Goal: Task Accomplishment & Management: Manage account settings

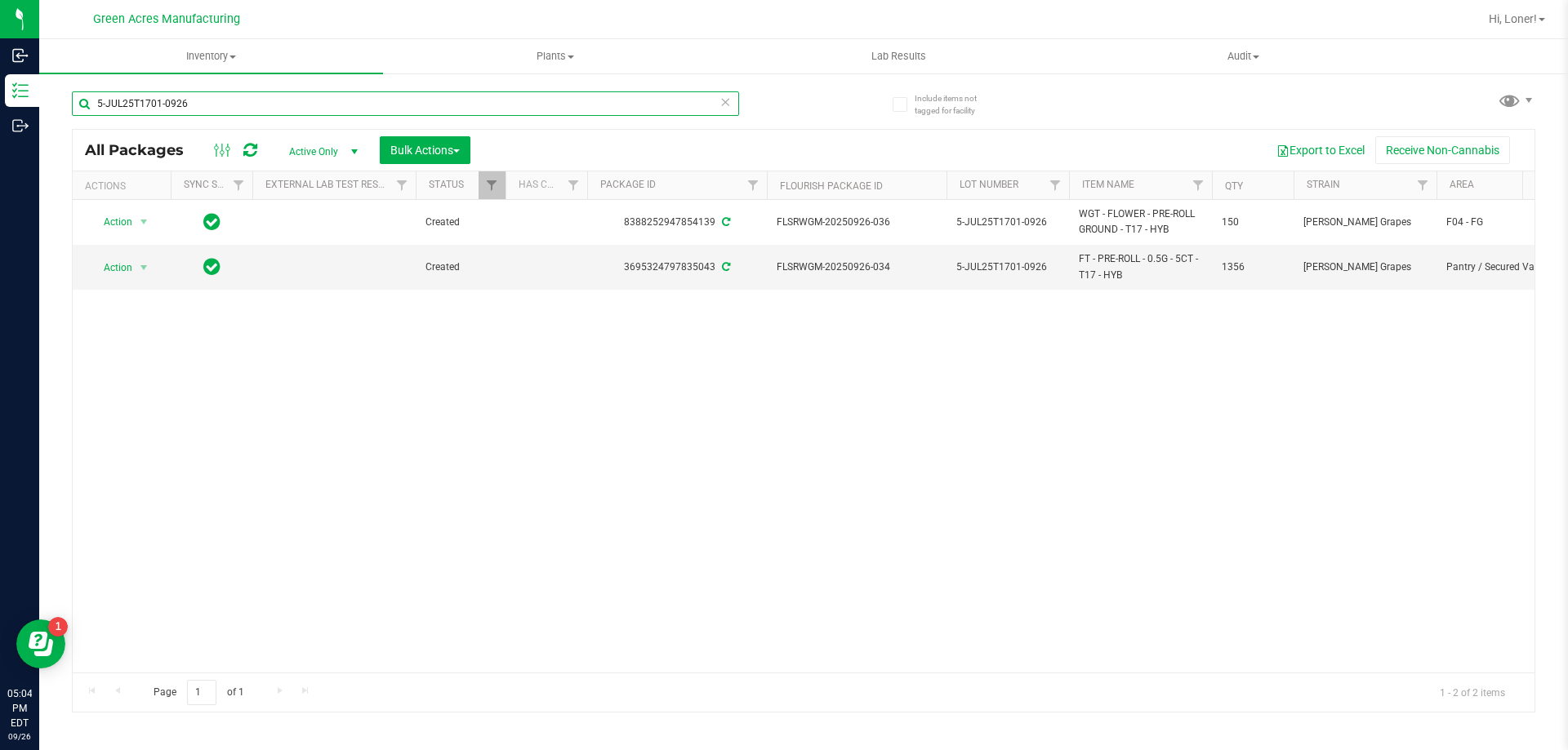
click at [207, 107] on input "5-JUL25T1701-0926" at bounding box center [405, 104] width 667 height 24
type input "5"
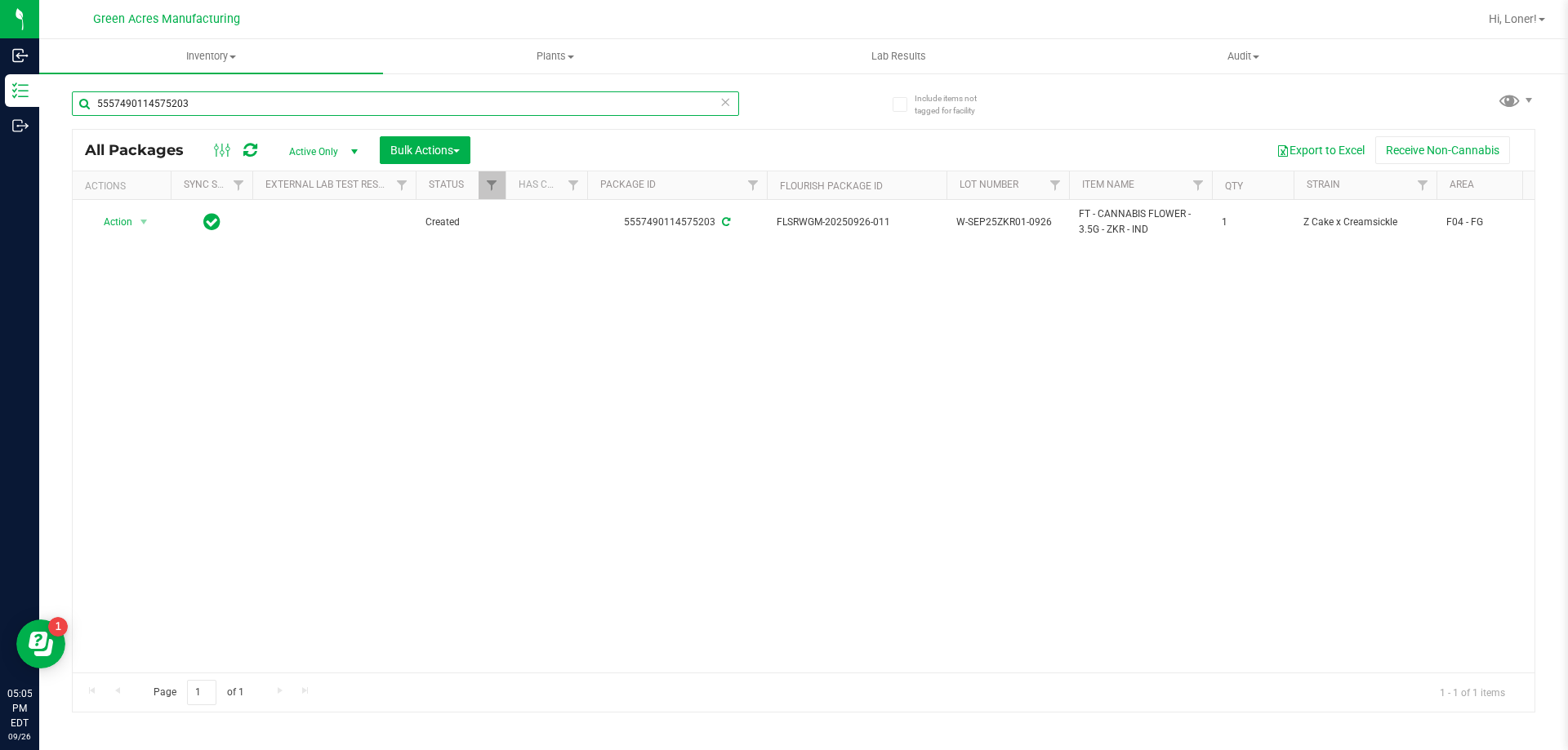
type input "5557490114575203"
click at [724, 99] on icon at bounding box center [725, 101] width 11 height 20
click at [661, 106] on input "text" at bounding box center [405, 104] width 667 height 24
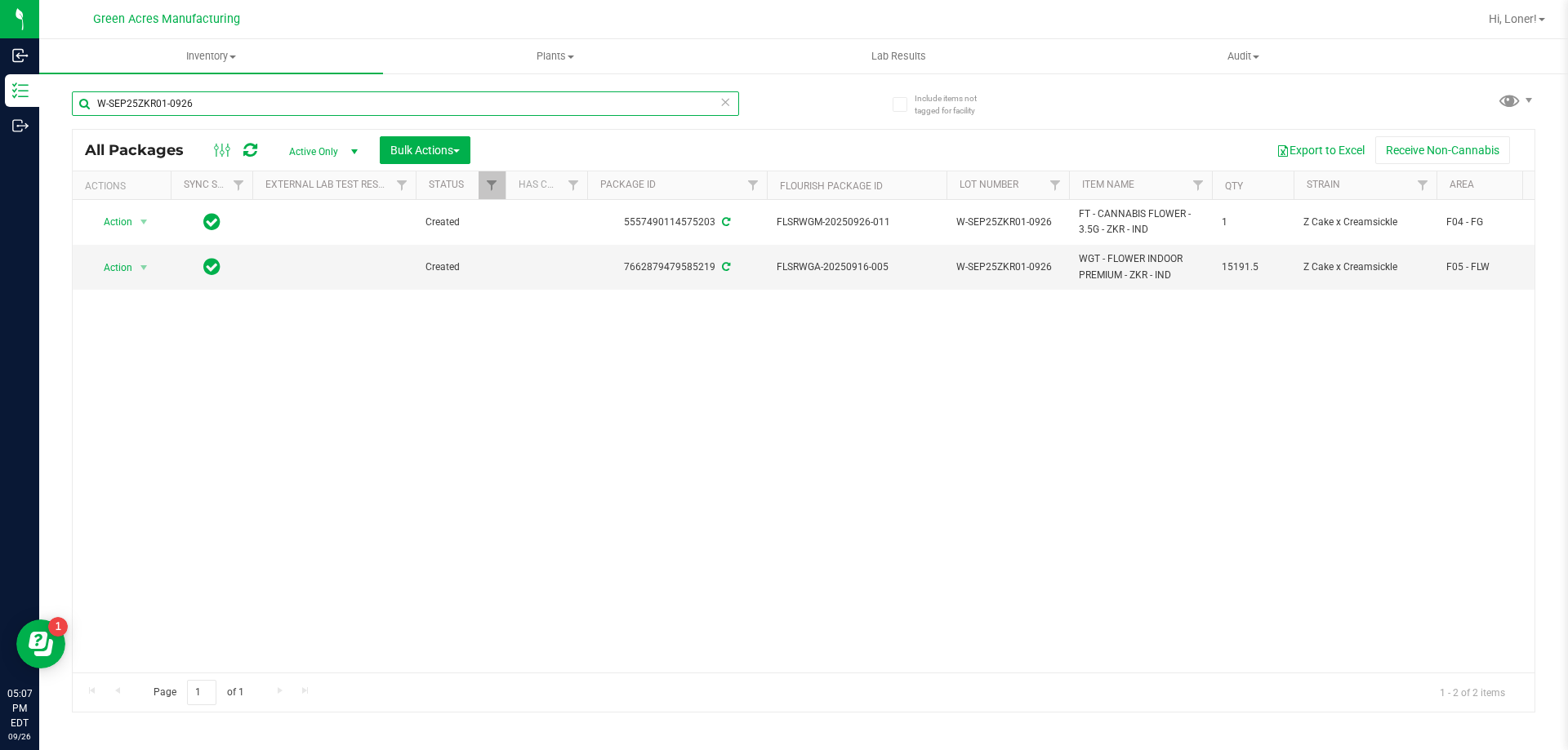
type input "W-SEP25ZKR01-0926"
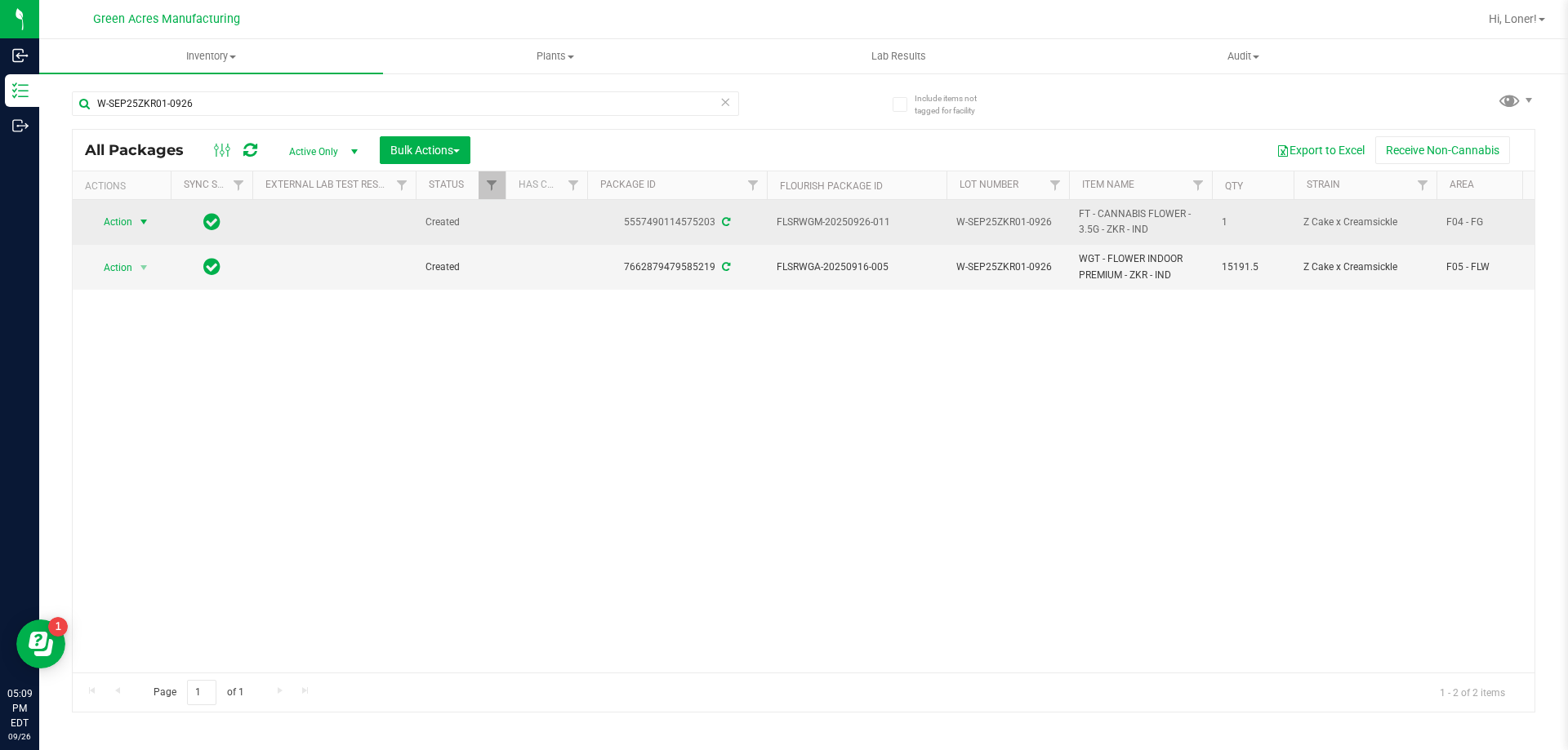
click at [131, 225] on span "Action" at bounding box center [110, 222] width 44 height 22
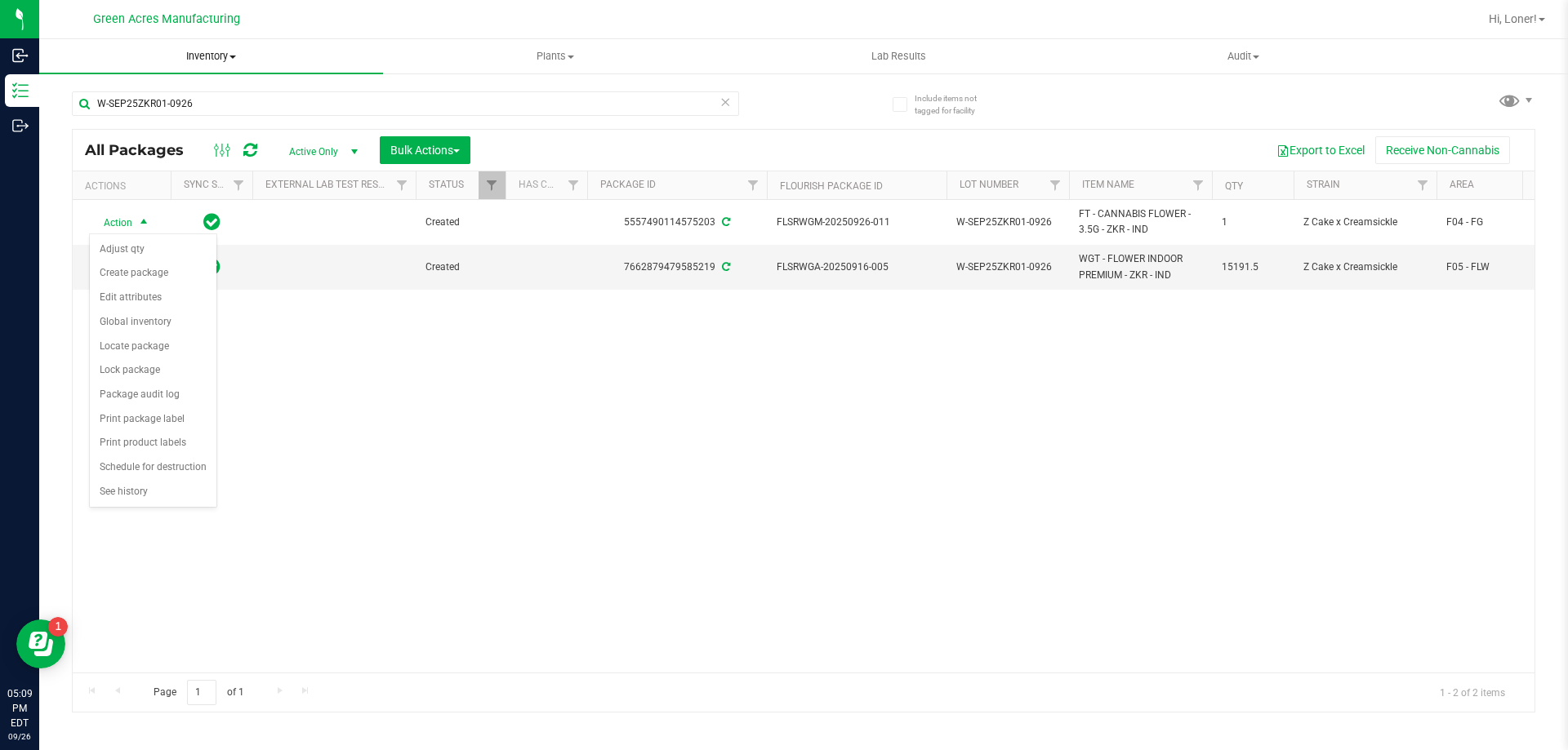
click at [207, 55] on span "Inventory" at bounding box center [211, 56] width 343 height 15
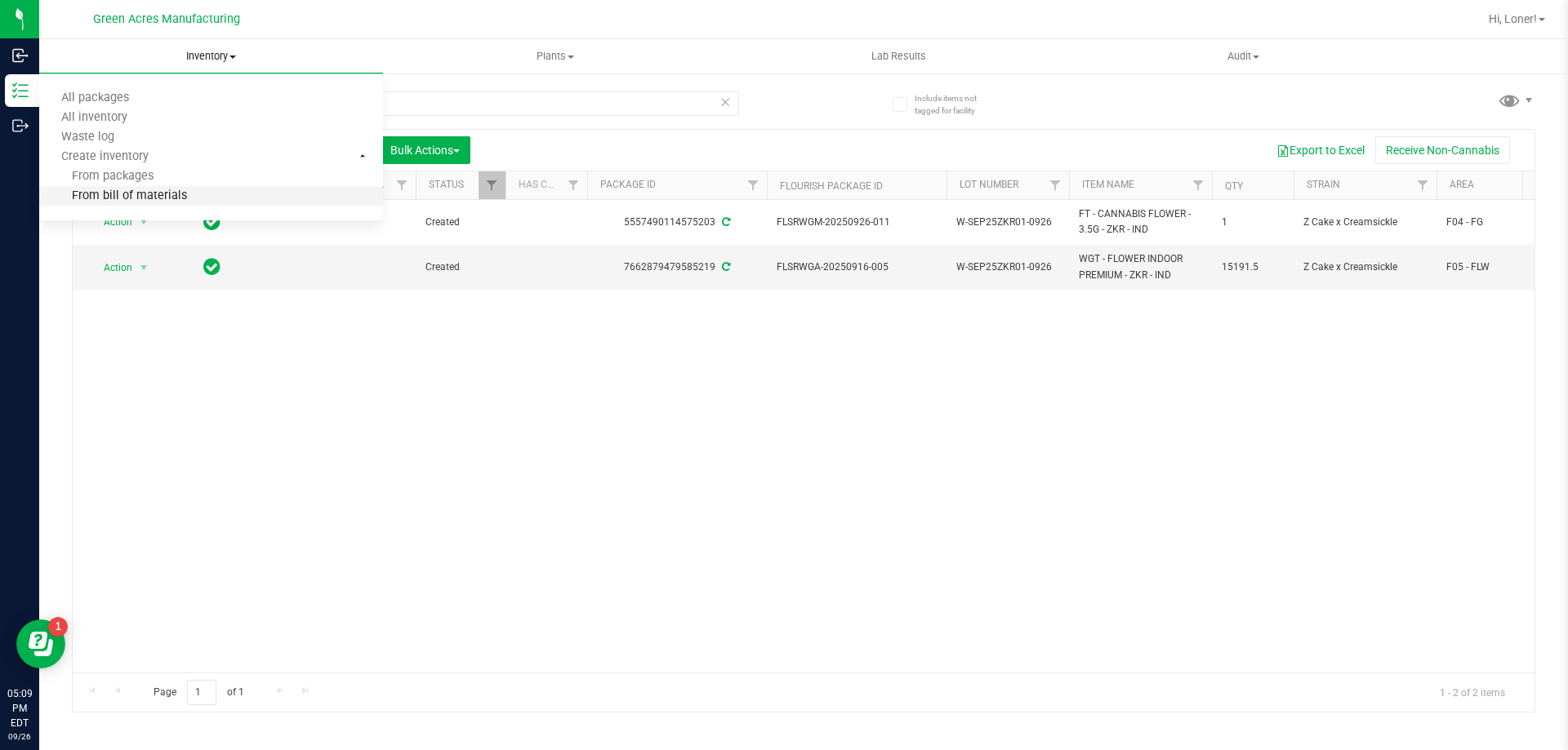
click at [160, 193] on span "From bill of materials" at bounding box center [113, 196] width 147 height 14
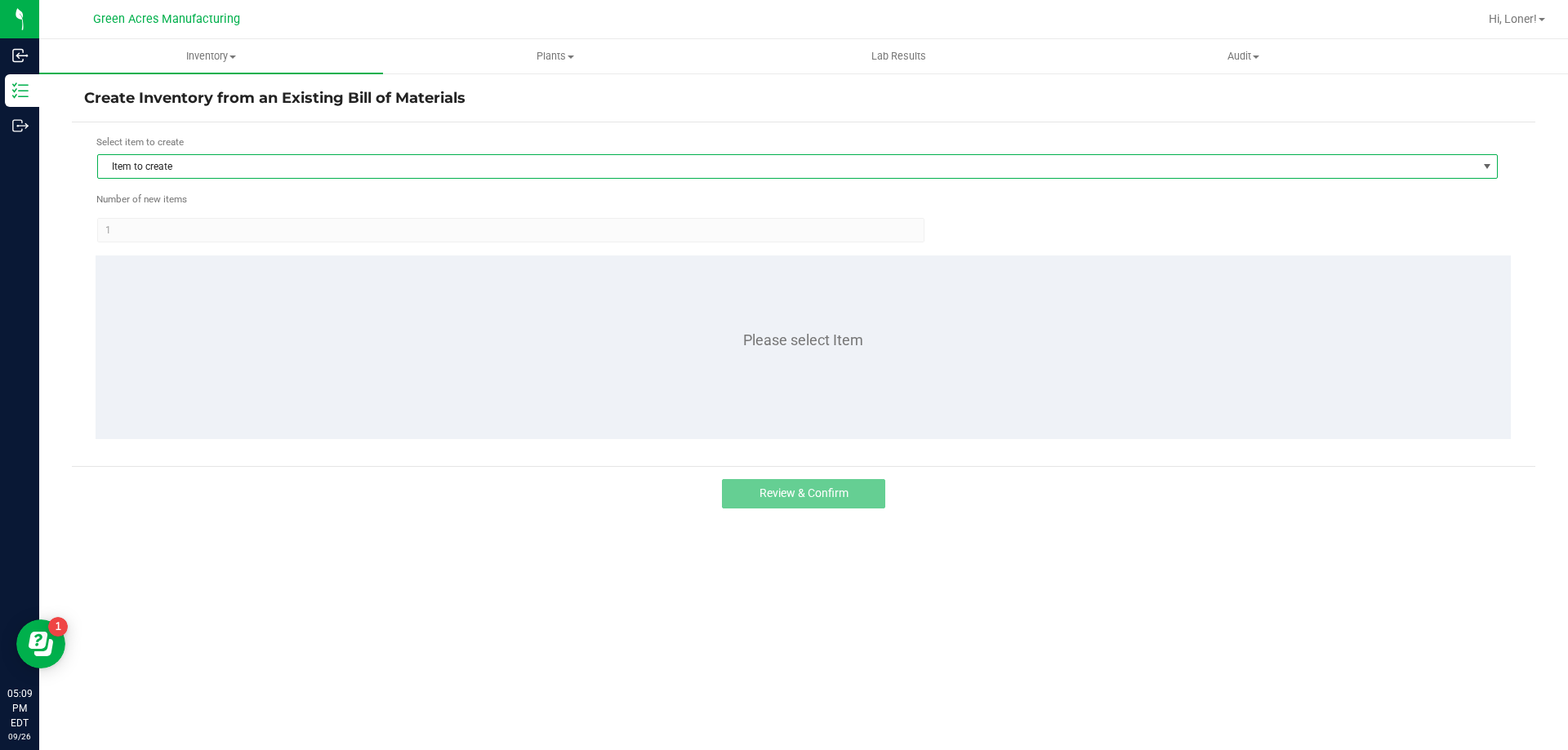
click at [186, 156] on span "Item to create" at bounding box center [787, 166] width 1379 height 22
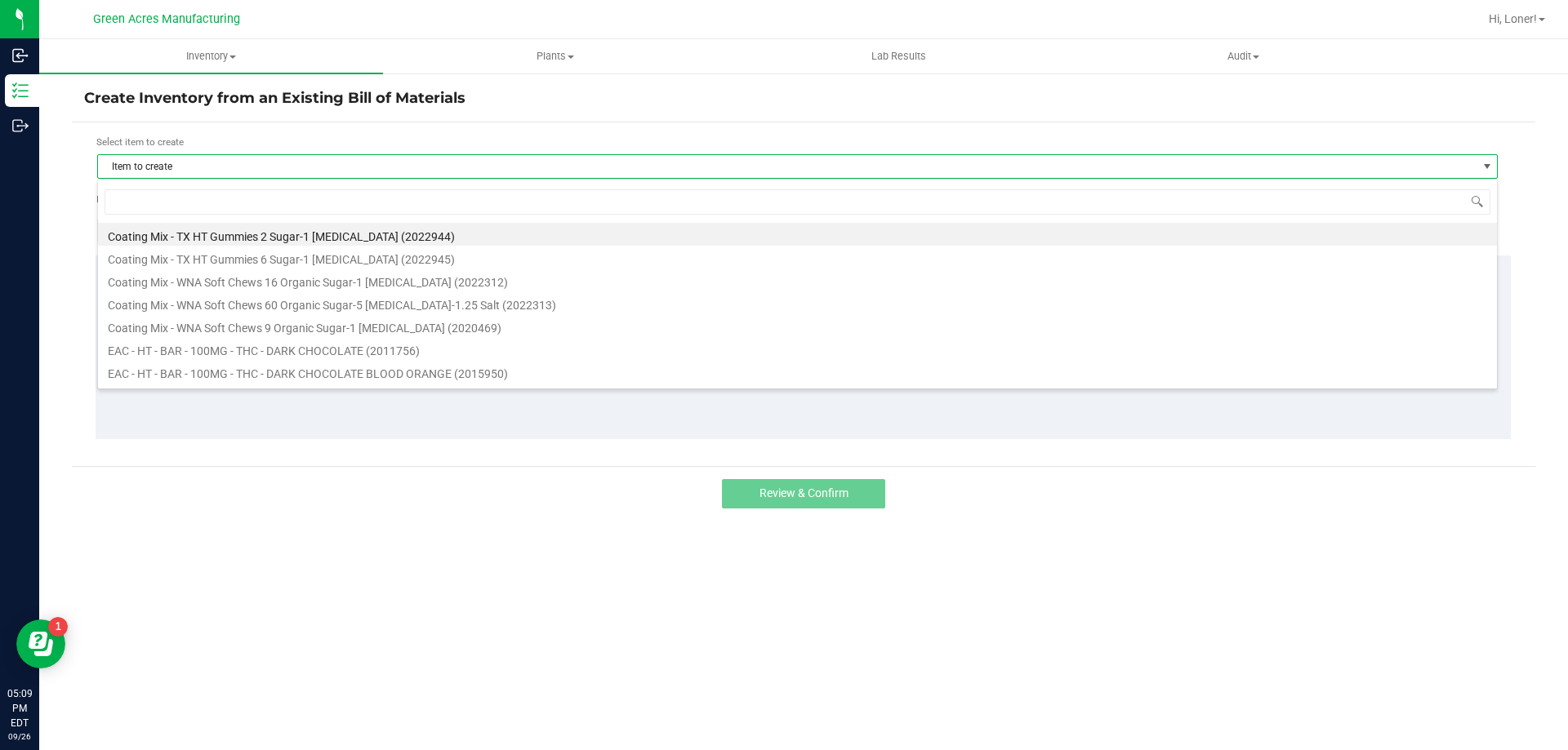
scroll to position [24, 1400]
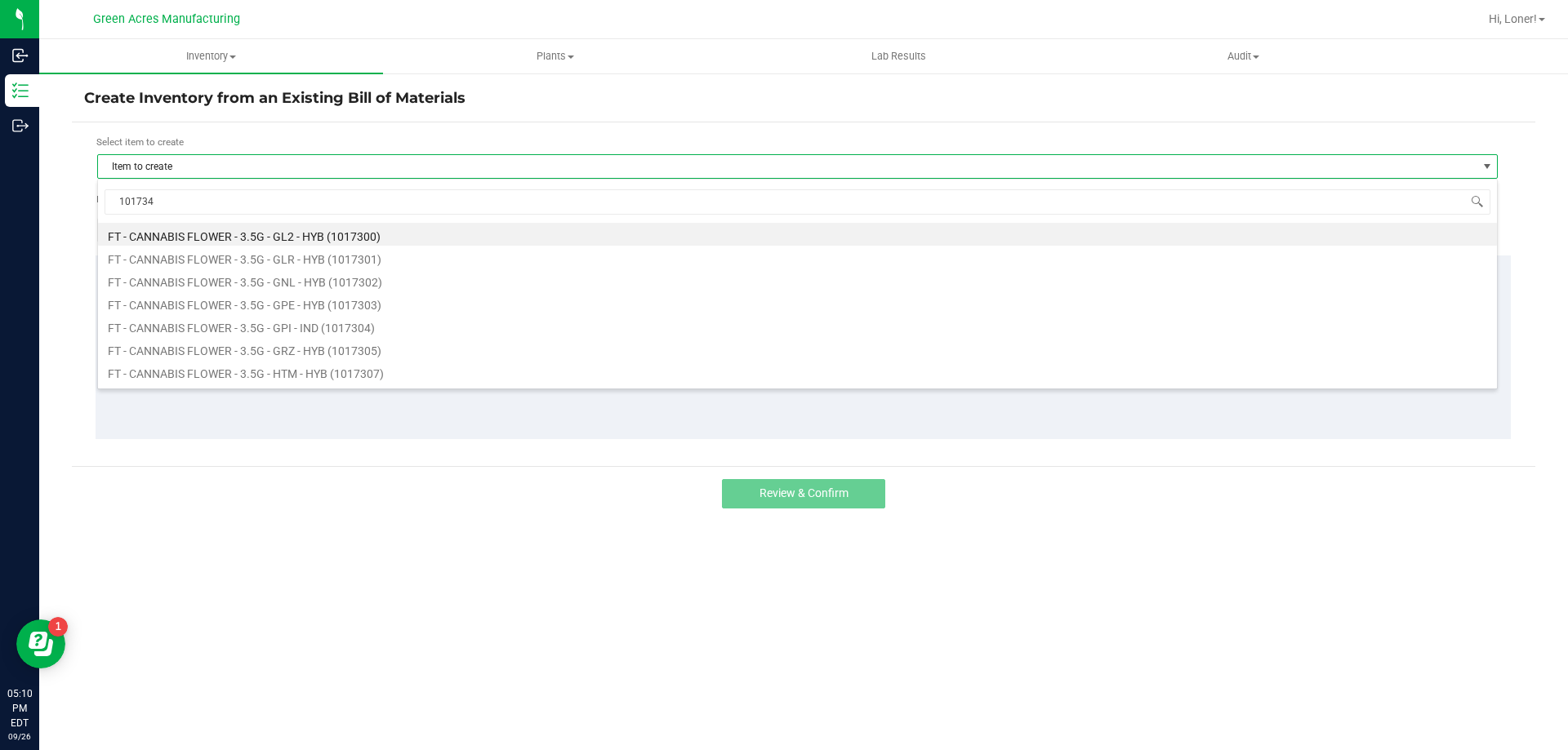
type input "1017341"
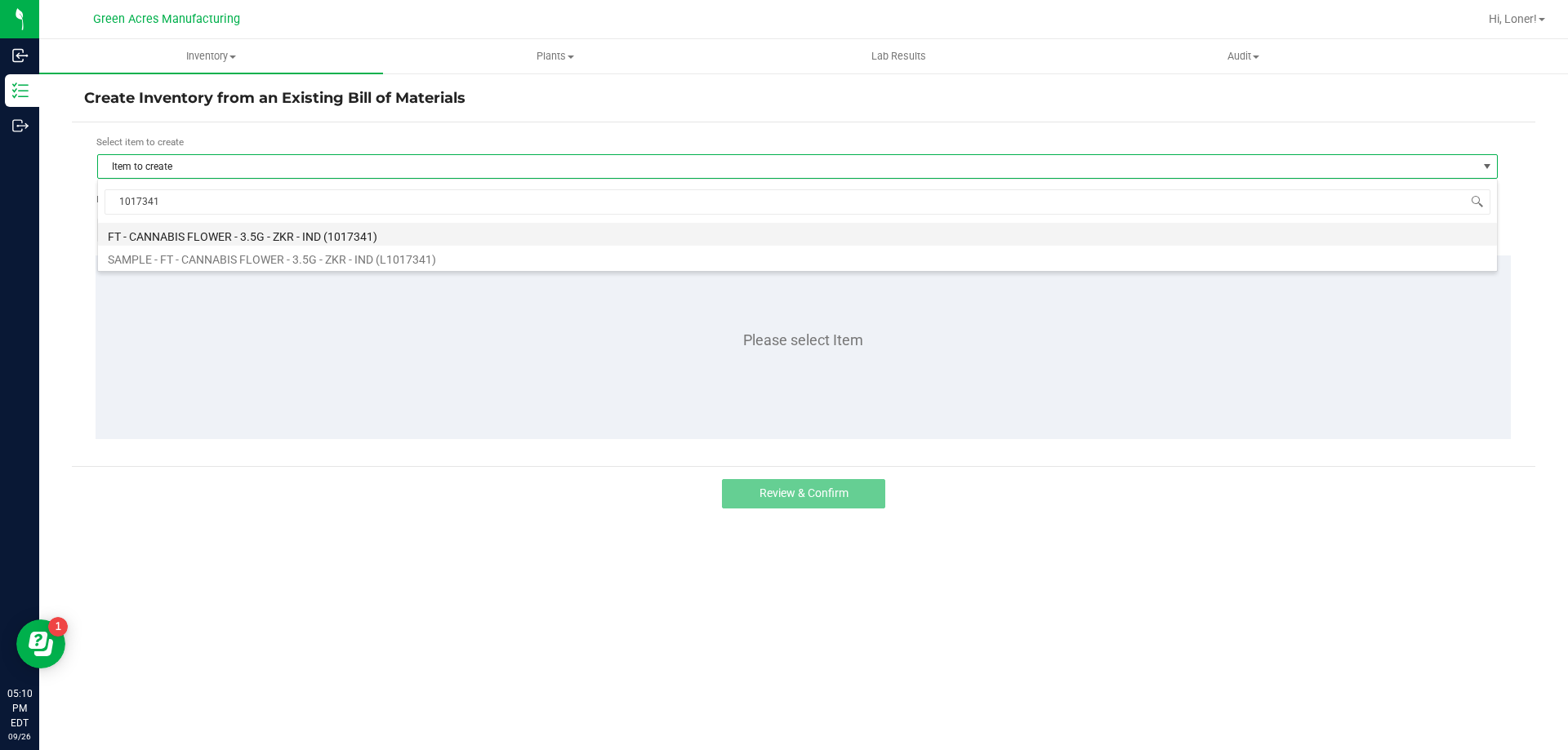
click at [264, 236] on li "FT - CANNABIS FLOWER - 3.5G - ZKR - IND (1017341)" at bounding box center [797, 234] width 1398 height 22
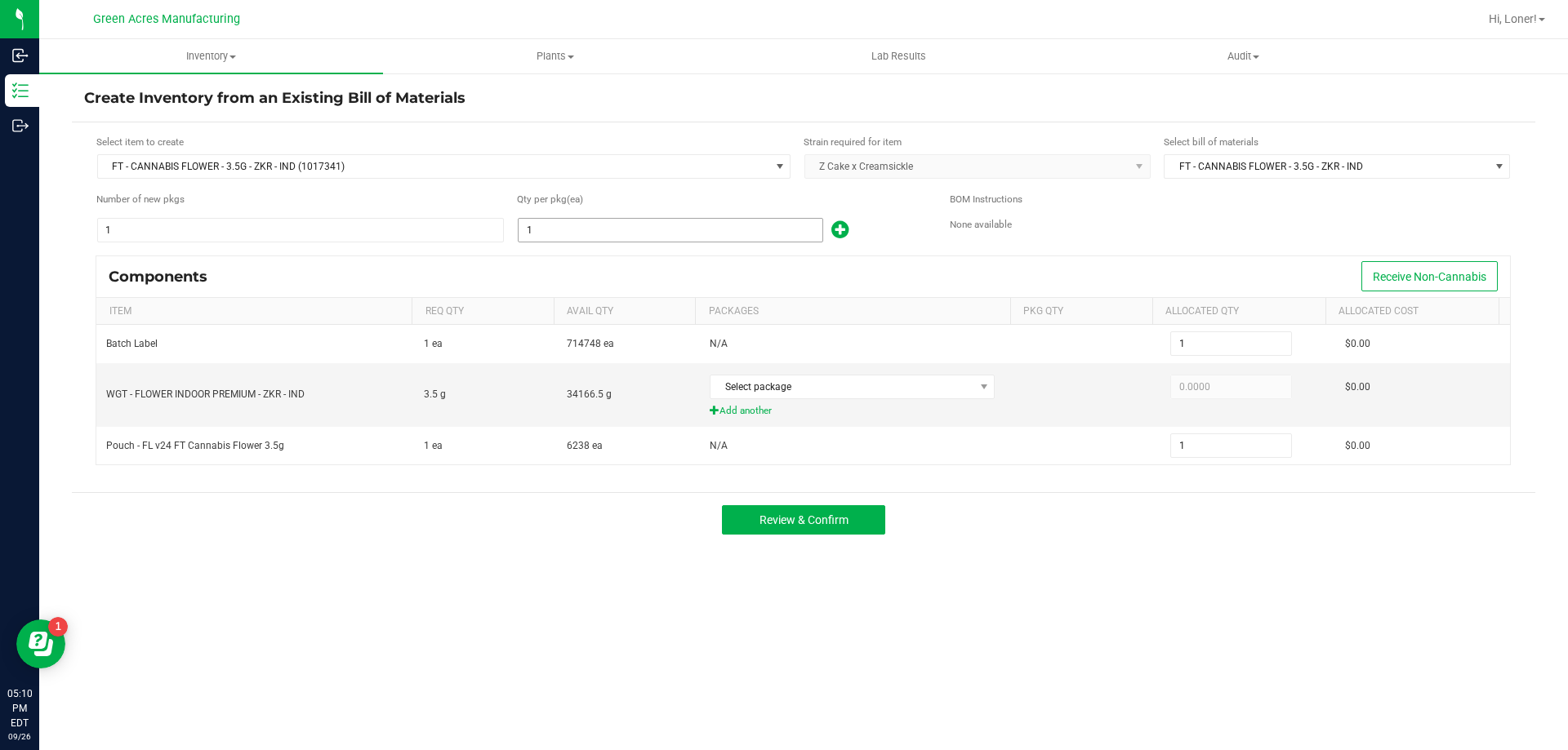
click at [688, 242] on span "1" at bounding box center [670, 230] width 305 height 24
click at [688, 229] on input "1" at bounding box center [669, 229] width 303 height 22
type input "4"
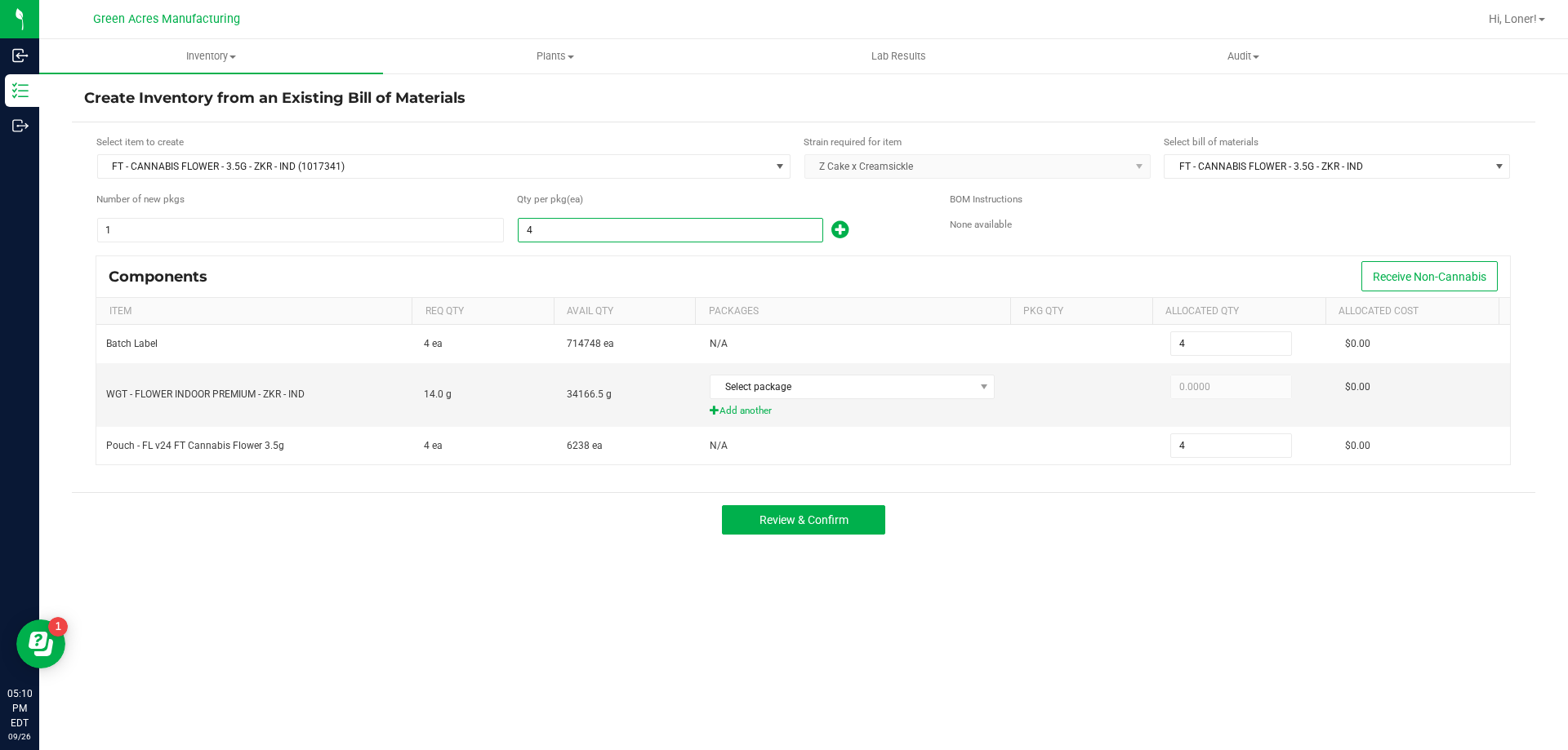
type input "40"
type input "402"
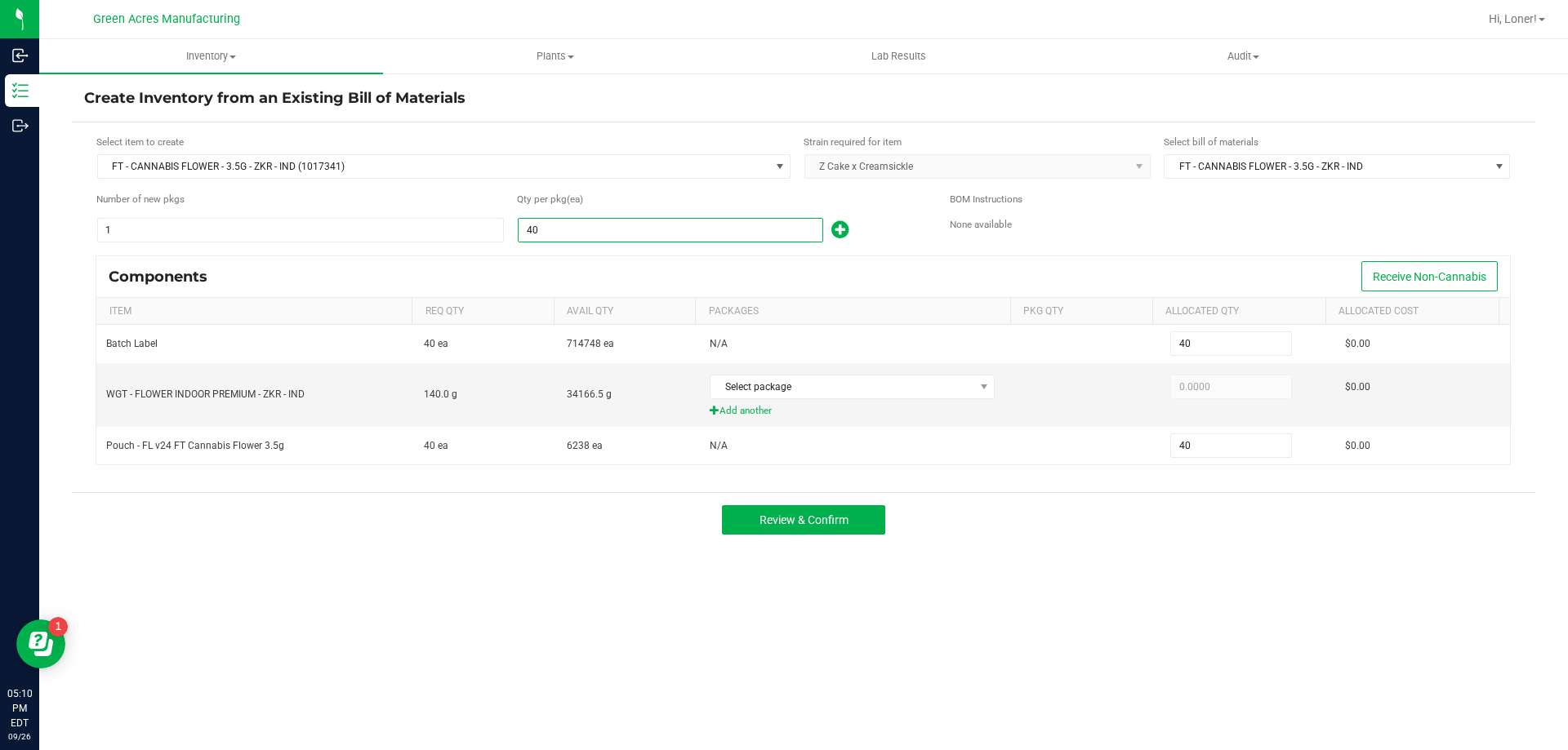
type input "402"
type input "4026"
type input "4,026"
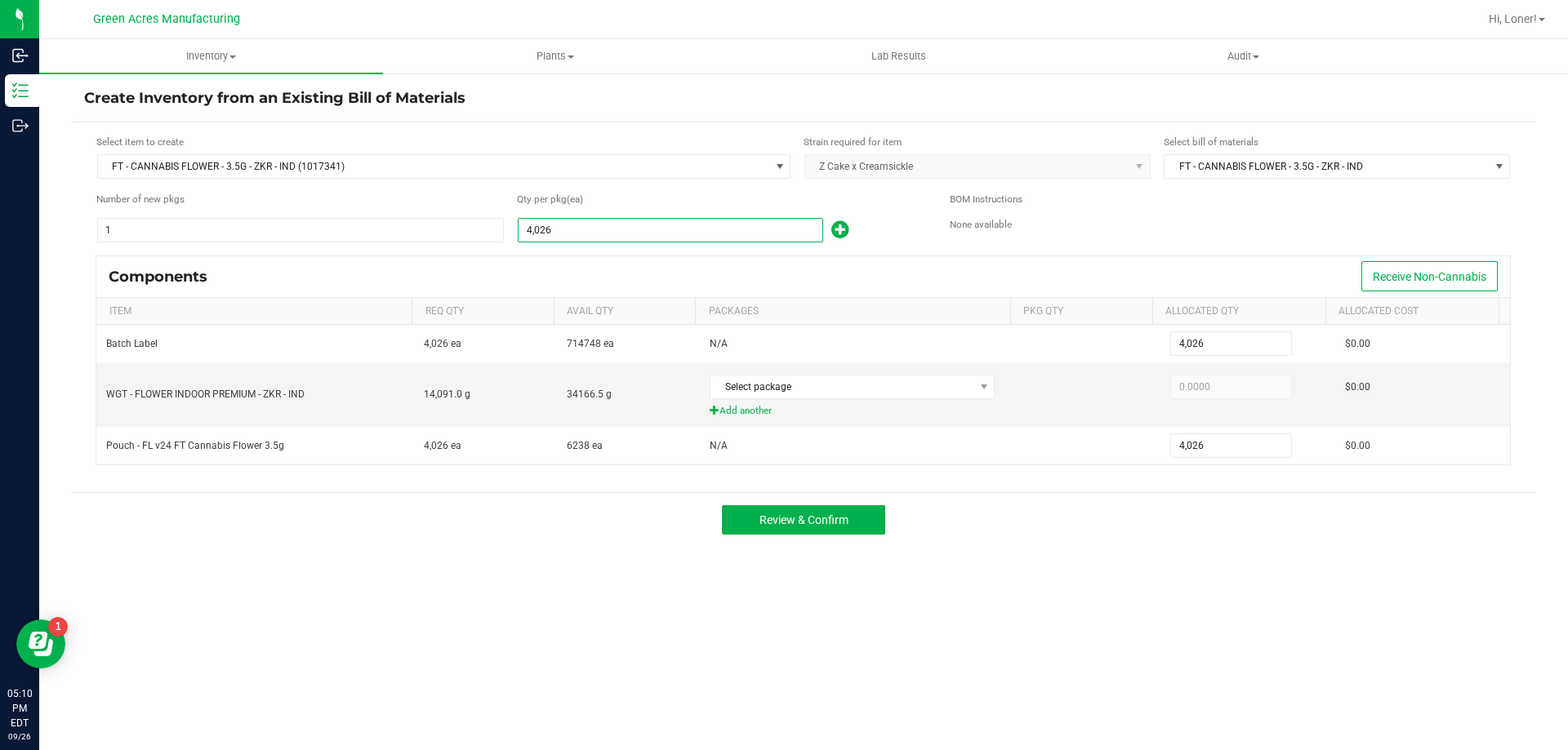
click at [846, 196] on div "Qty per pkg (ea)" at bounding box center [721, 200] width 408 height 16
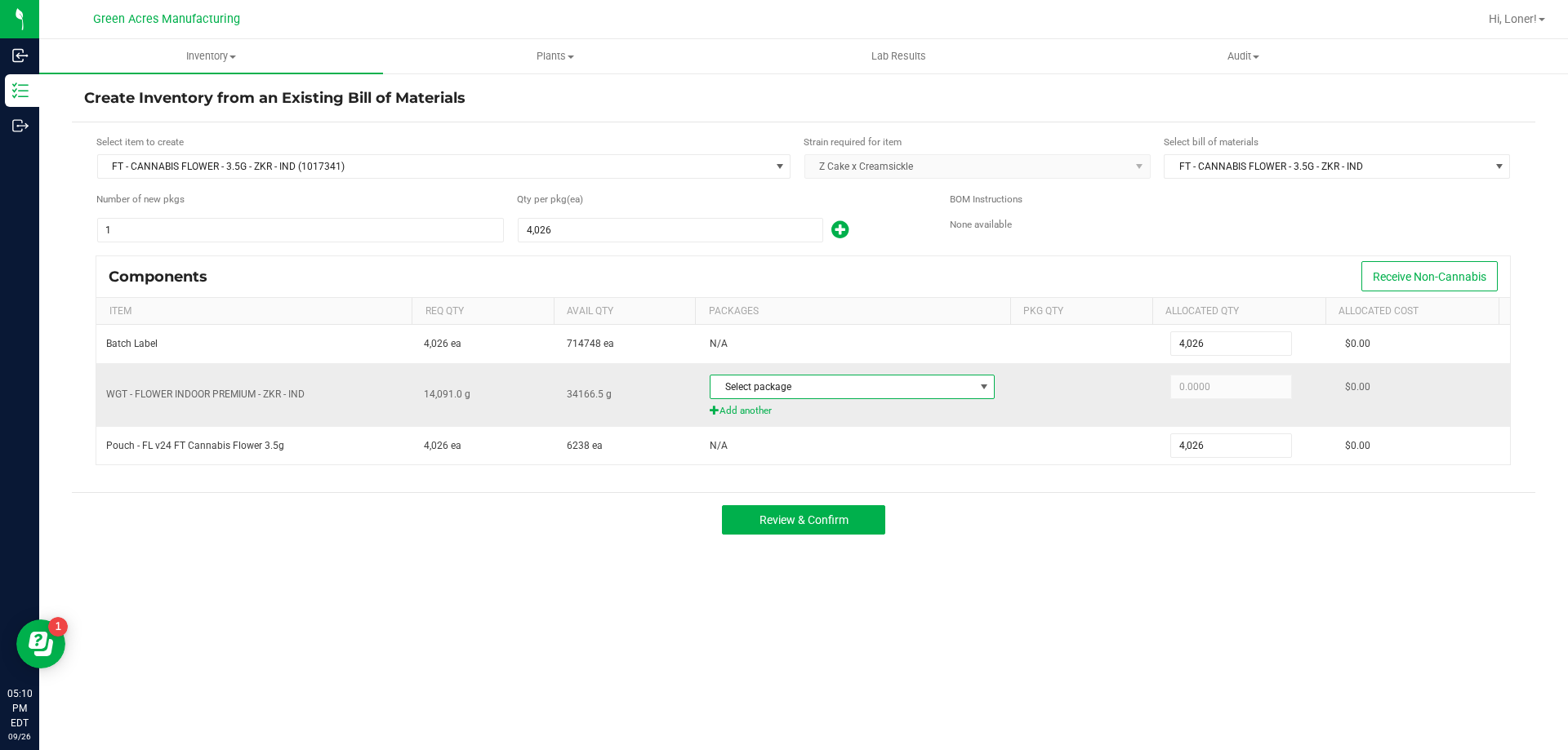
click at [946, 392] on span "Select package" at bounding box center [842, 386] width 263 height 22
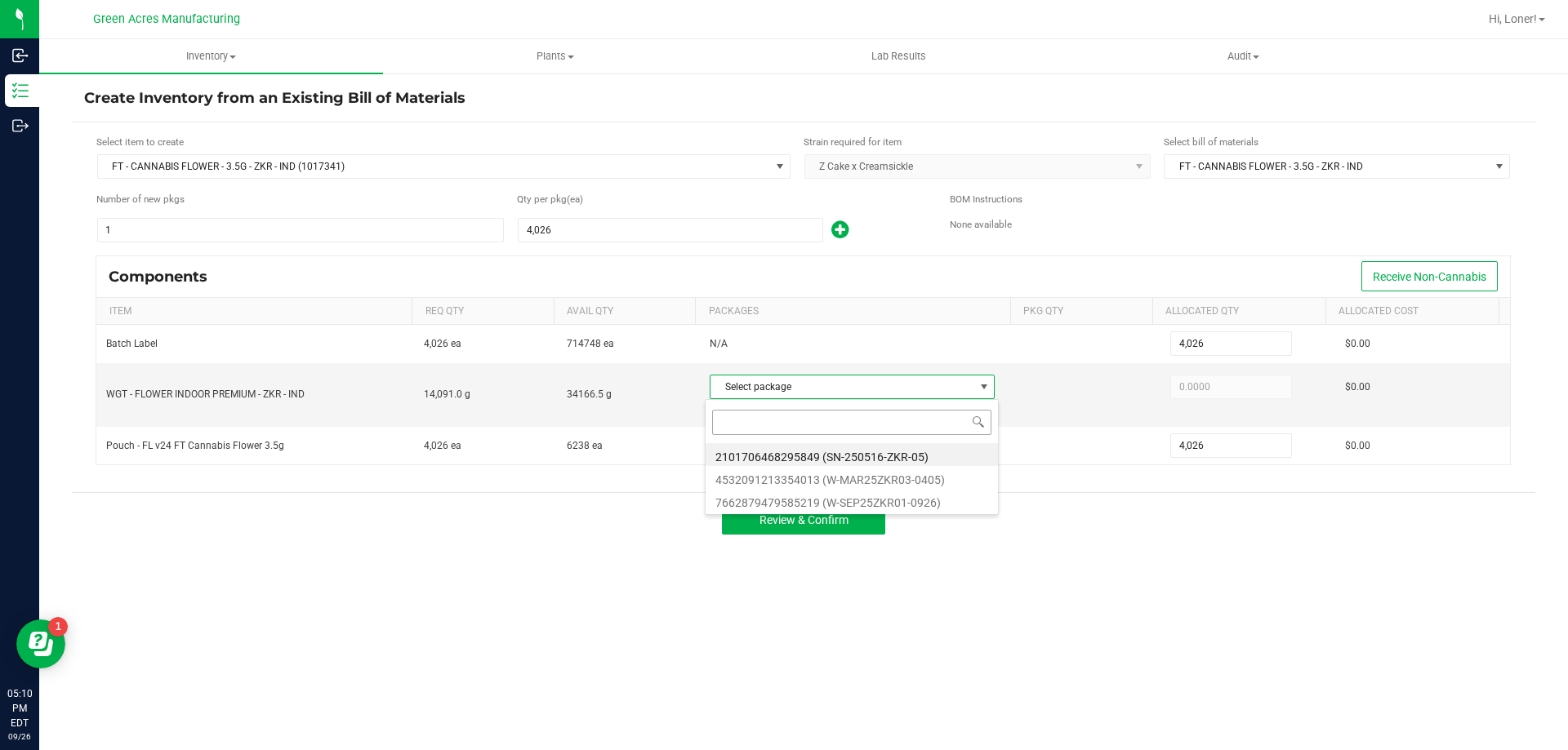
scroll to position [24, 282]
click at [935, 501] on li "7662879479585219 (W-SEP25ZKR01-0926)" at bounding box center [851, 500] width 292 height 22
type input "14,091.0000"
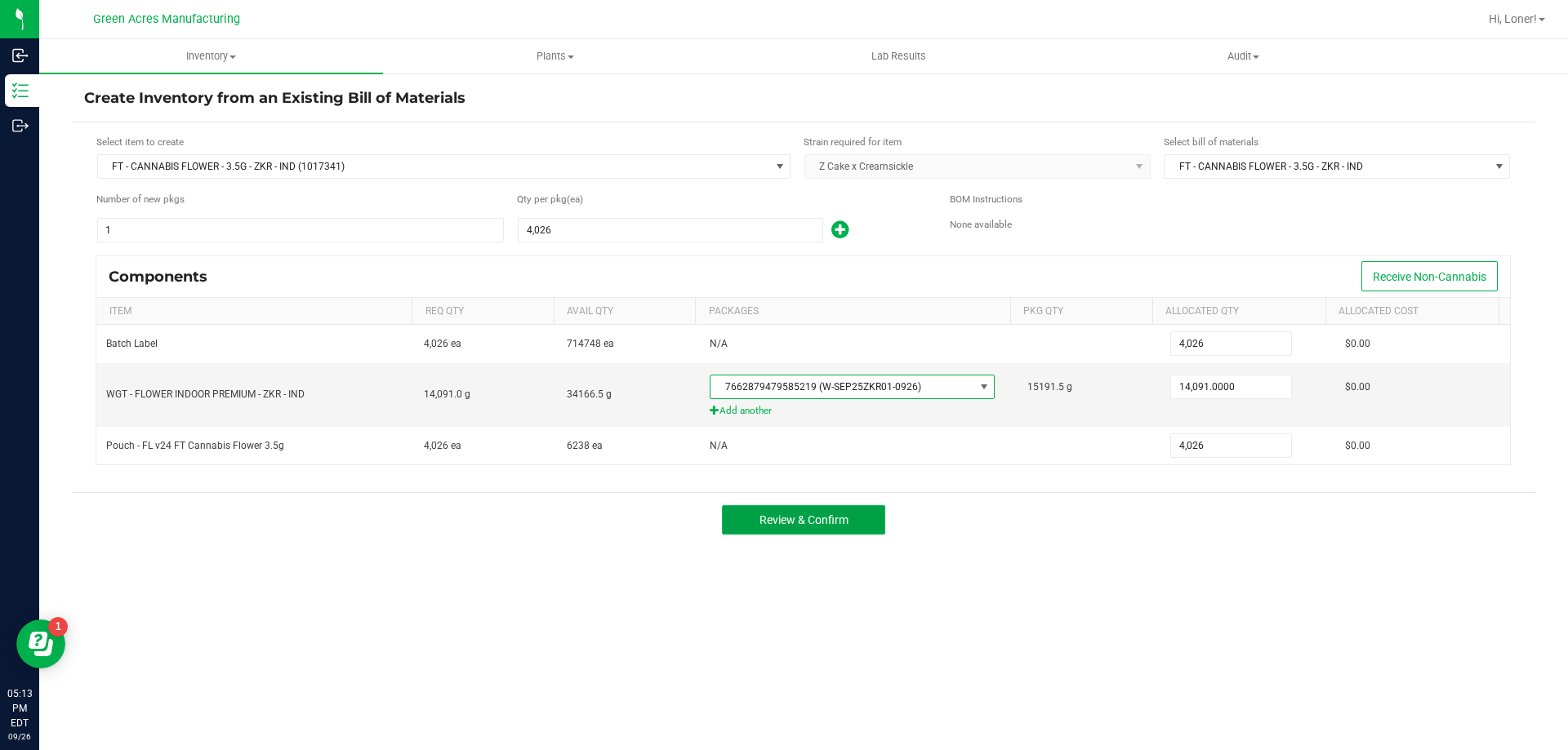
click at [824, 527] on button "Review & Confirm" at bounding box center [803, 519] width 163 height 29
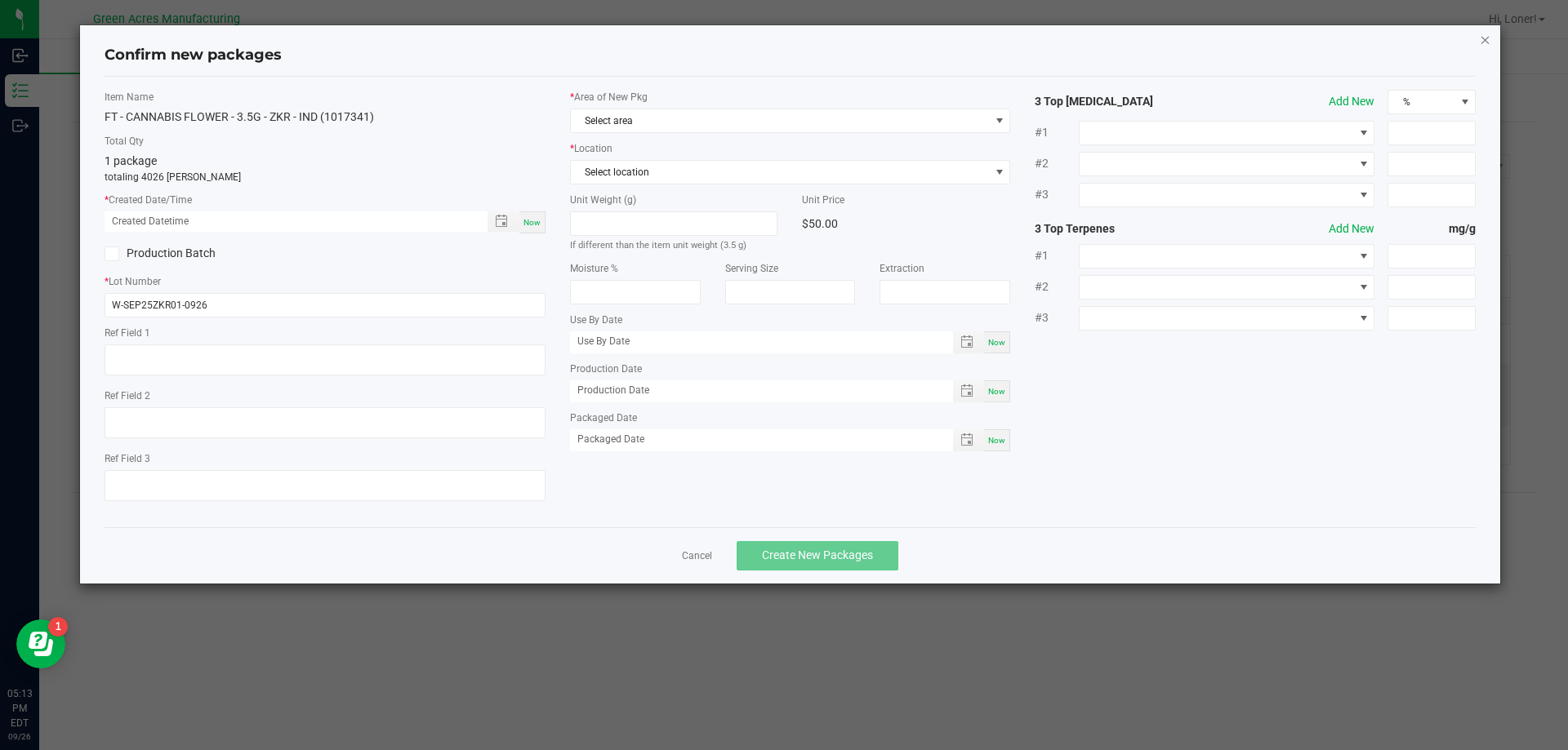
click at [1490, 44] on icon "button" at bounding box center [1485, 38] width 11 height 20
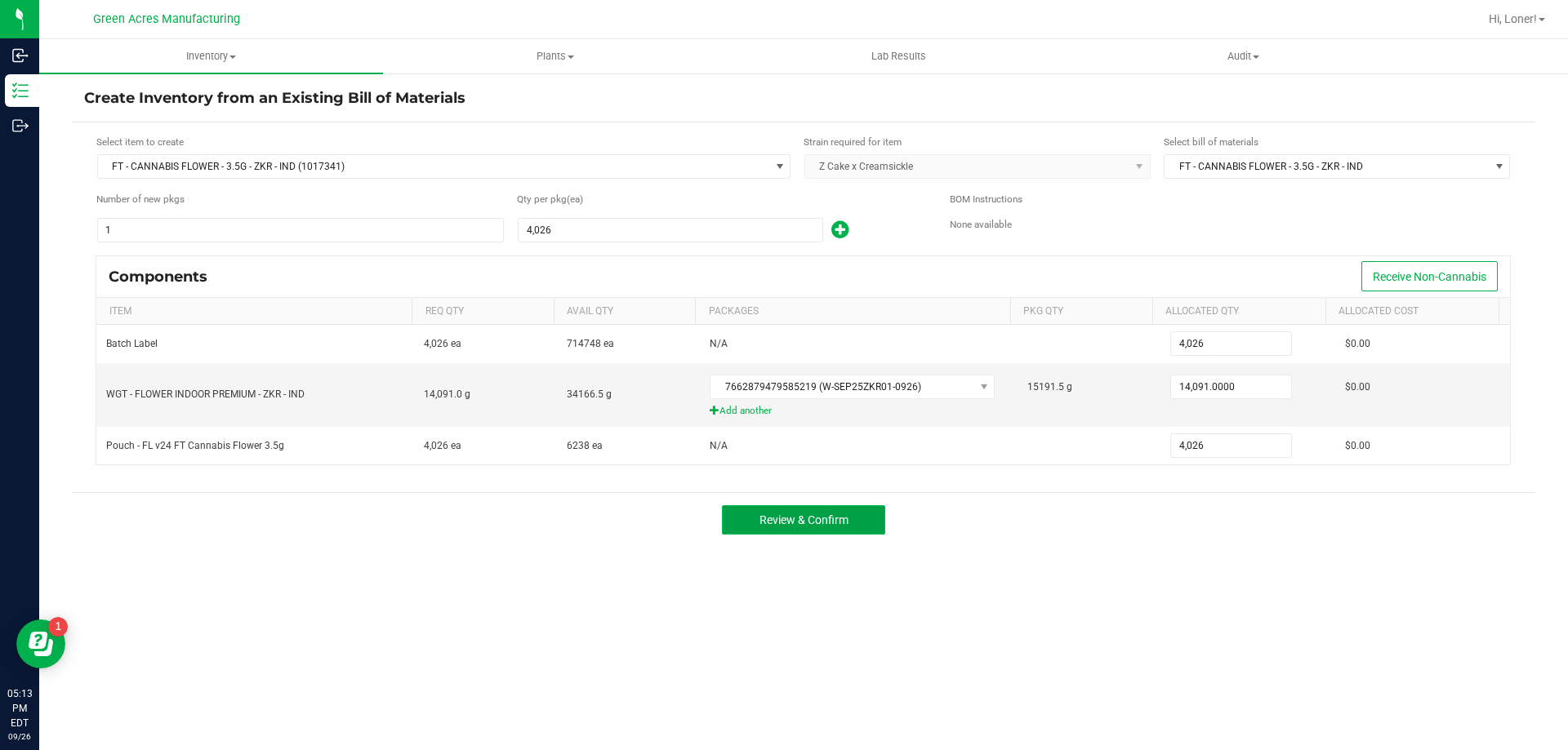
click at [838, 530] on button "Review & Confirm" at bounding box center [803, 519] width 163 height 29
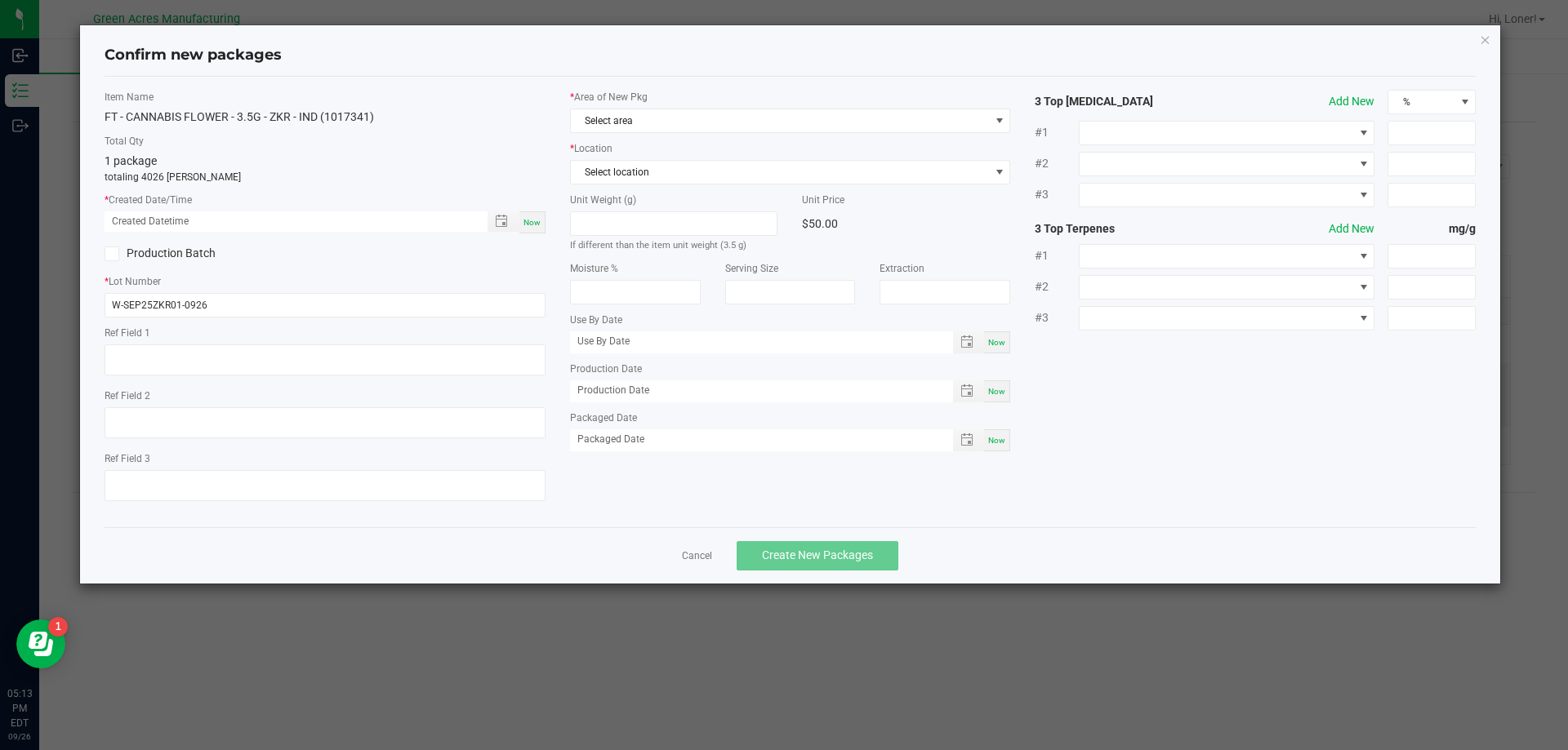
click at [535, 218] on span "Now" at bounding box center [532, 223] width 17 height 9
type input "09/26/2025 05:13 PM"
click at [655, 113] on span "Select area" at bounding box center [779, 120] width 419 height 22
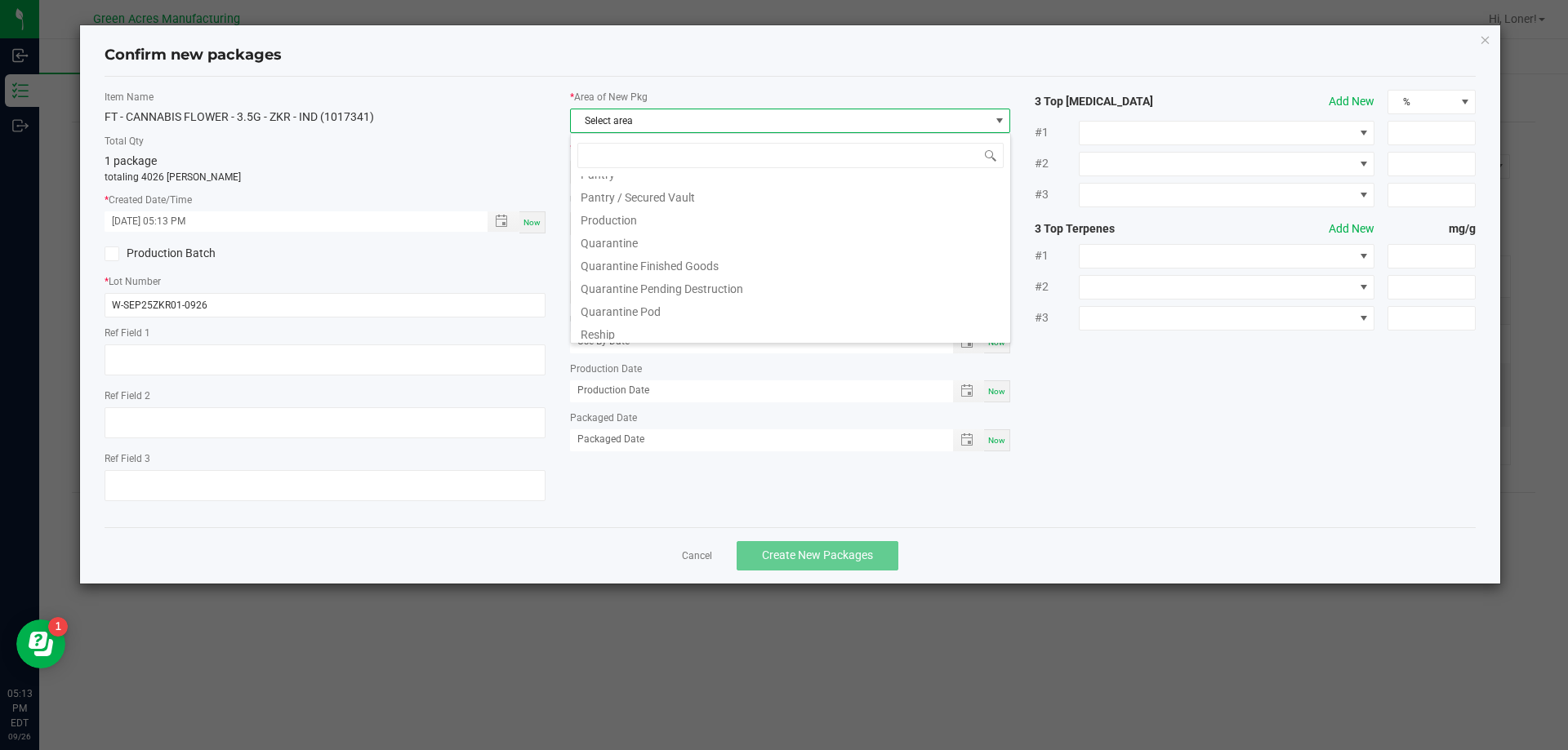
scroll to position [490, 0]
click at [665, 186] on li "Pantry / Secured Vault" at bounding box center [790, 177] width 440 height 22
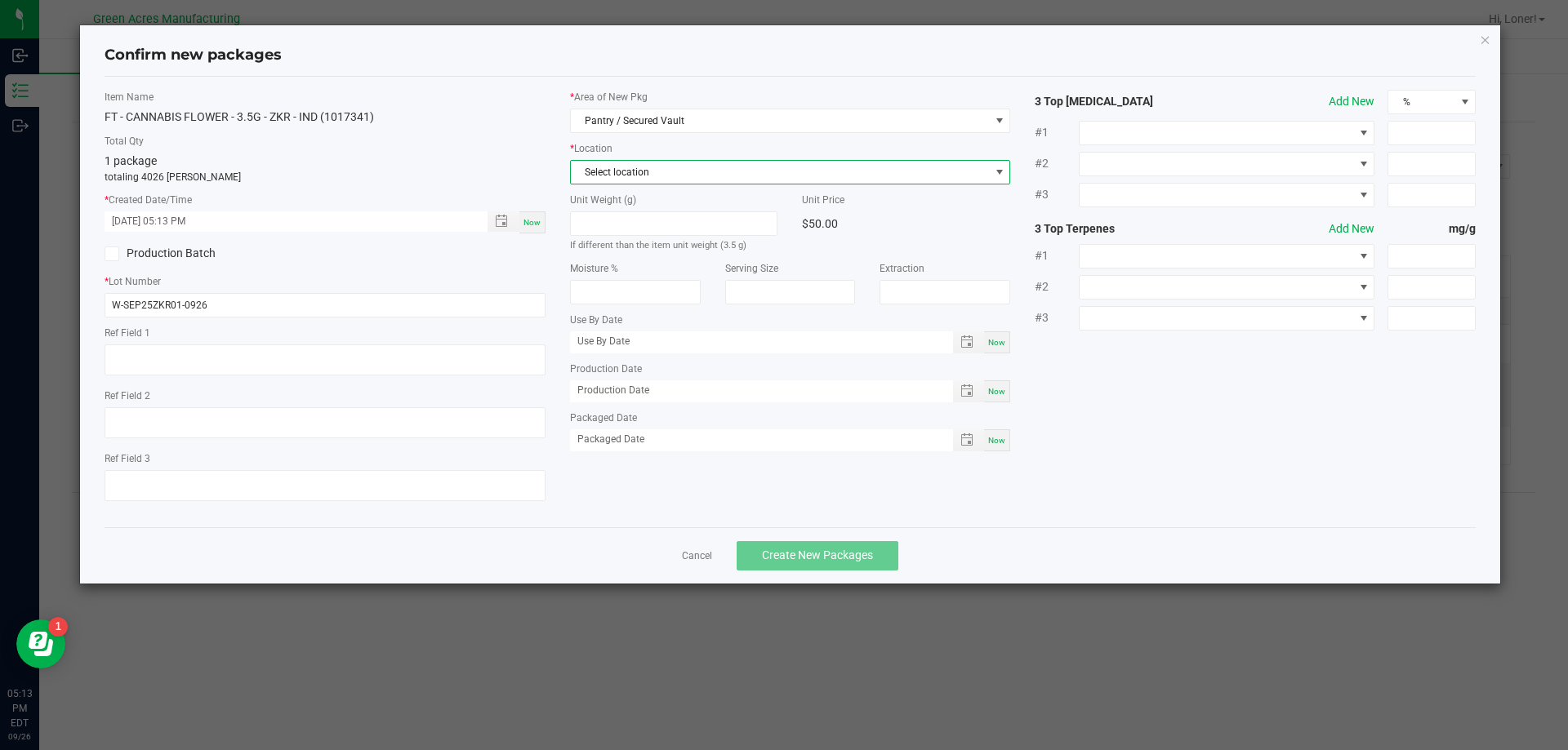
click at [666, 179] on span "Select location" at bounding box center [779, 172] width 419 height 22
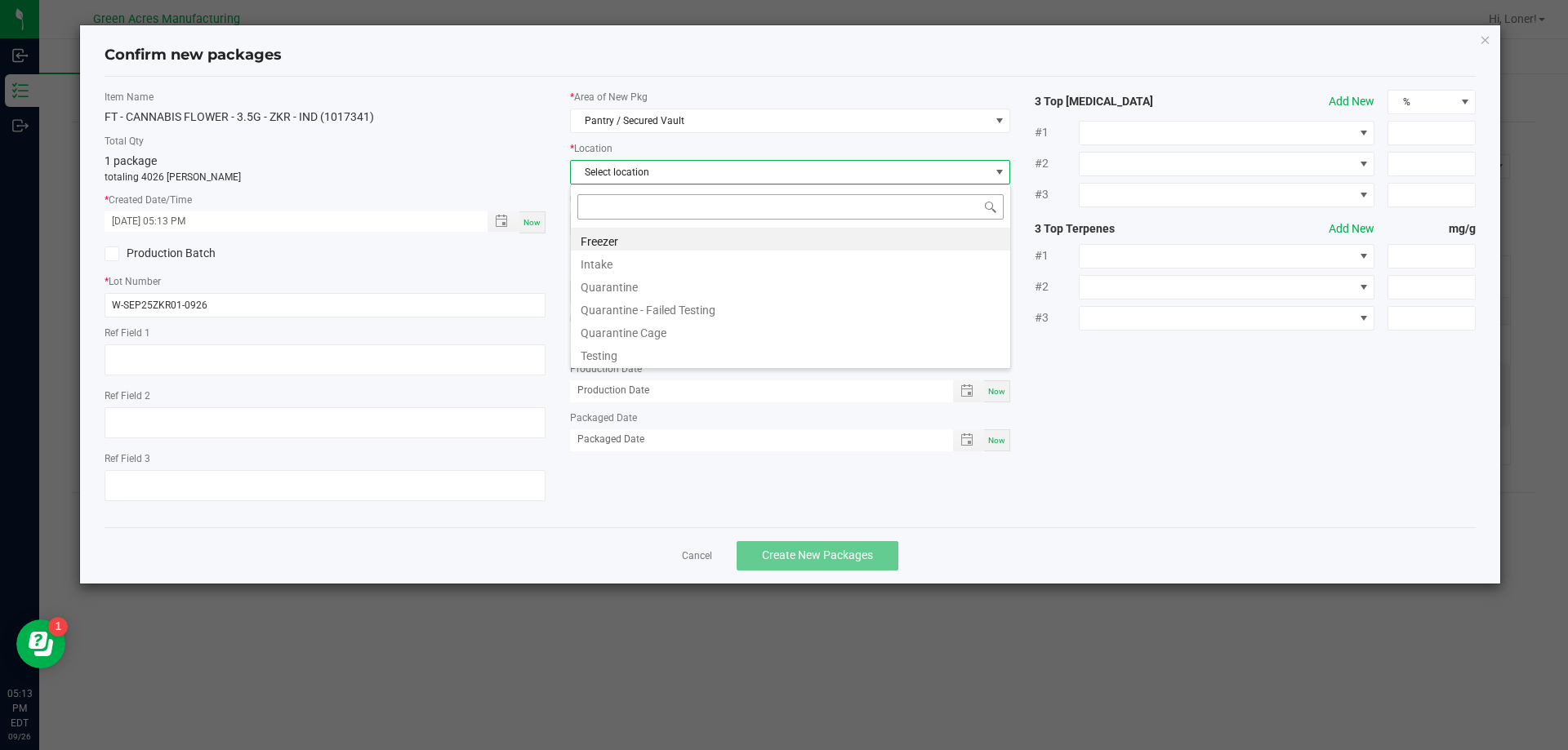
scroll to position [24, 441]
click at [610, 255] on li "Intake" at bounding box center [790, 262] width 440 height 22
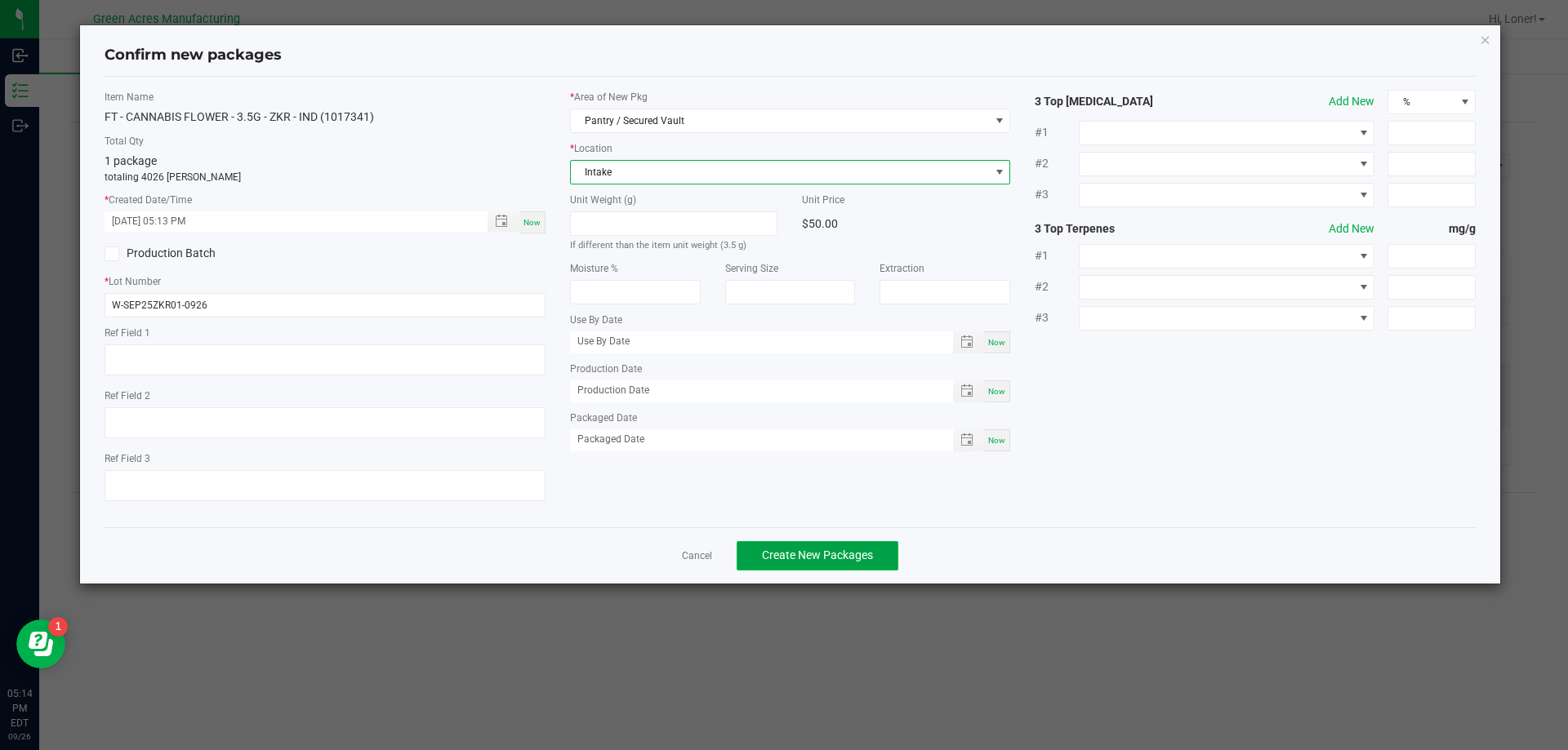
click at [786, 546] on button "Create New Packages" at bounding box center [817, 555] width 161 height 29
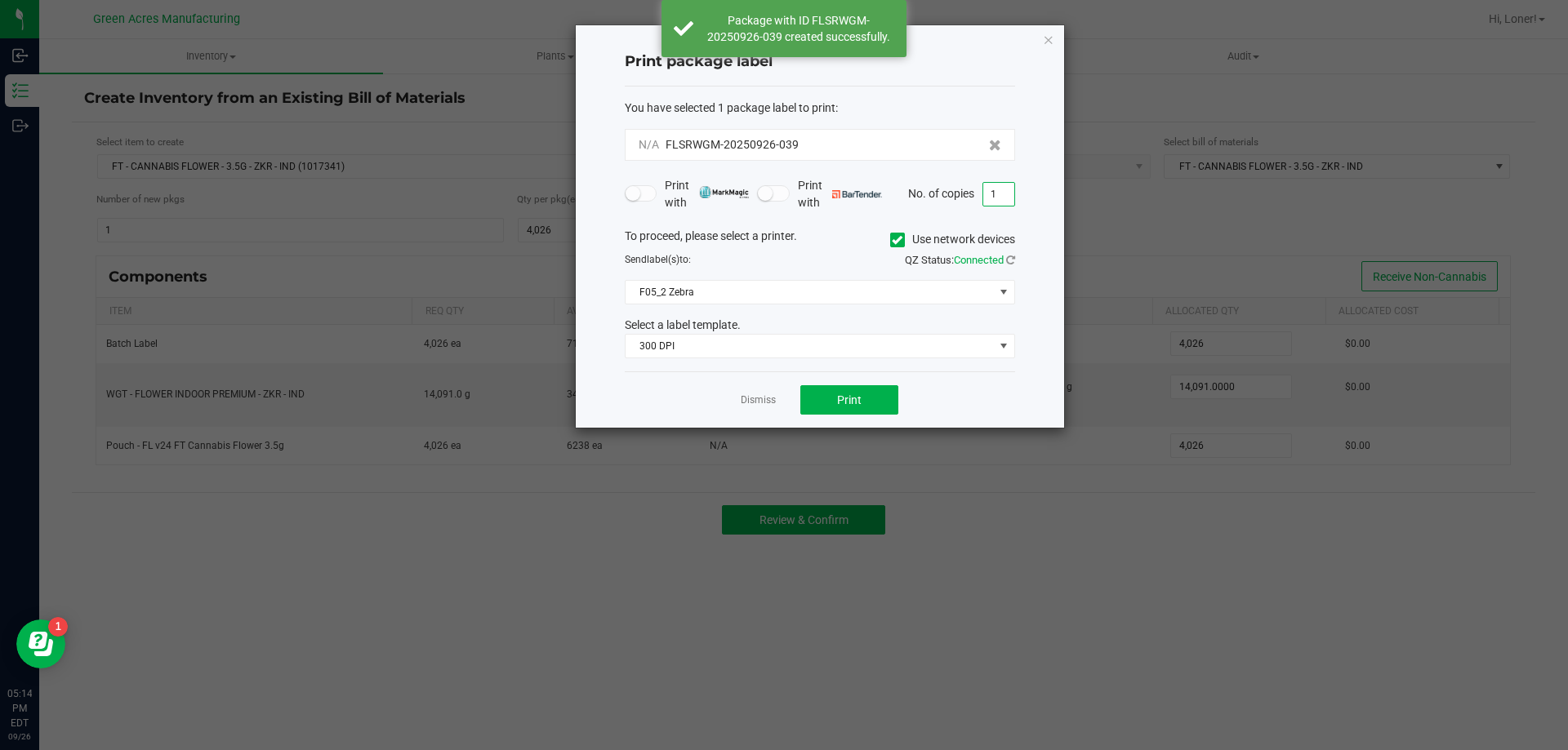
click at [1012, 188] on input "1" at bounding box center [998, 194] width 31 height 22
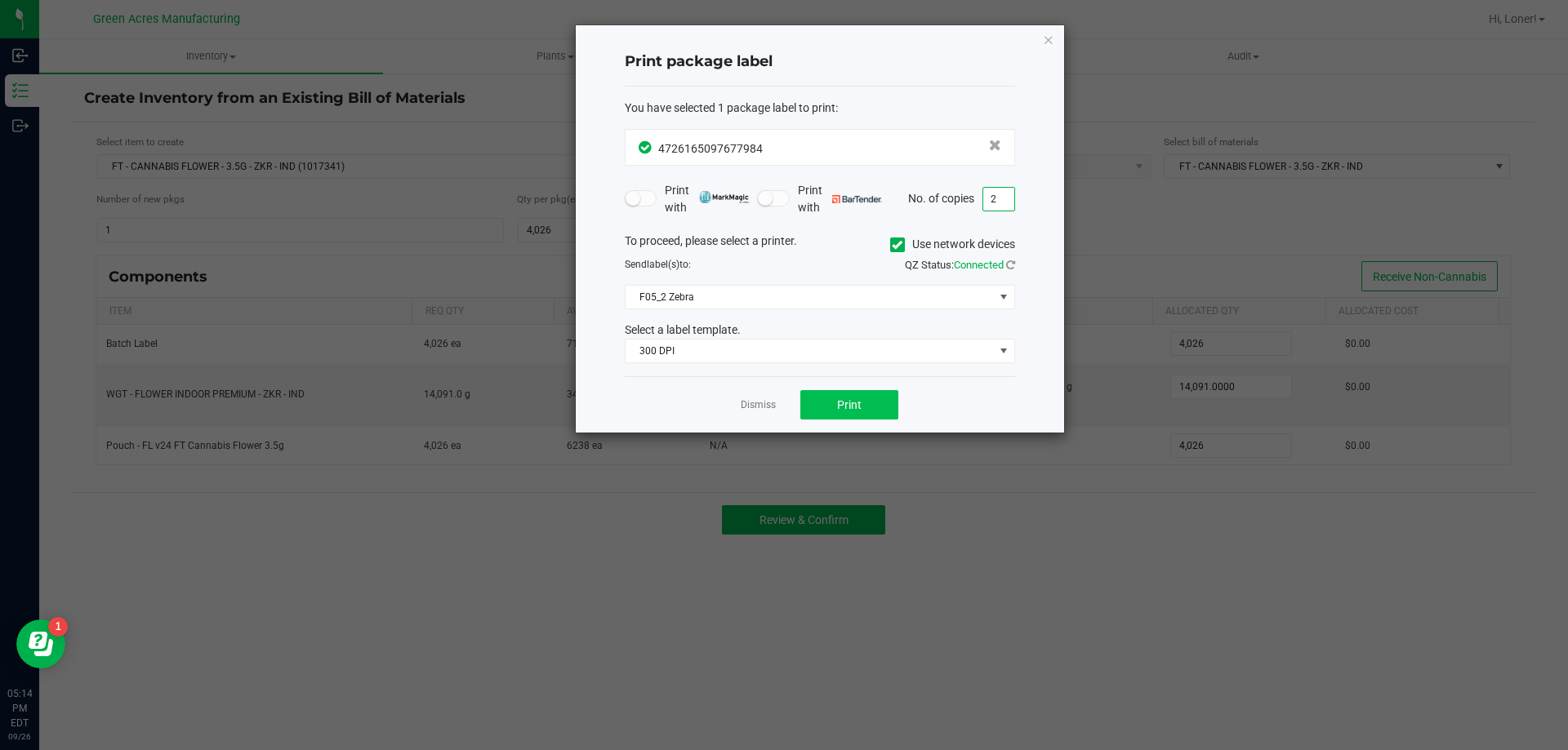
type input "2"
click at [851, 401] on span "Print" at bounding box center [849, 405] width 24 height 13
click at [1046, 38] on icon "button" at bounding box center [1048, 38] width 11 height 20
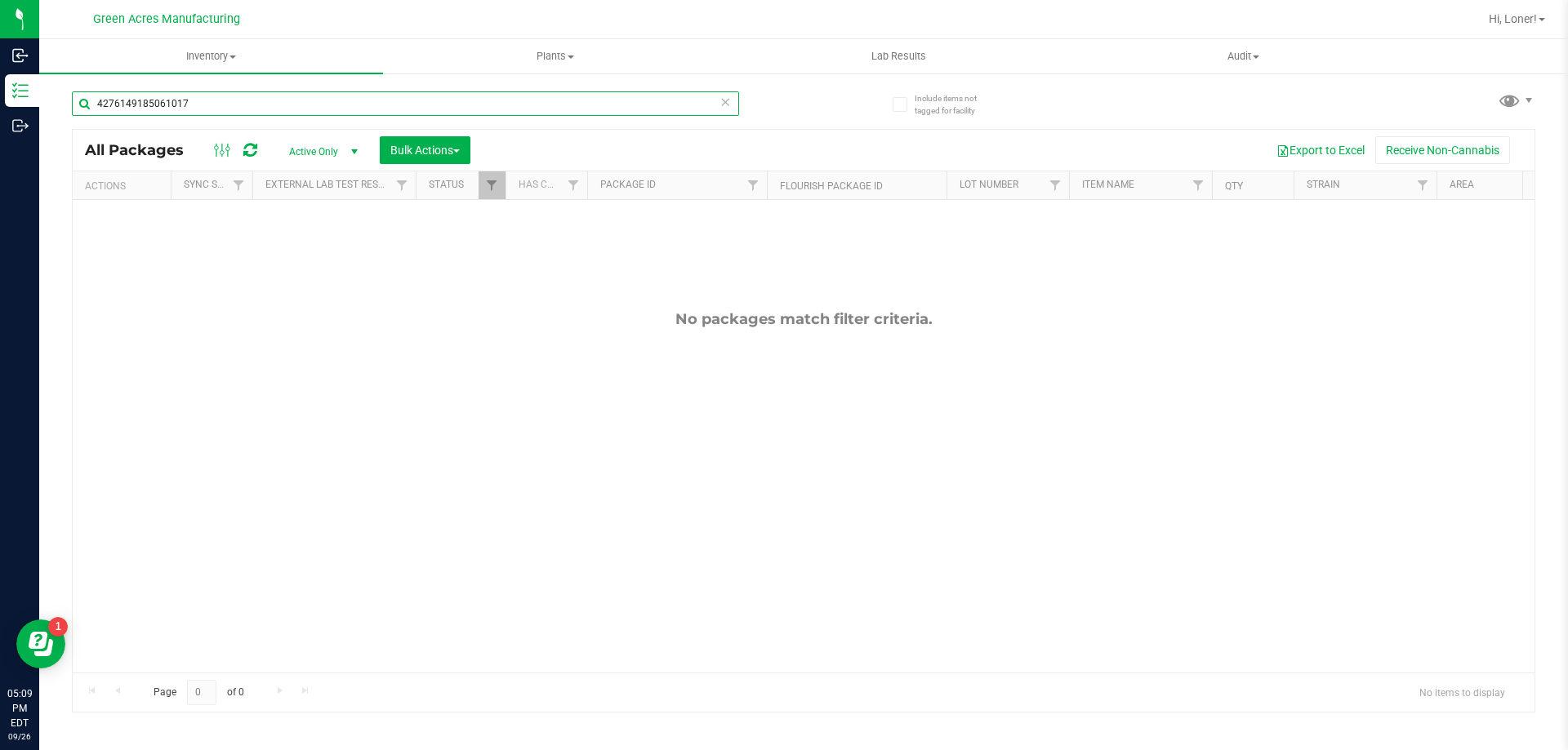
click at [253, 104] on input "4276149185061017" at bounding box center [405, 104] width 667 height 24
type input "W-SEP25ZKR01-0926"
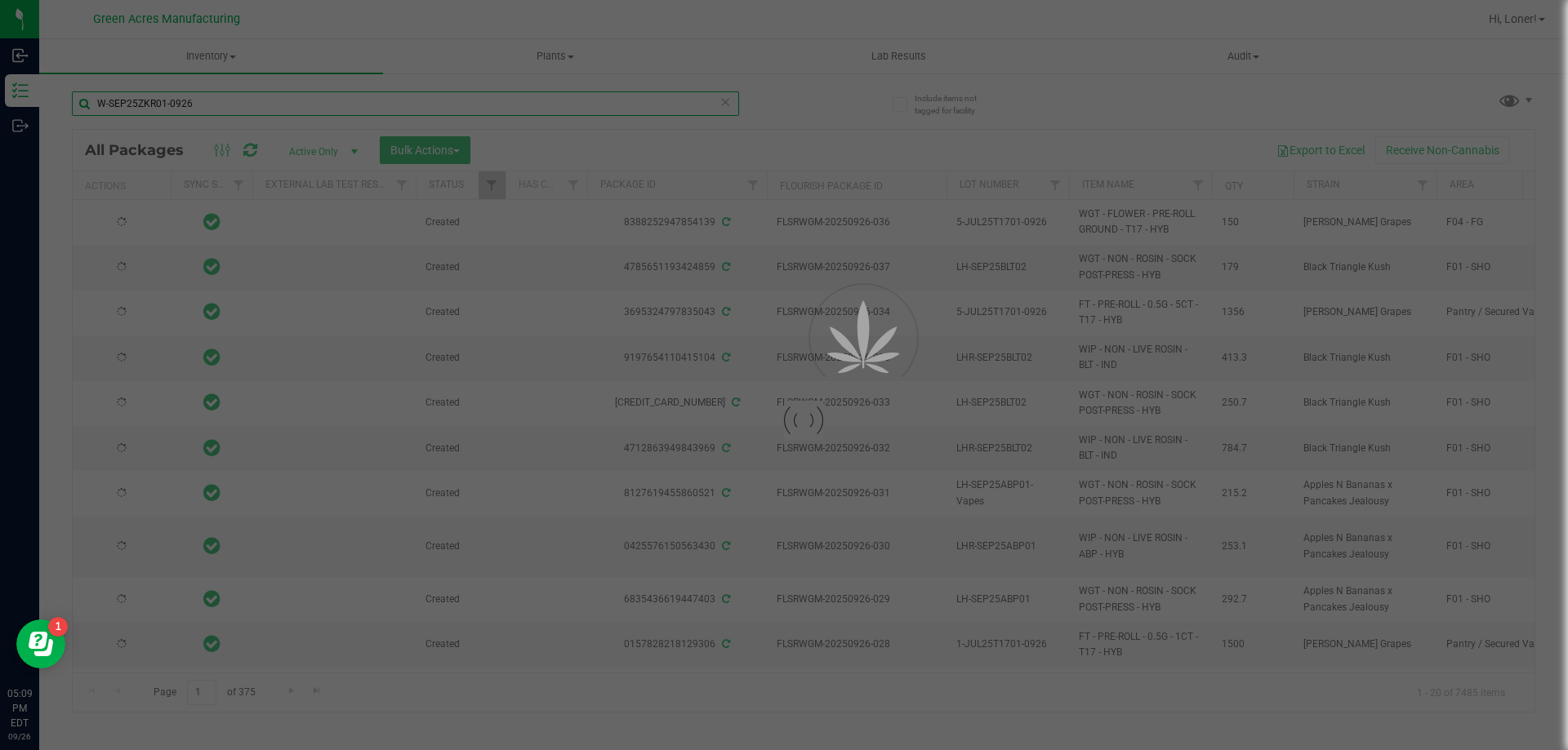
type input "[DATE]"
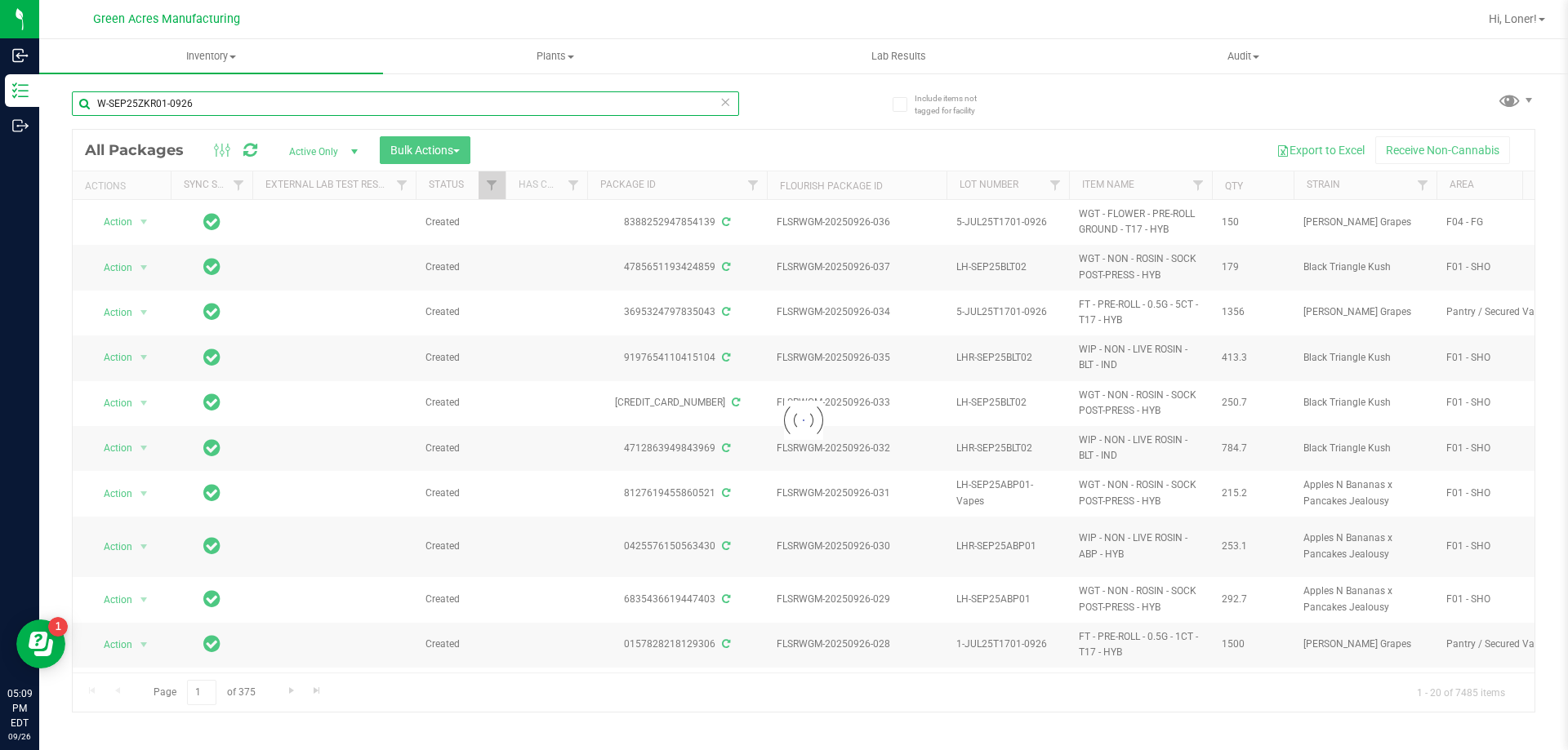
type input "W-SEP25ZKR01-0926"
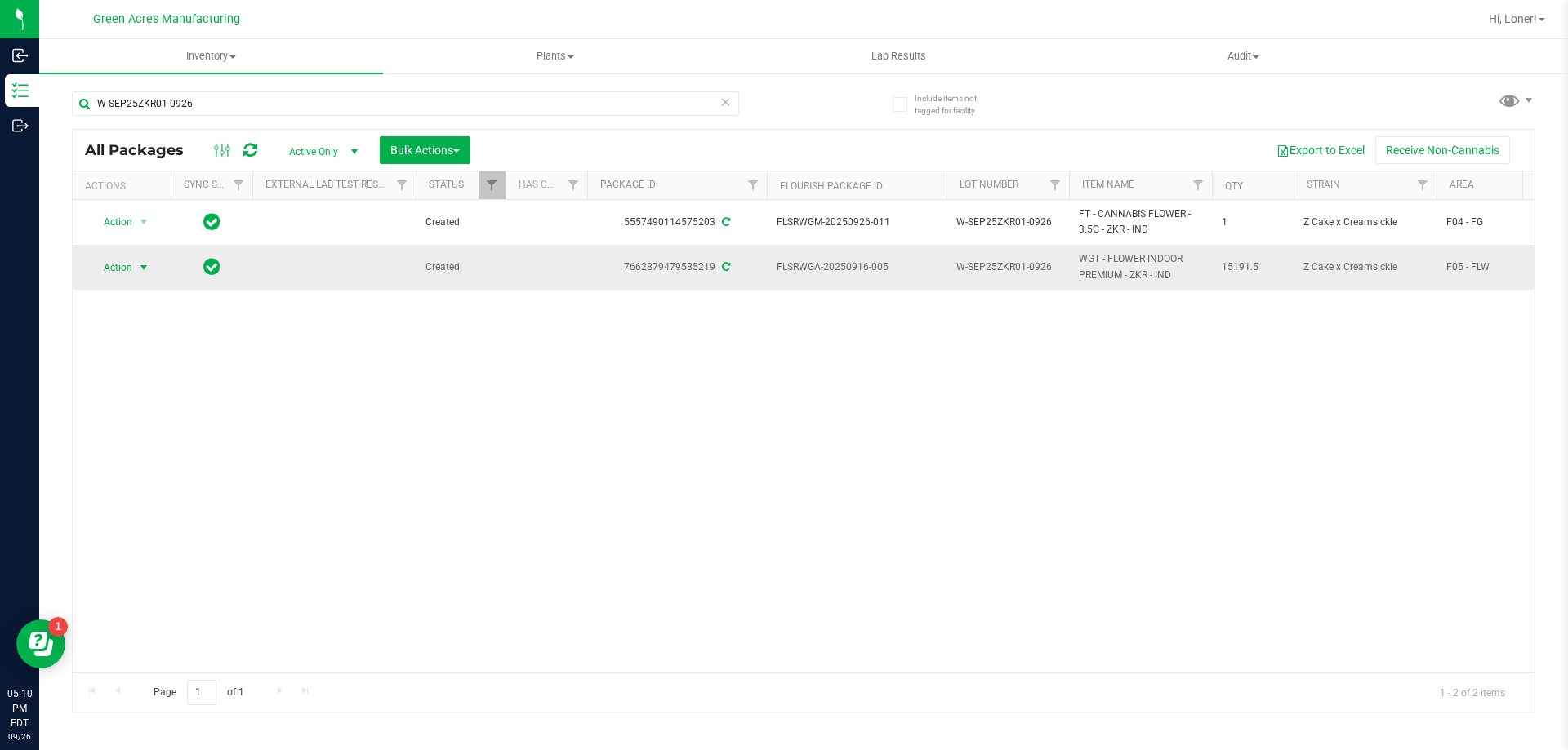
click at [127, 271] on span "Action" at bounding box center [110, 268] width 44 height 22
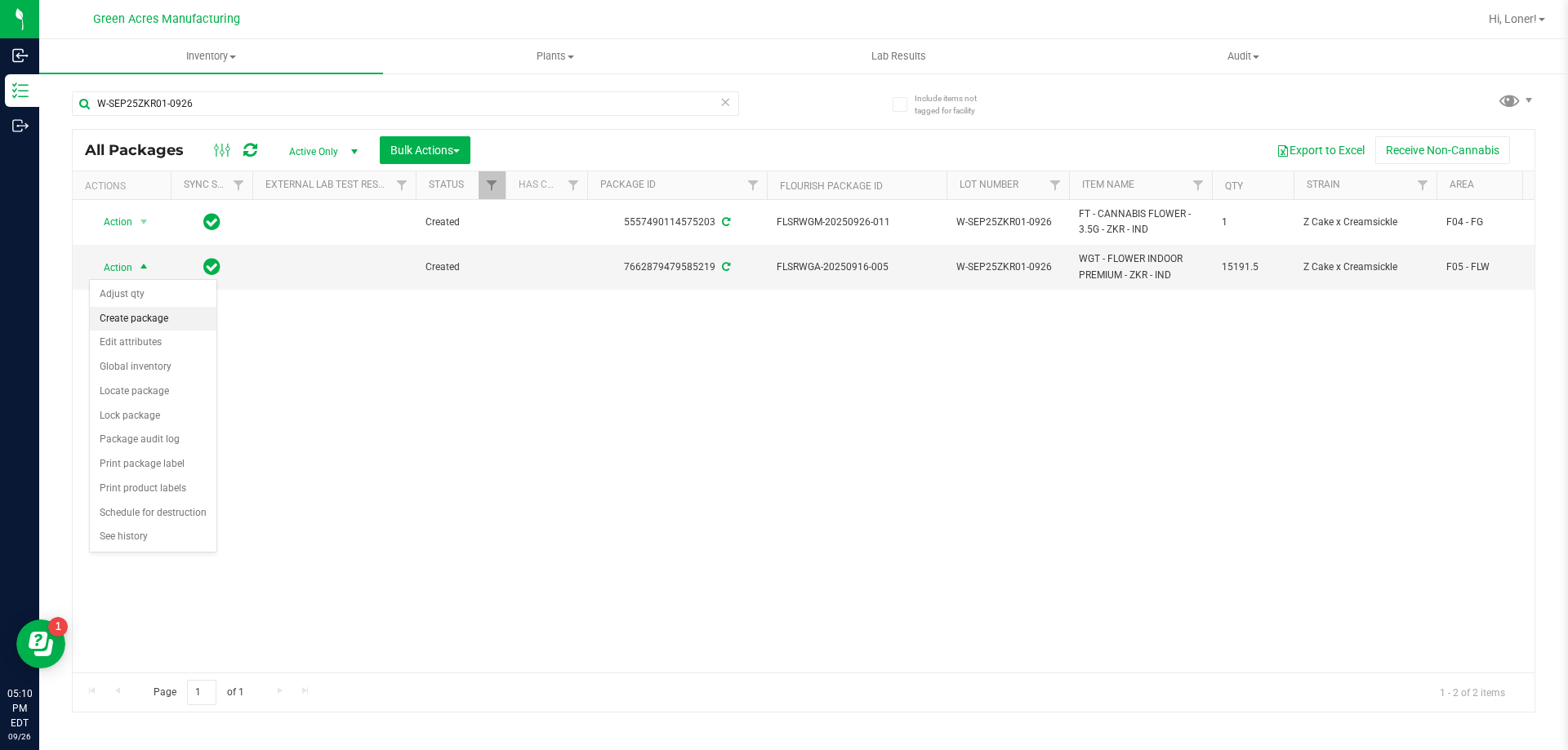
click at [152, 326] on li "Create package" at bounding box center [153, 319] width 127 height 24
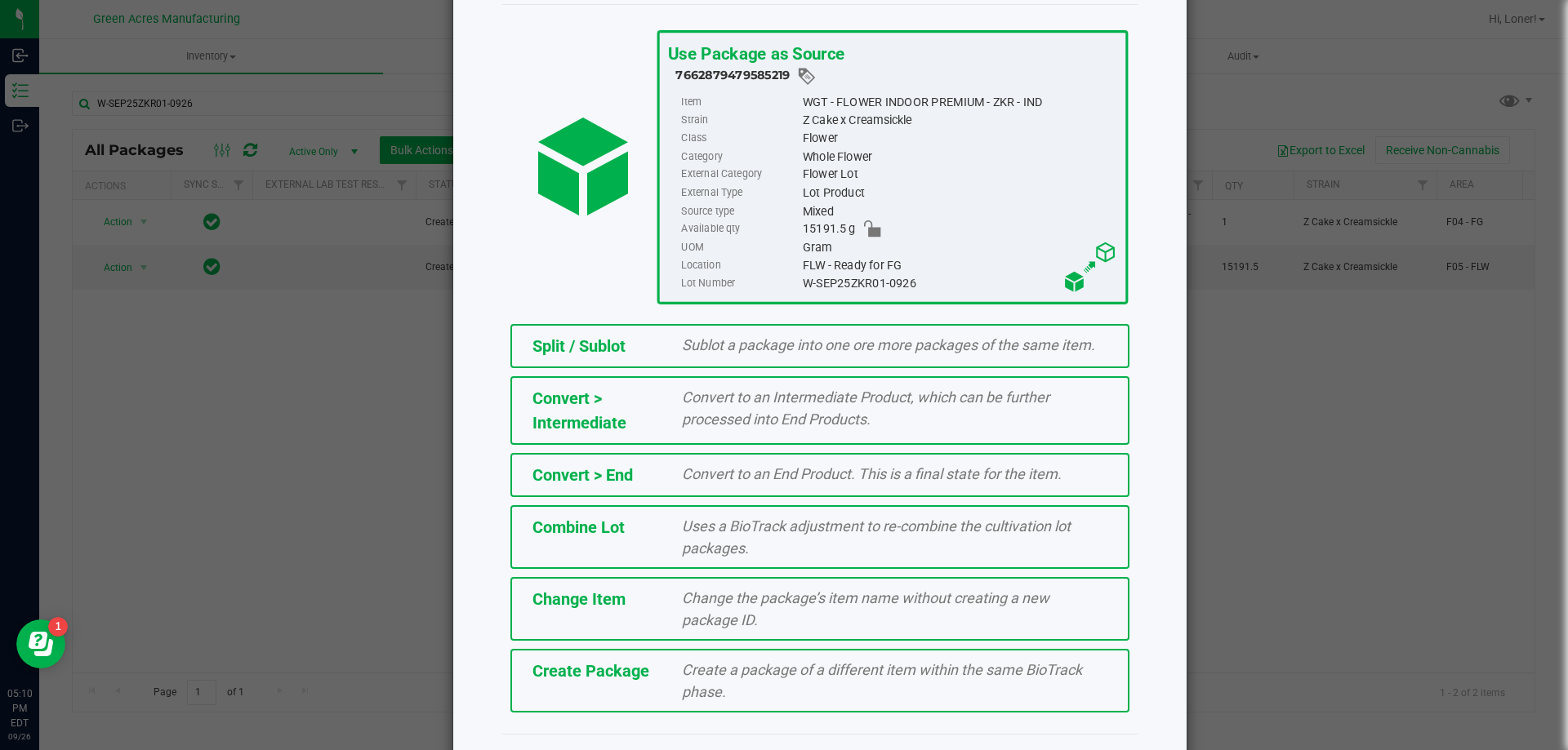
scroll to position [118, 0]
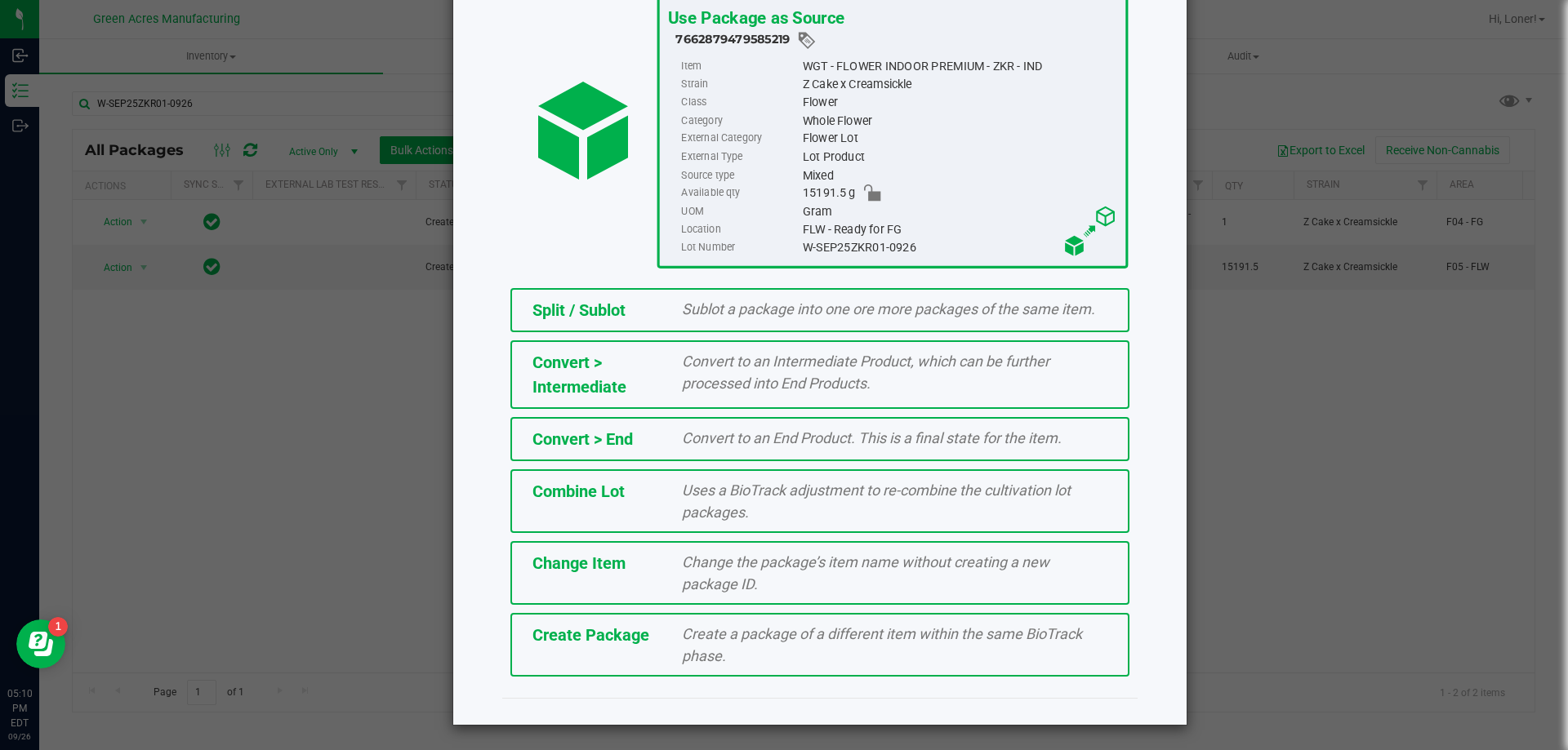
click at [711, 651] on span "Create a package of a different item within the same BioTrack phase." at bounding box center [881, 645] width 400 height 39
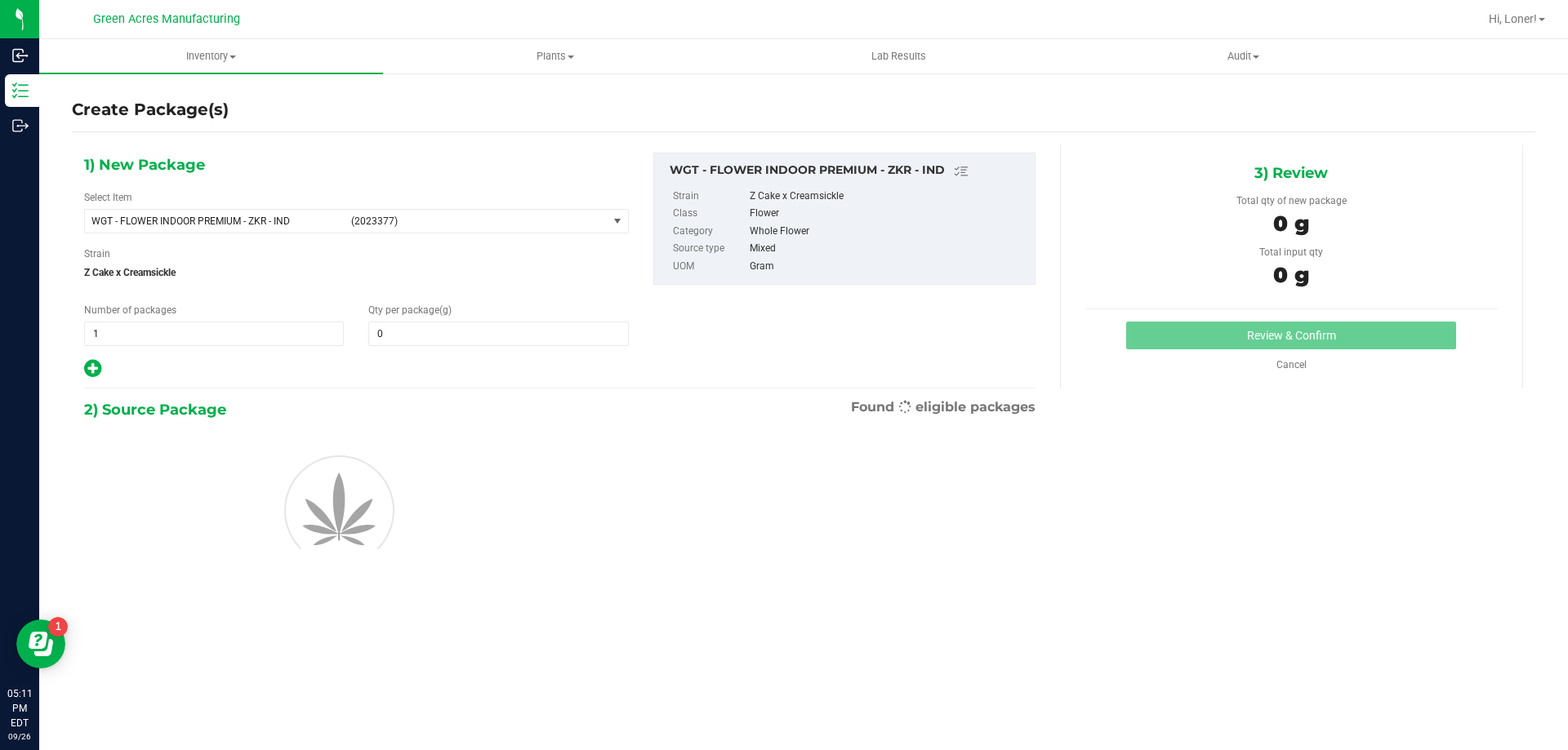
type input "0.0000"
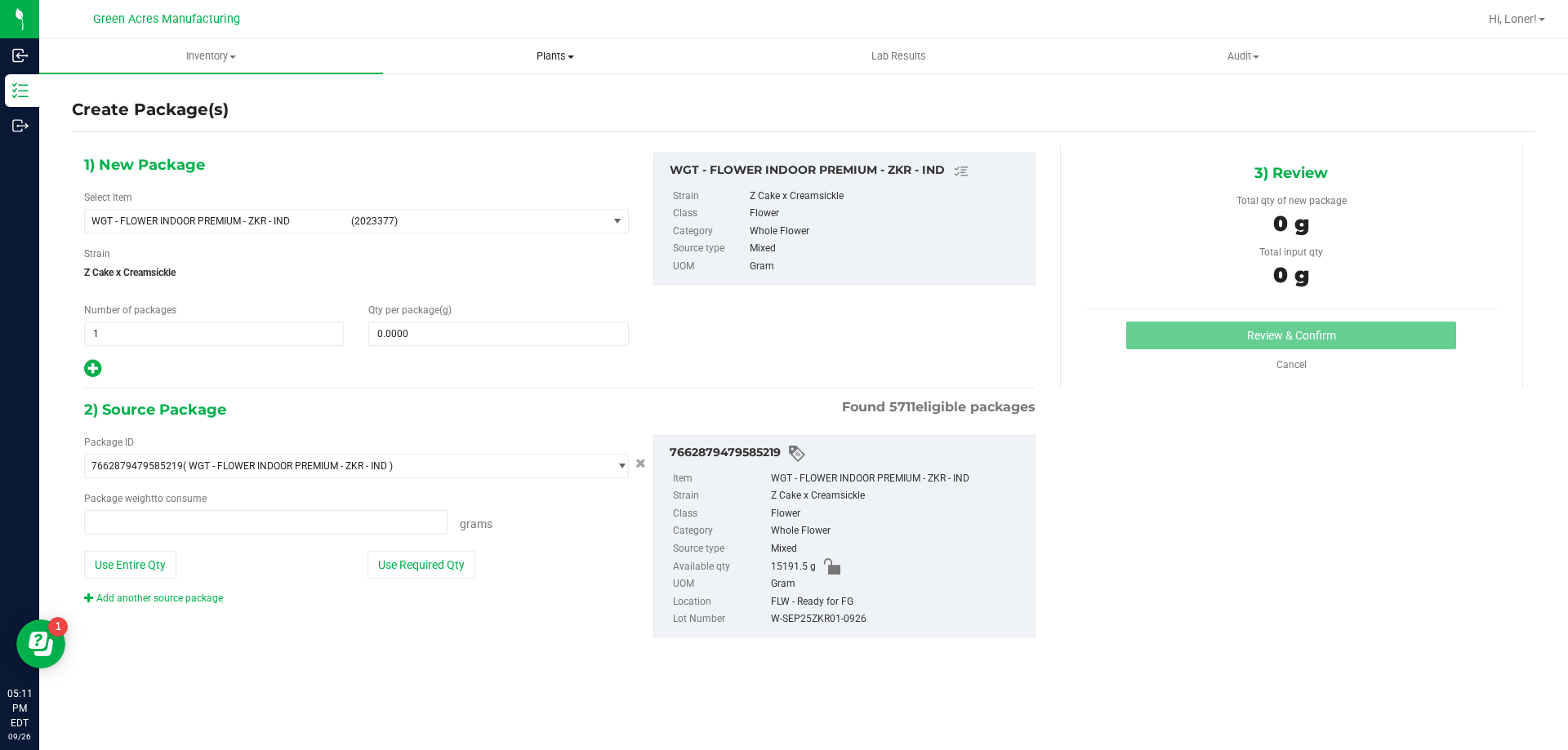
type input "0.0000 g"
click at [441, 338] on span at bounding box center [498, 334] width 259 height 24
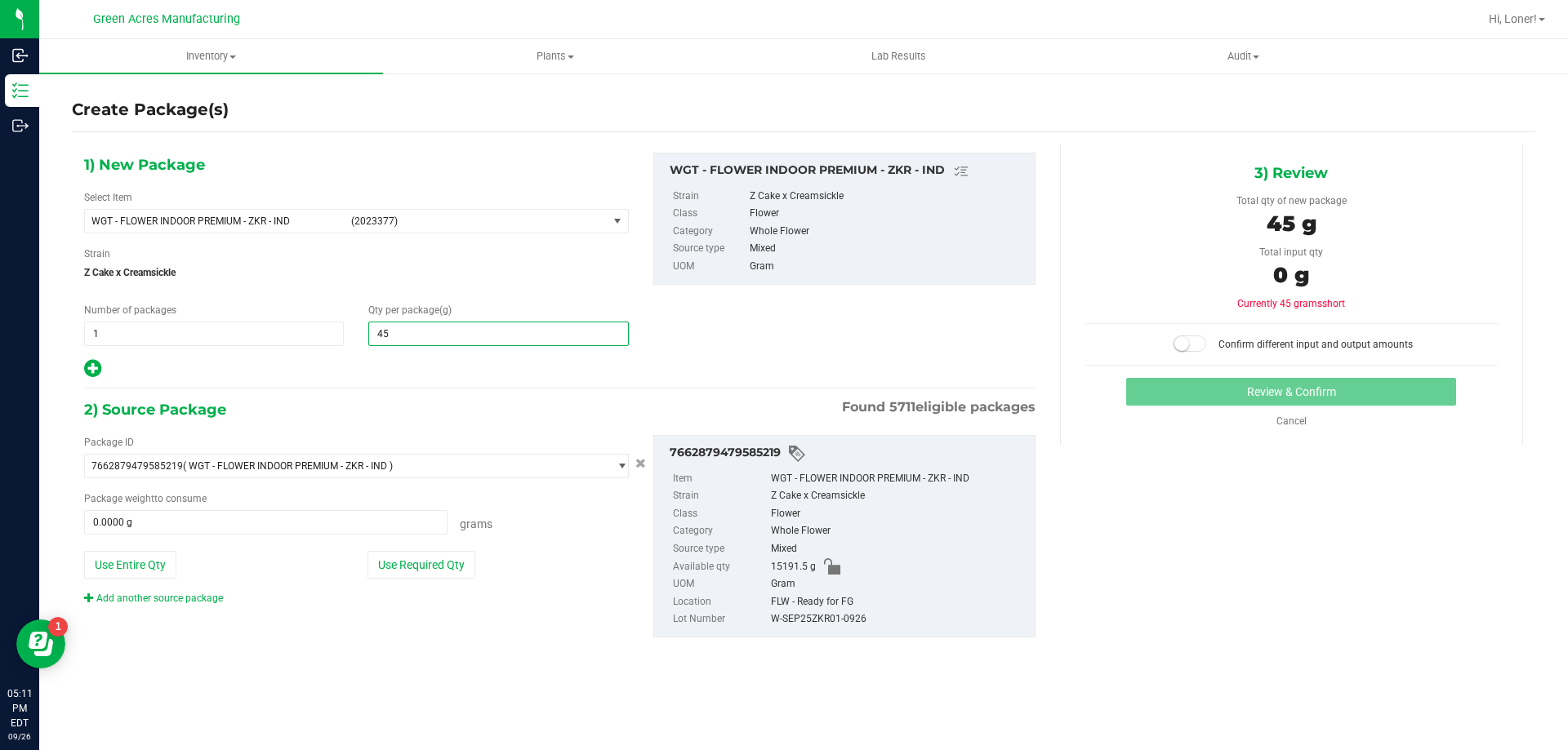
type input "450"
type input "450.0000"
click at [469, 277] on span "Z Cake x Creamsickle" at bounding box center [356, 272] width 544 height 24
click at [409, 569] on button "Use Required Qty" at bounding box center [421, 564] width 107 height 28
type input "450.0000 g"
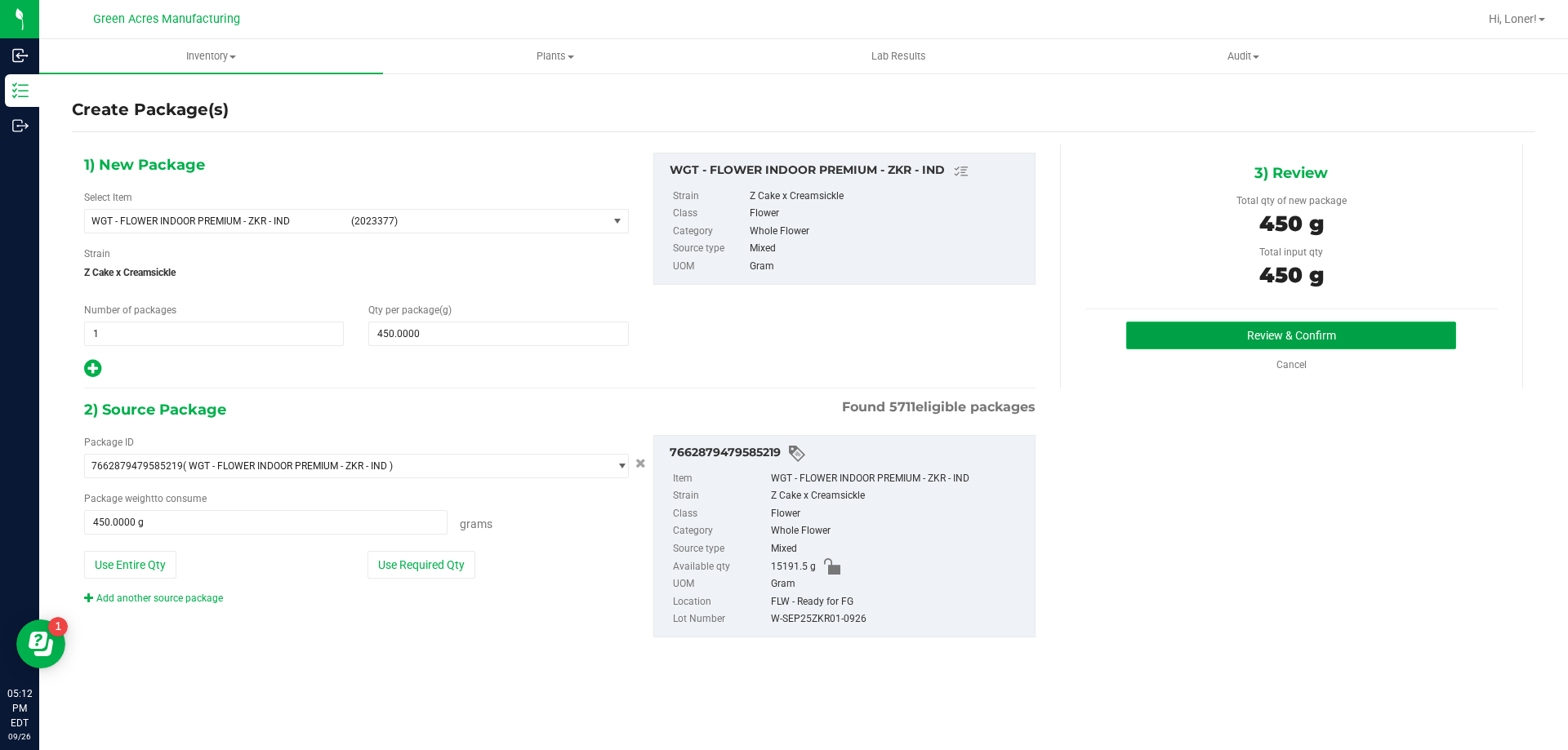
click at [1224, 327] on button "Review & Confirm" at bounding box center [1290, 336] width 329 height 28
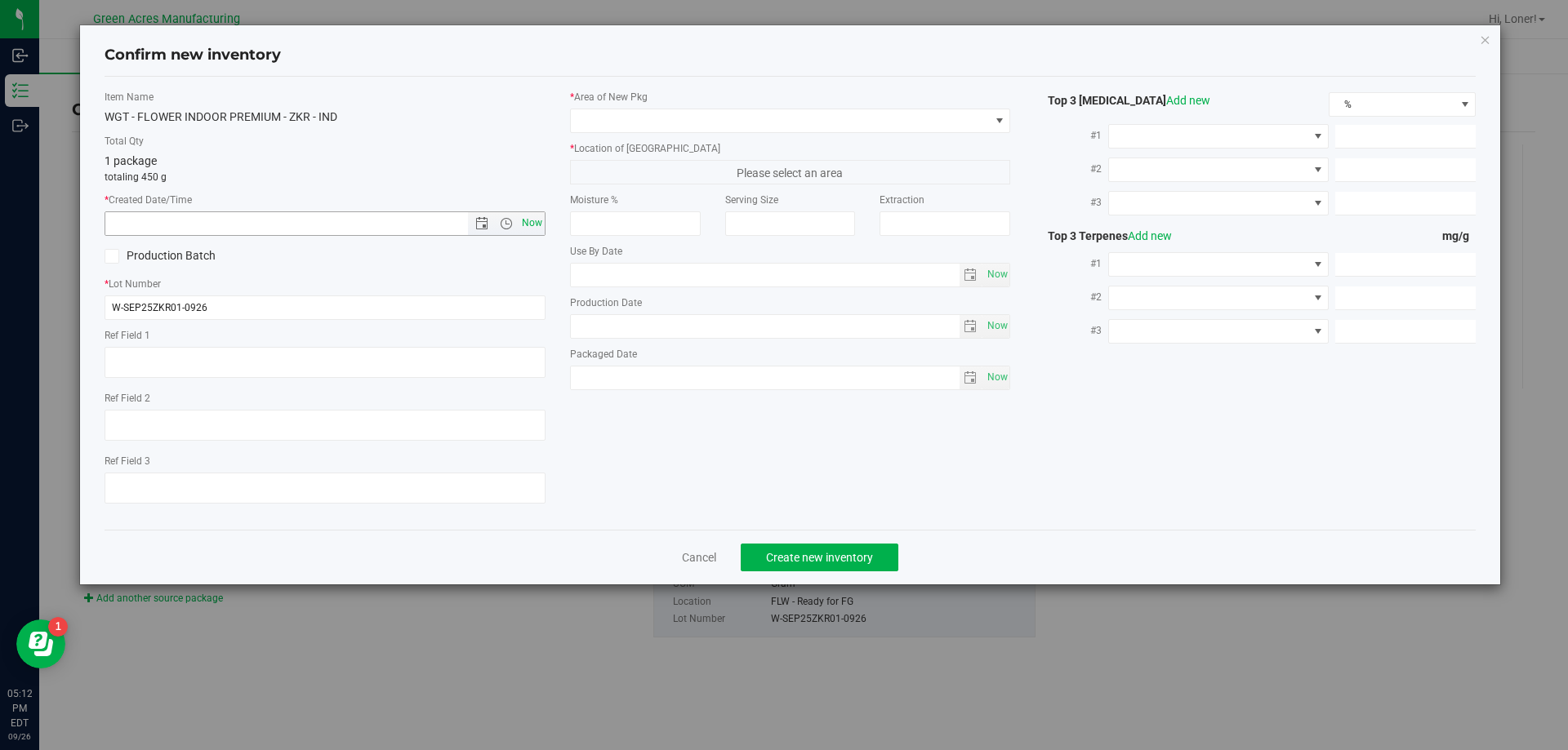
click at [538, 220] on span "Now" at bounding box center [532, 223] width 28 height 23
type input "[DATE] 5:12 PM"
click at [623, 127] on span at bounding box center [779, 120] width 419 height 22
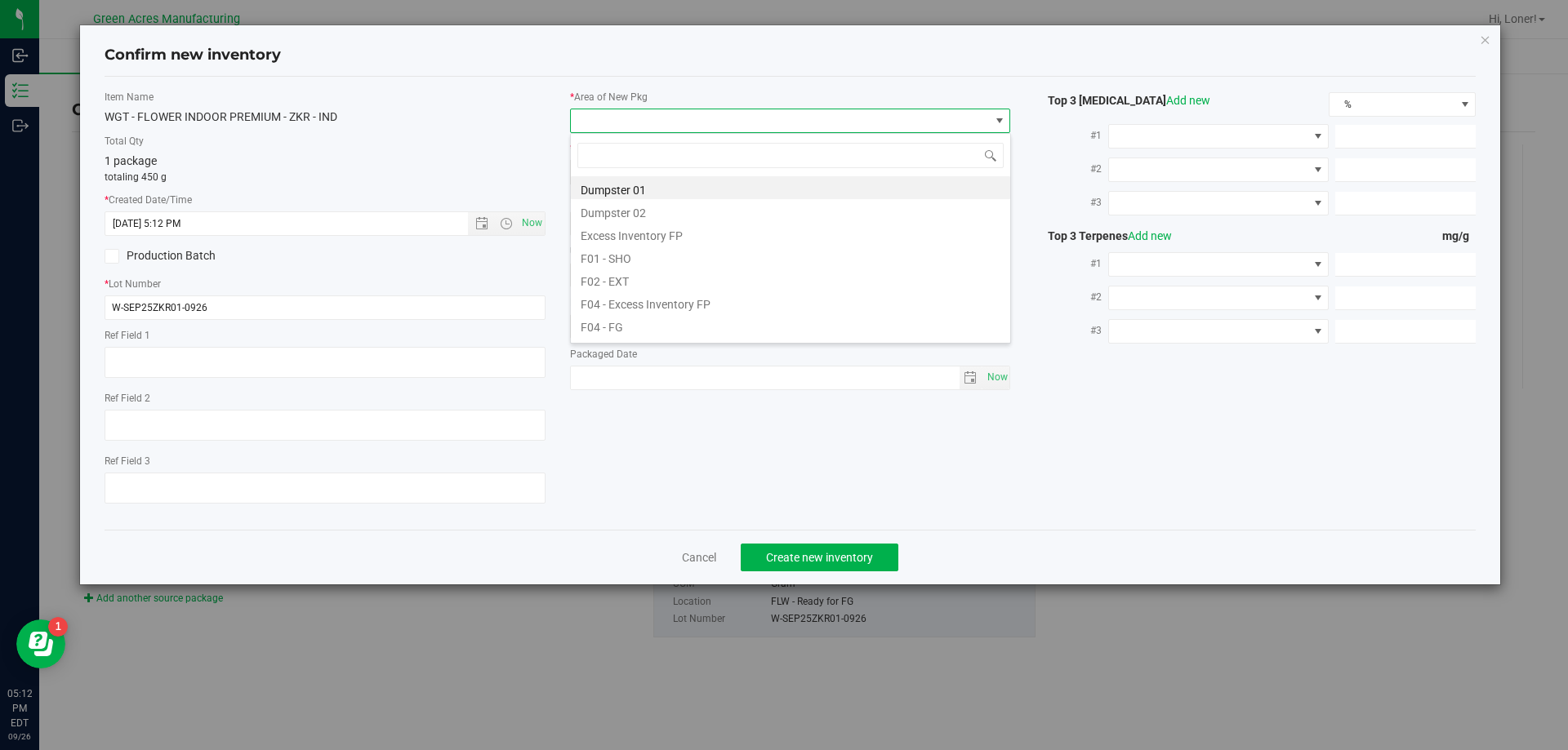
scroll to position [24, 441]
click at [615, 327] on li "F04 - FG" at bounding box center [790, 325] width 440 height 22
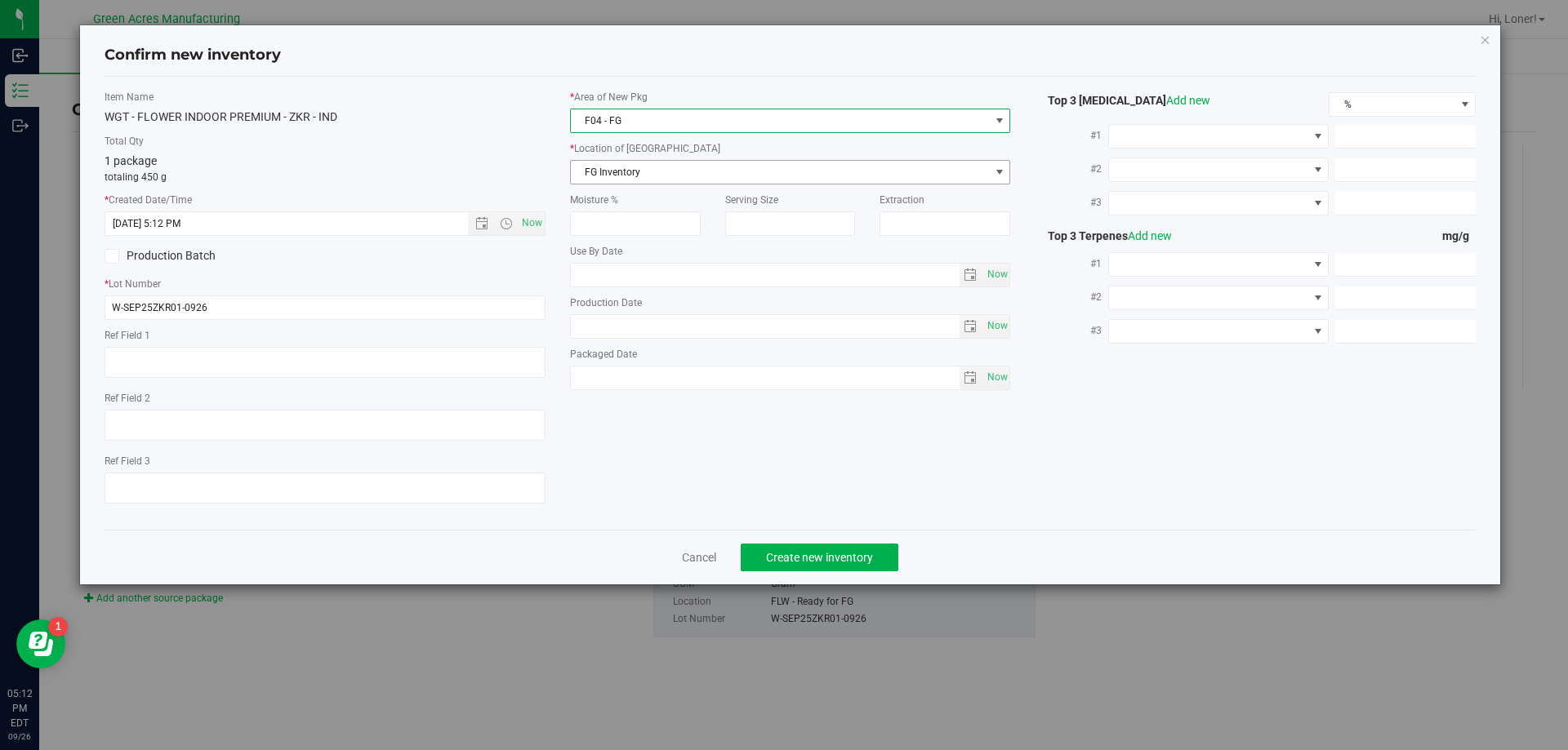
click at [623, 166] on span "FG Inventory" at bounding box center [779, 172] width 419 height 22
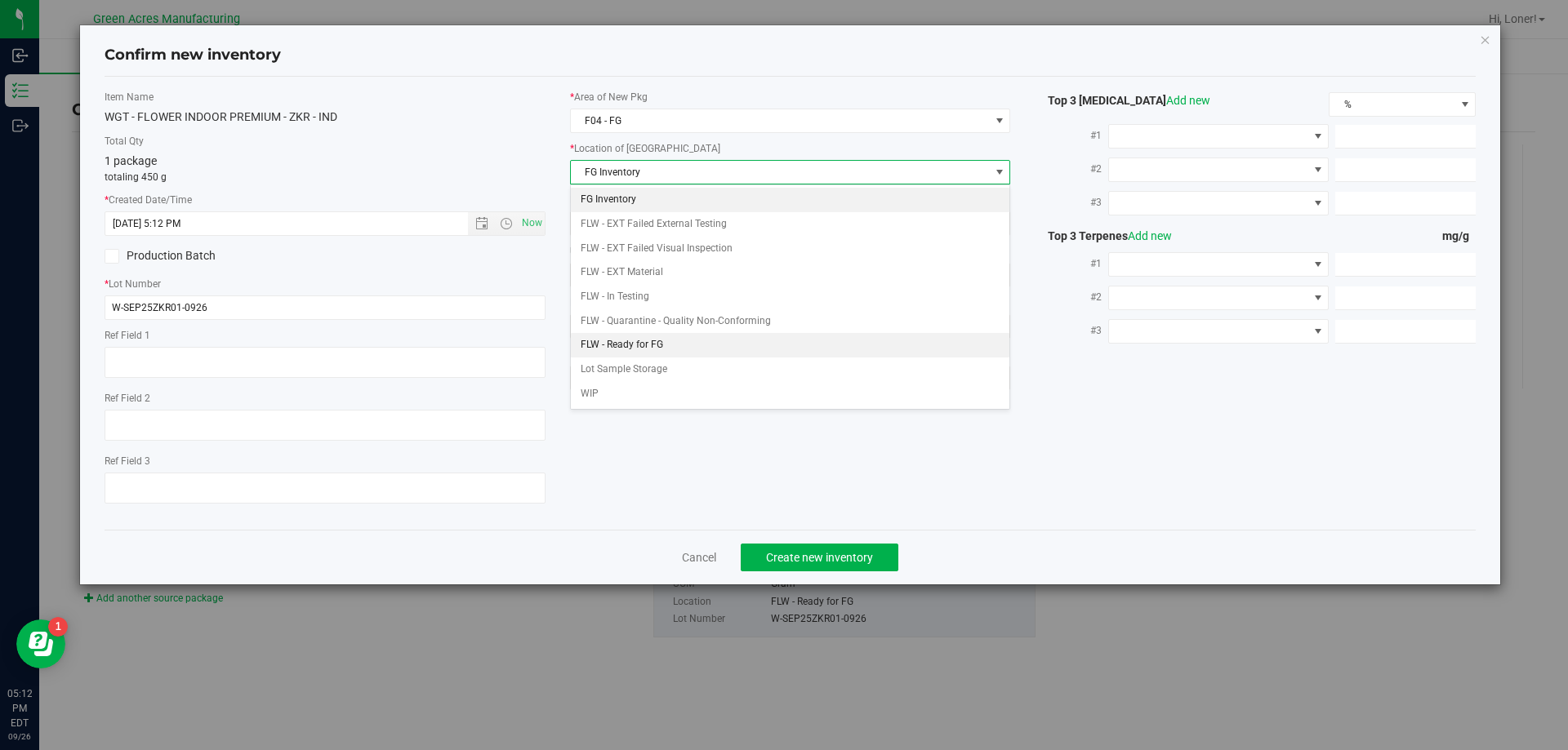
click at [630, 346] on li "FLW - Ready for FG" at bounding box center [790, 345] width 440 height 24
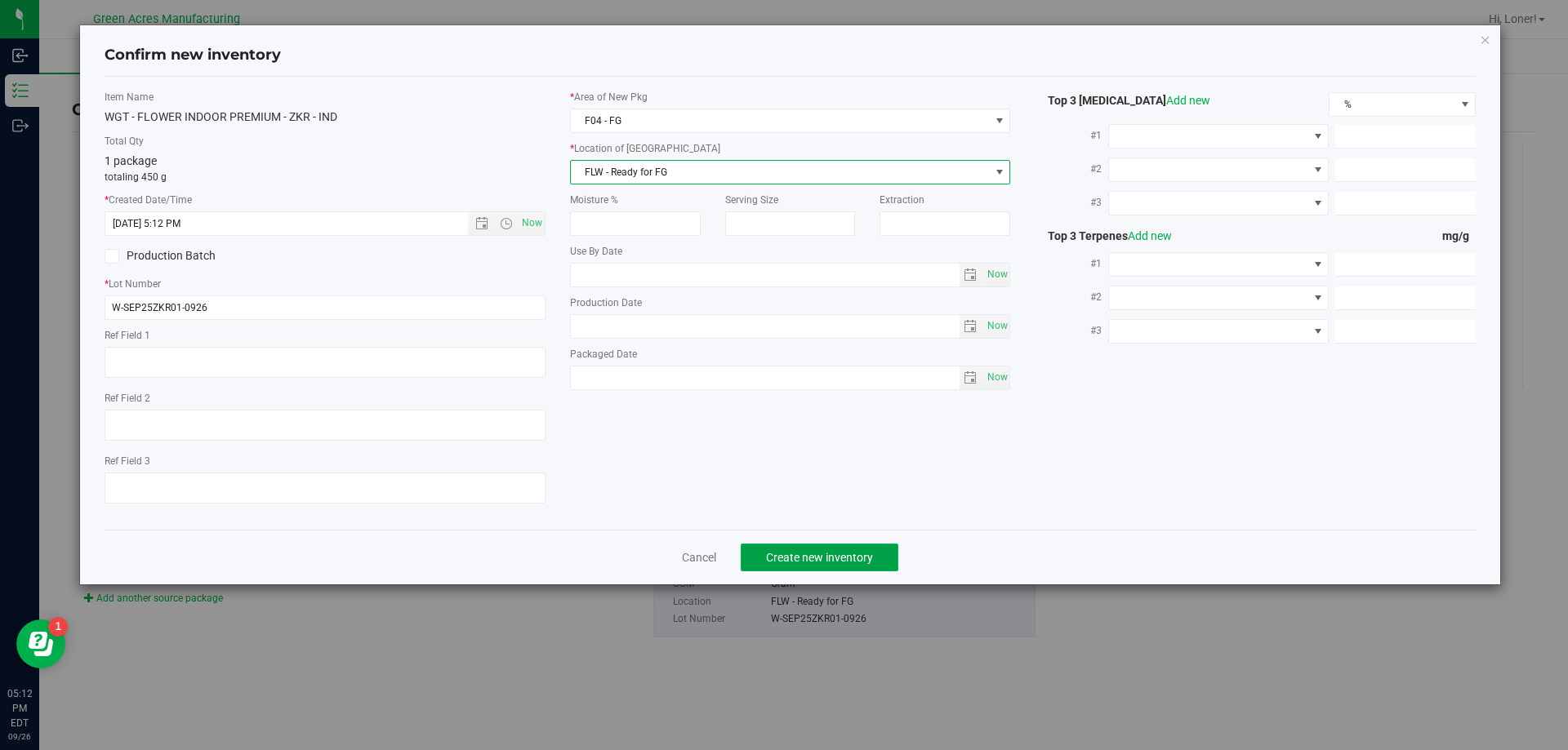
click at [820, 568] on button "Create new inventory" at bounding box center [819, 558] width 158 height 28
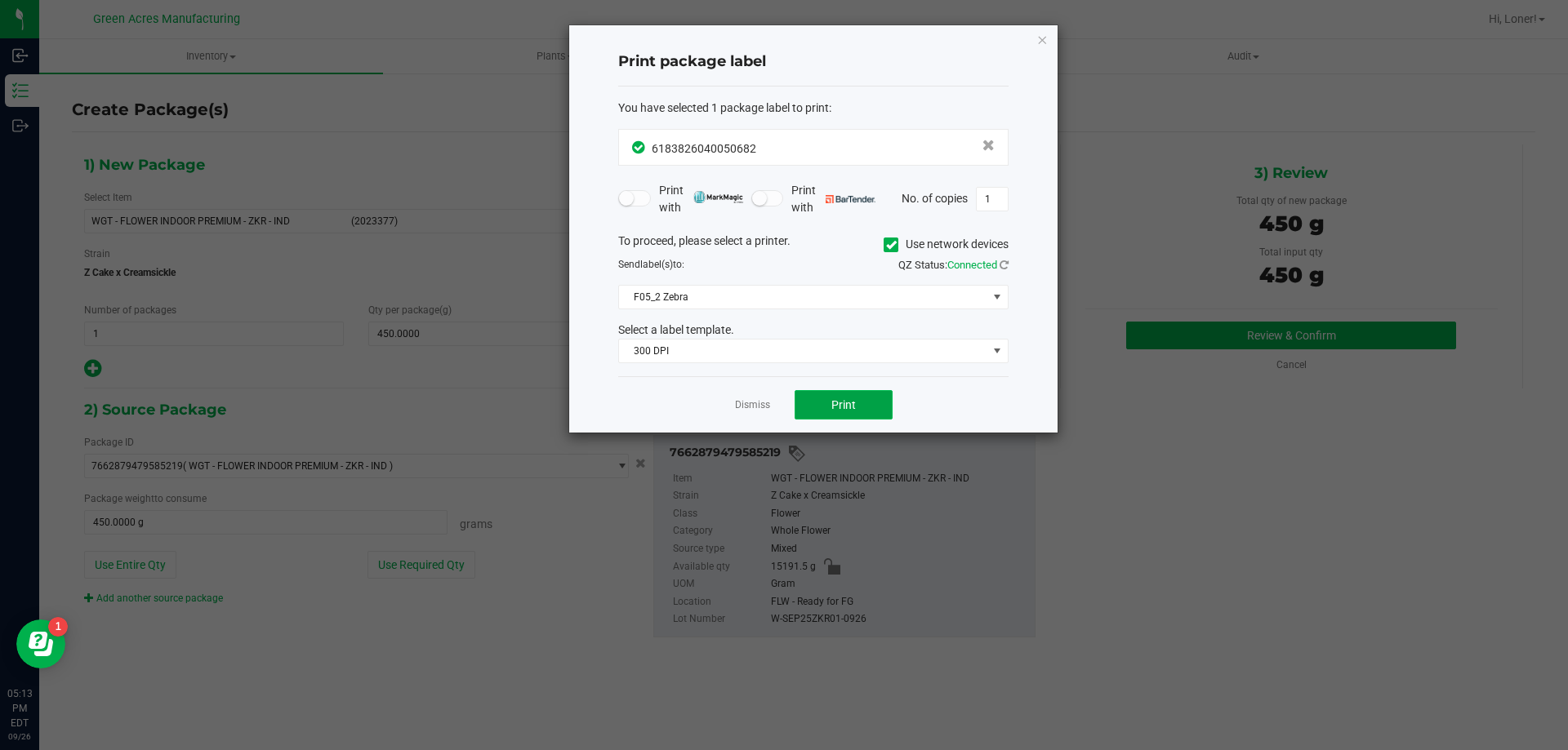
click at [861, 408] on button "Print" at bounding box center [843, 404] width 98 height 29
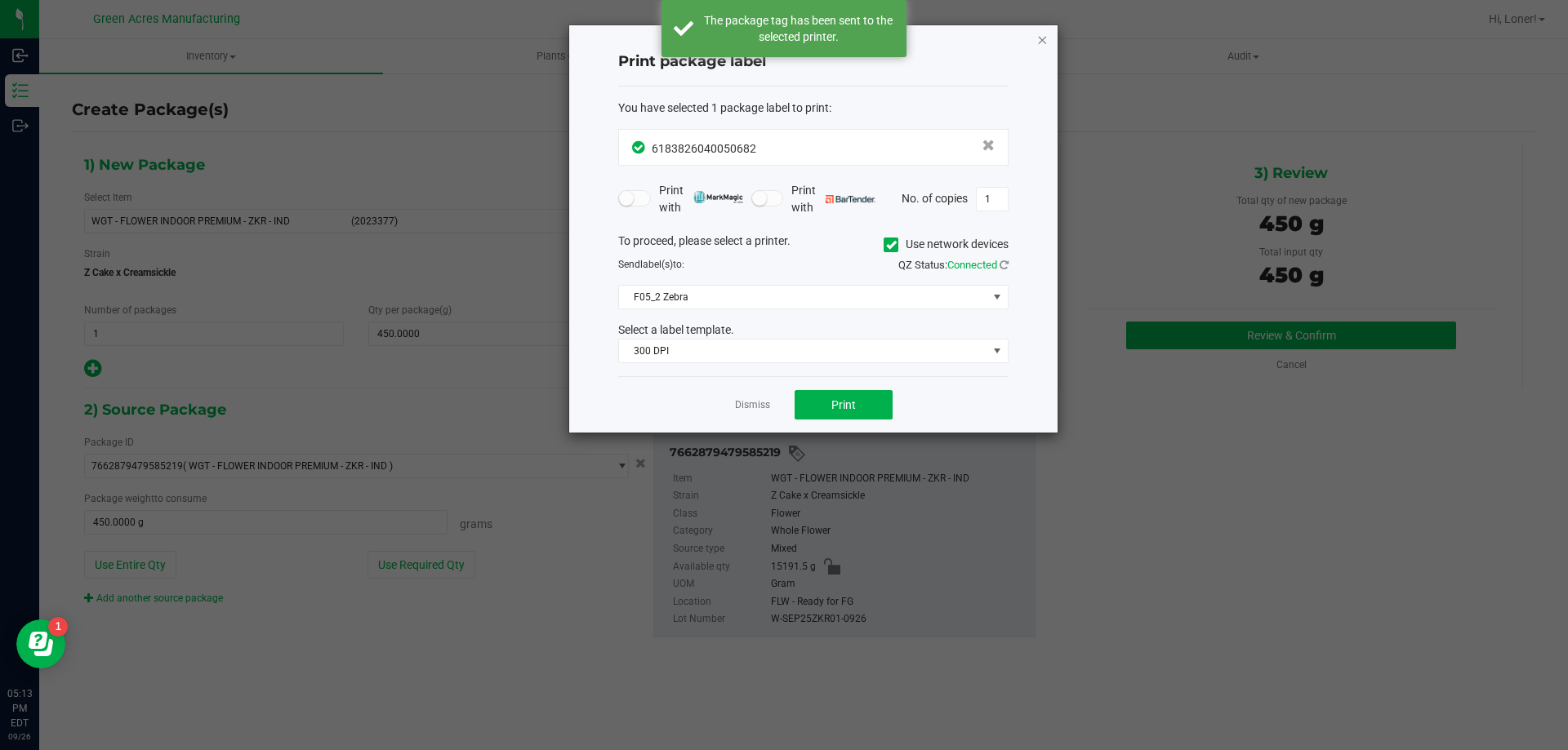
click at [1038, 39] on icon "button" at bounding box center [1042, 38] width 11 height 20
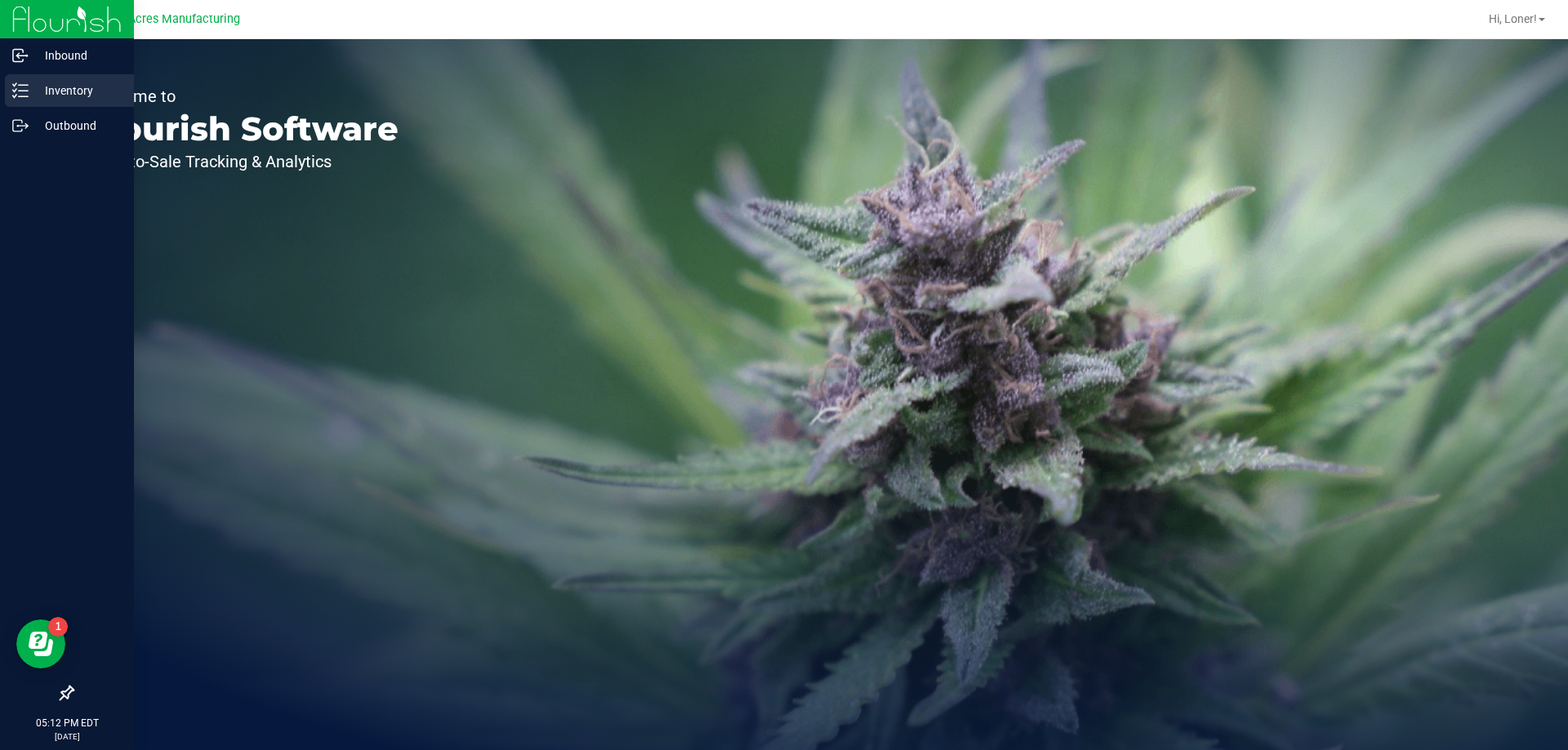
click at [84, 86] on p "Inventory" at bounding box center [77, 90] width 98 height 20
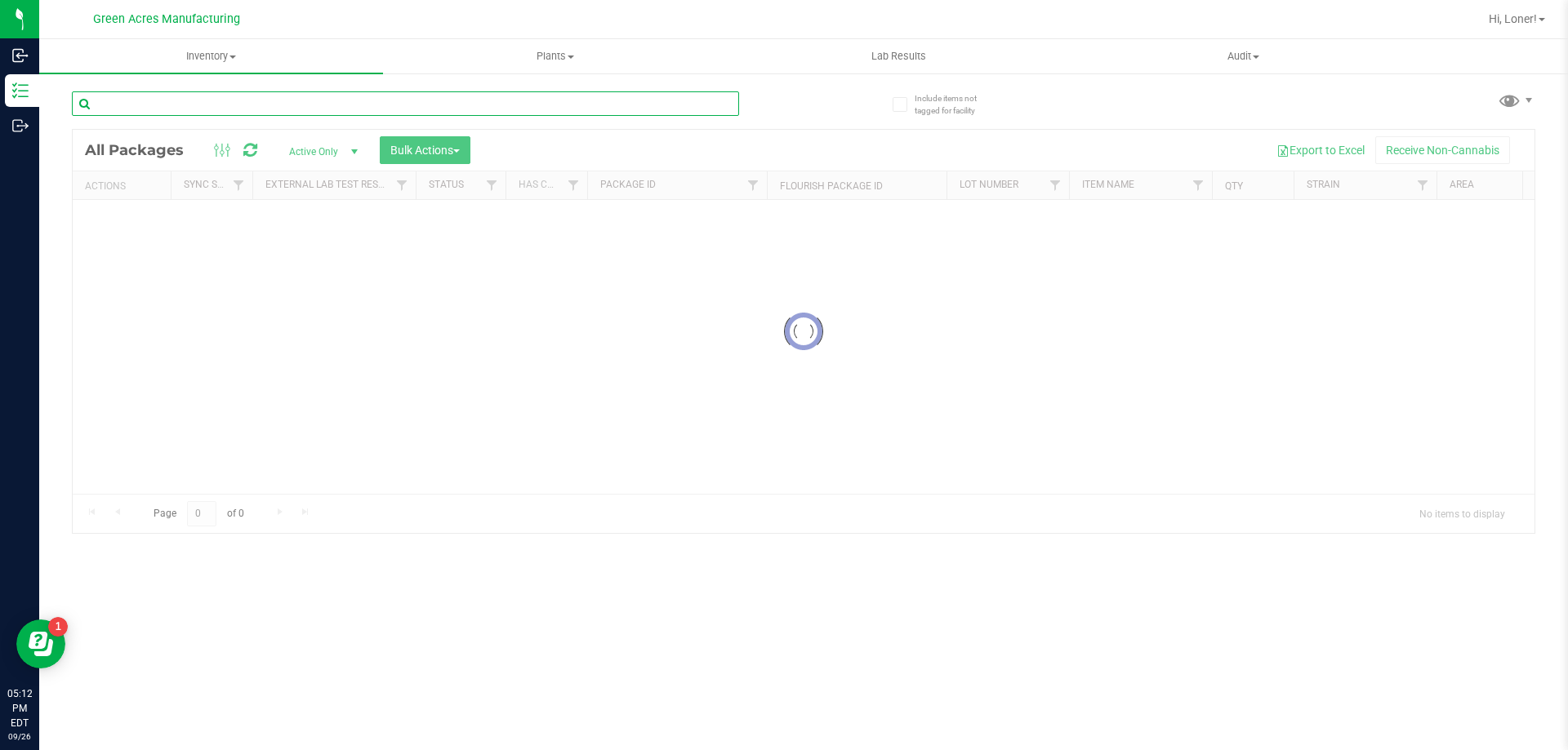
click at [241, 102] on input "text" at bounding box center [405, 104] width 667 height 24
type input "W-SEP25ZKR01-0926"
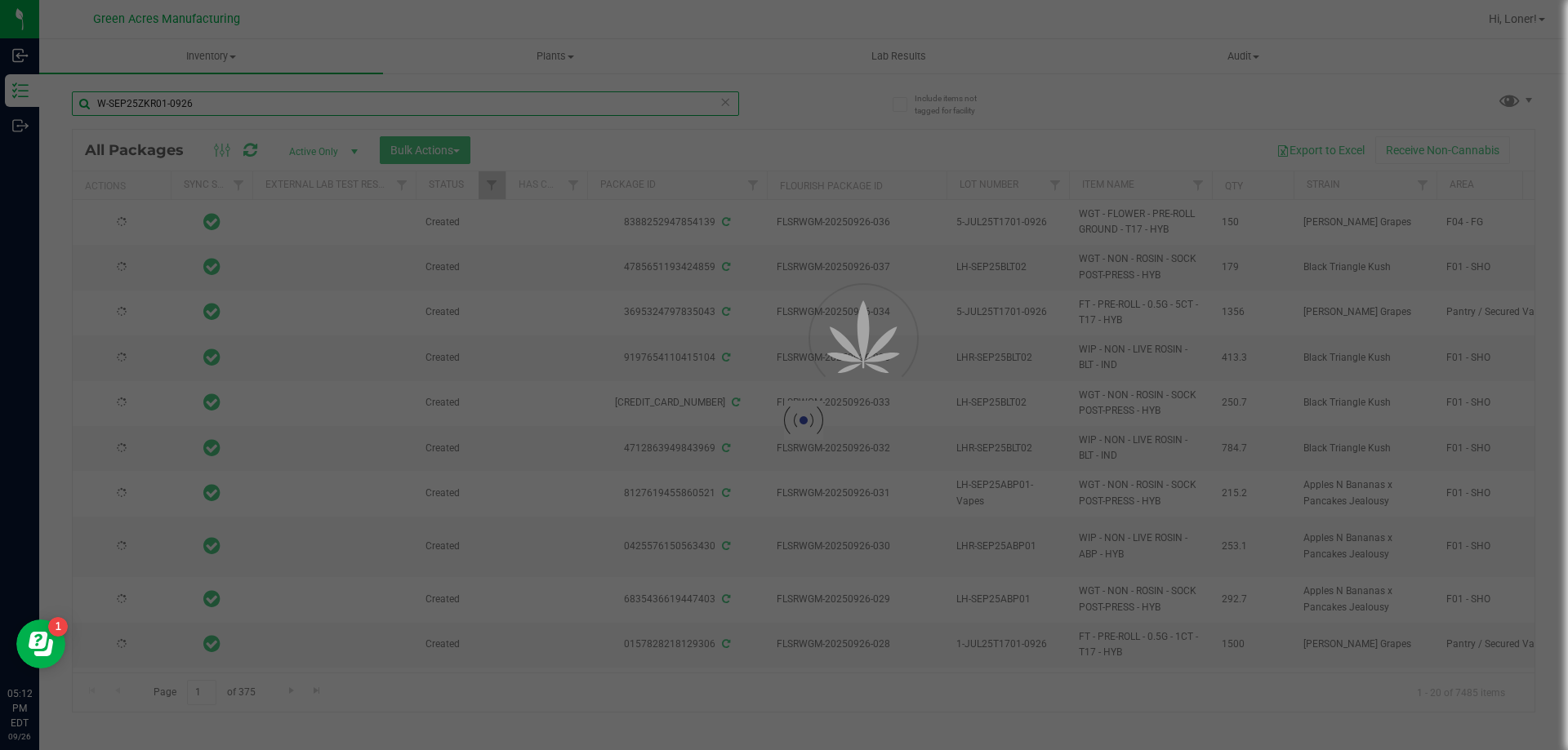
type input "[DATE]"
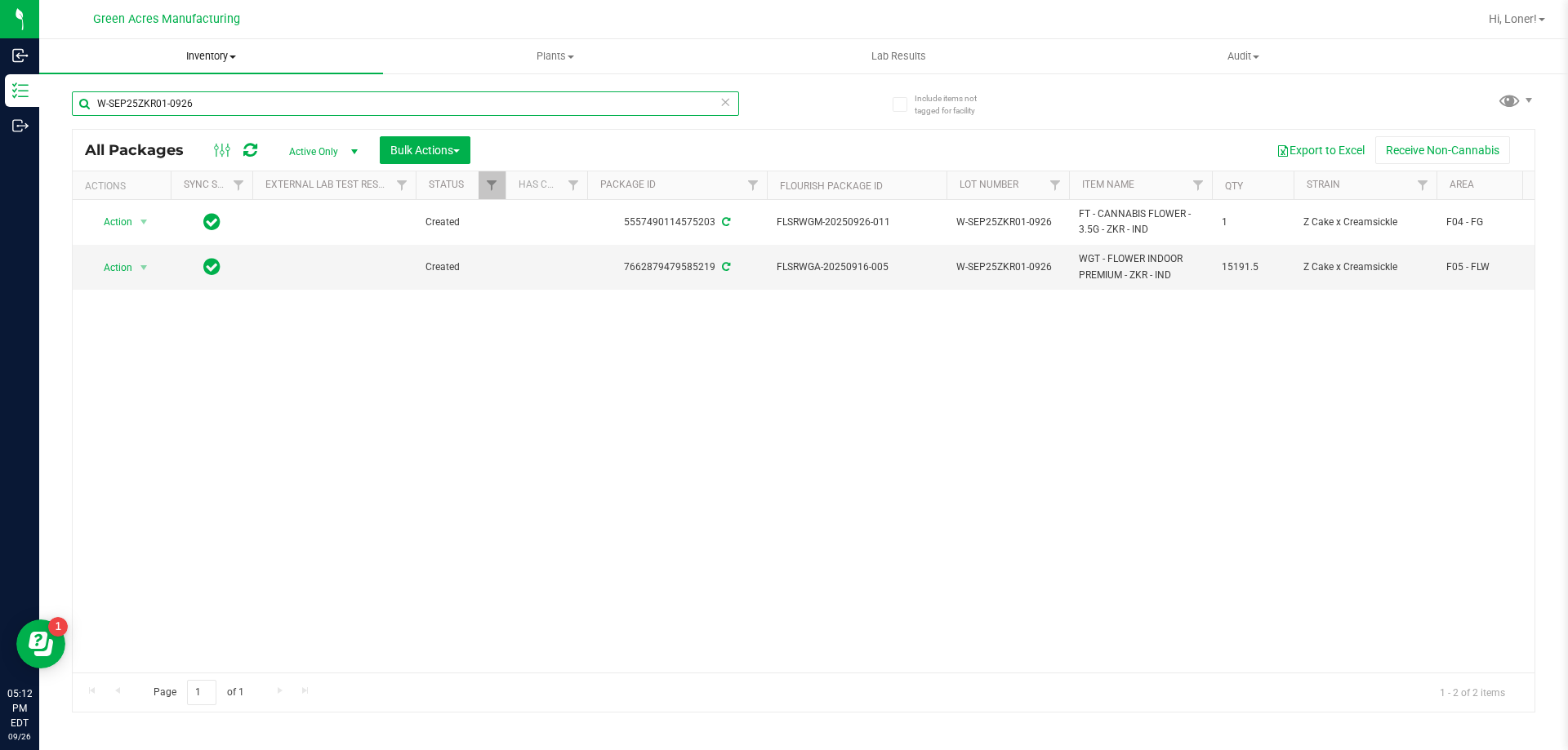
type input "W-SEP25ZKR01-0926"
click at [246, 153] on icon at bounding box center [250, 149] width 14 height 16
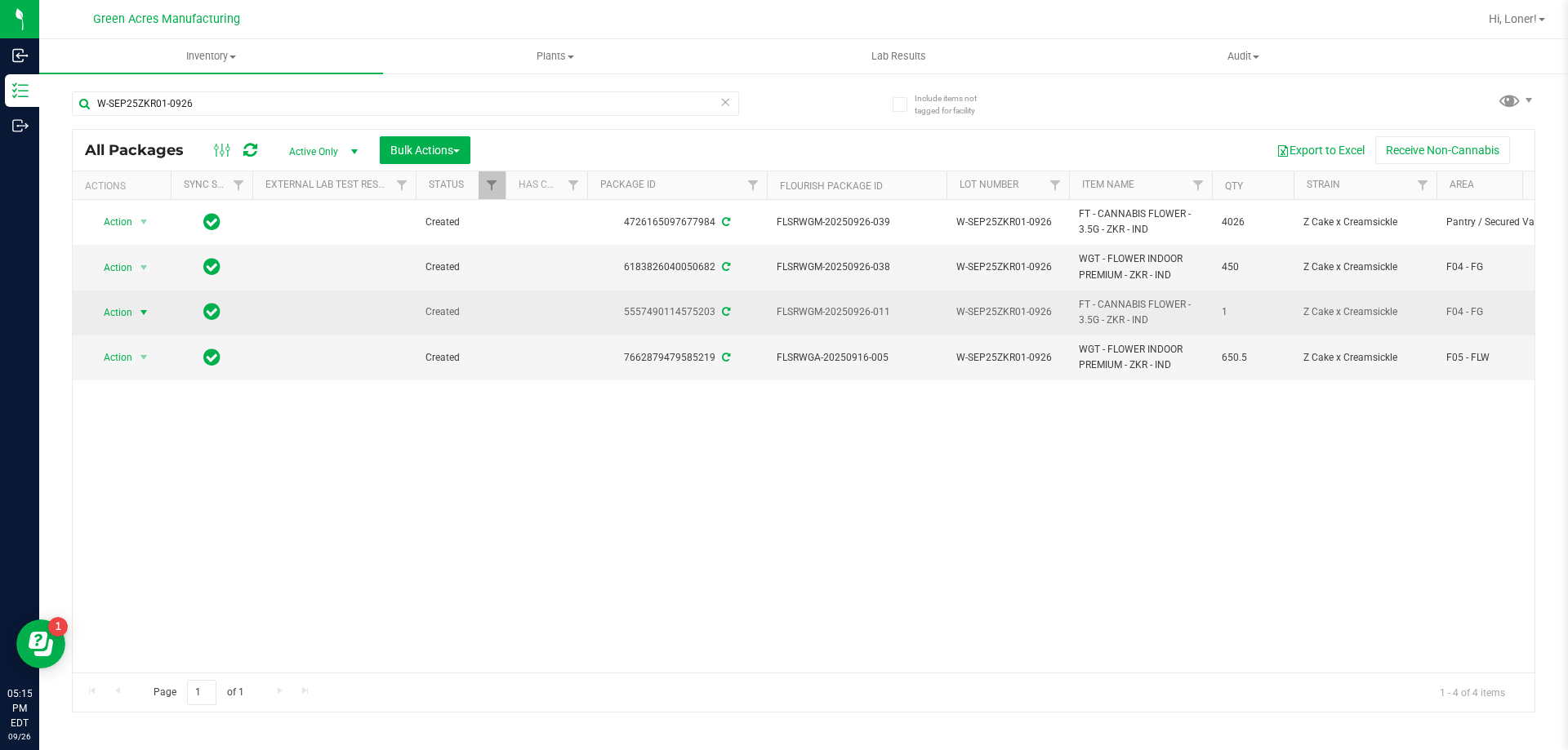
click at [121, 312] on span "Action" at bounding box center [110, 312] width 44 height 22
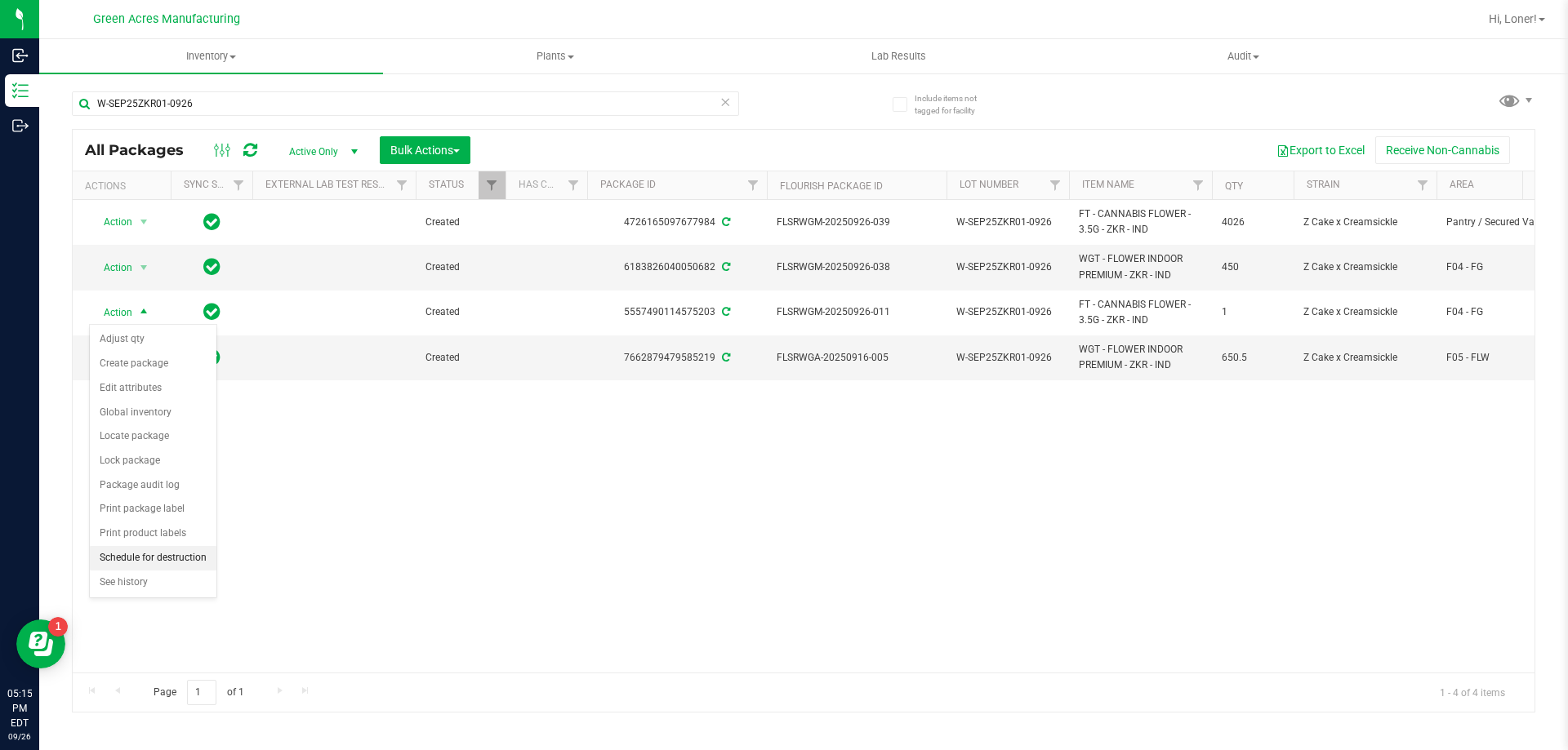
click at [155, 552] on li "Schedule for destruction" at bounding box center [153, 558] width 127 height 24
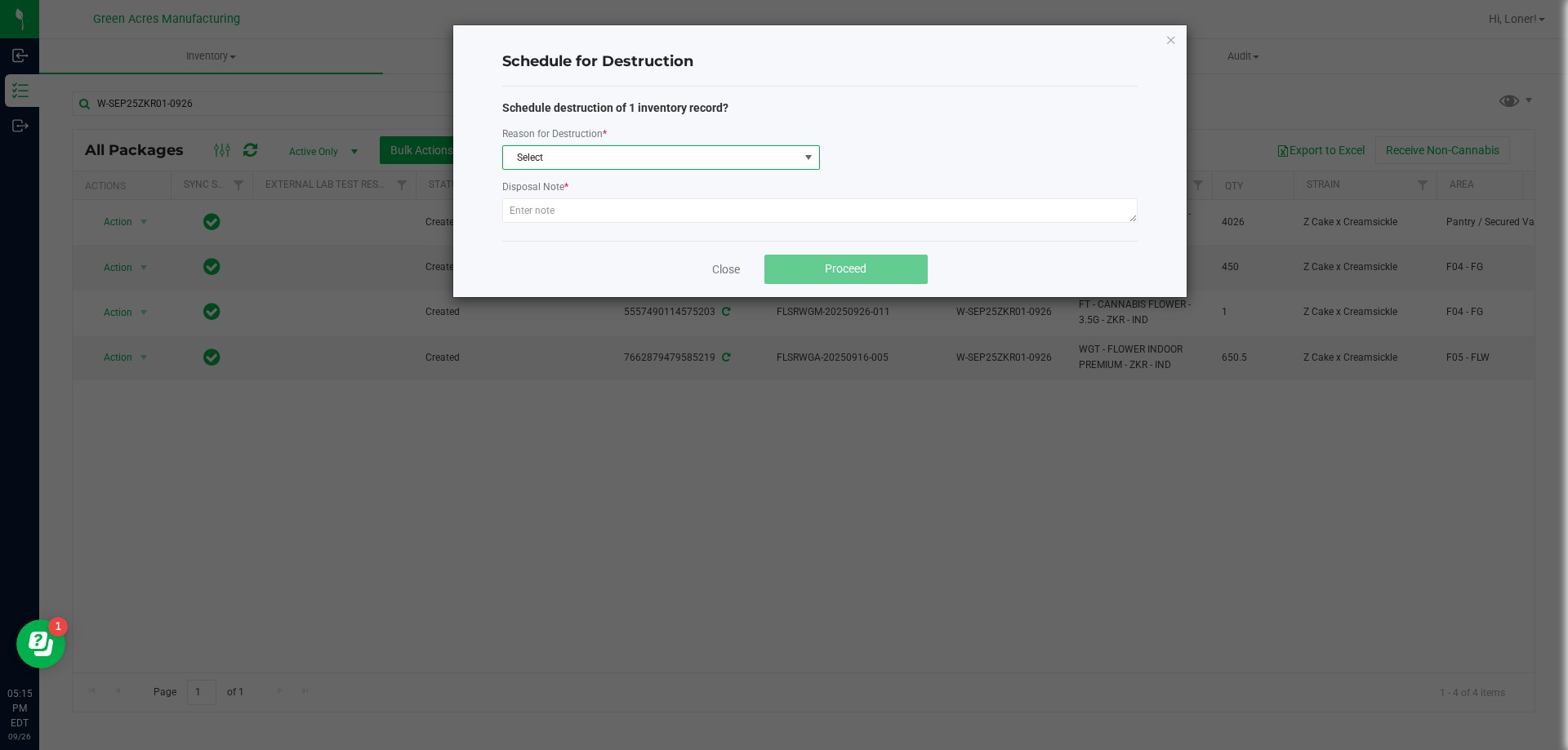
click at [595, 159] on span "Select" at bounding box center [651, 158] width 296 height 22
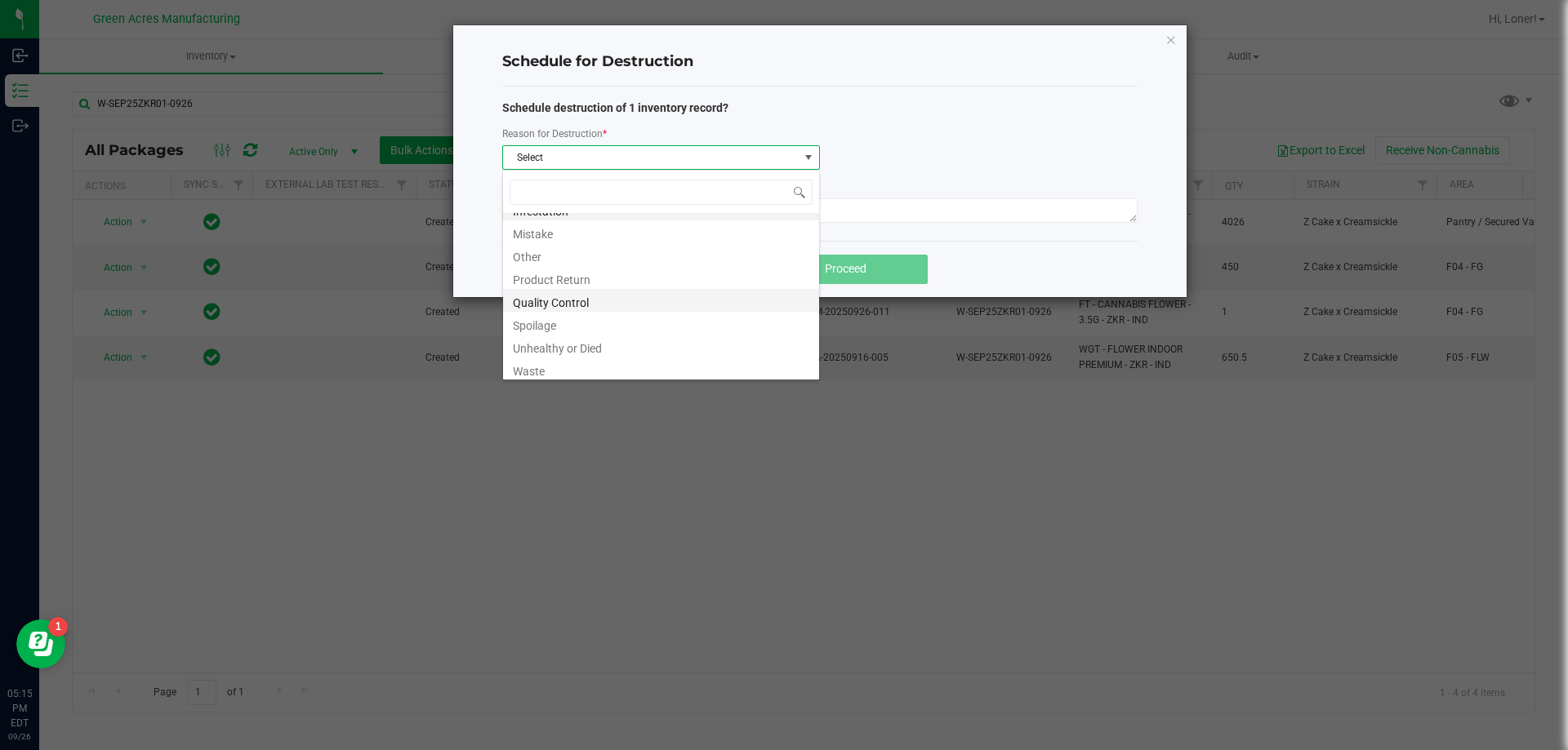
scroll to position [20, 0]
click at [555, 358] on li "Waste" at bounding box center [661, 365] width 316 height 22
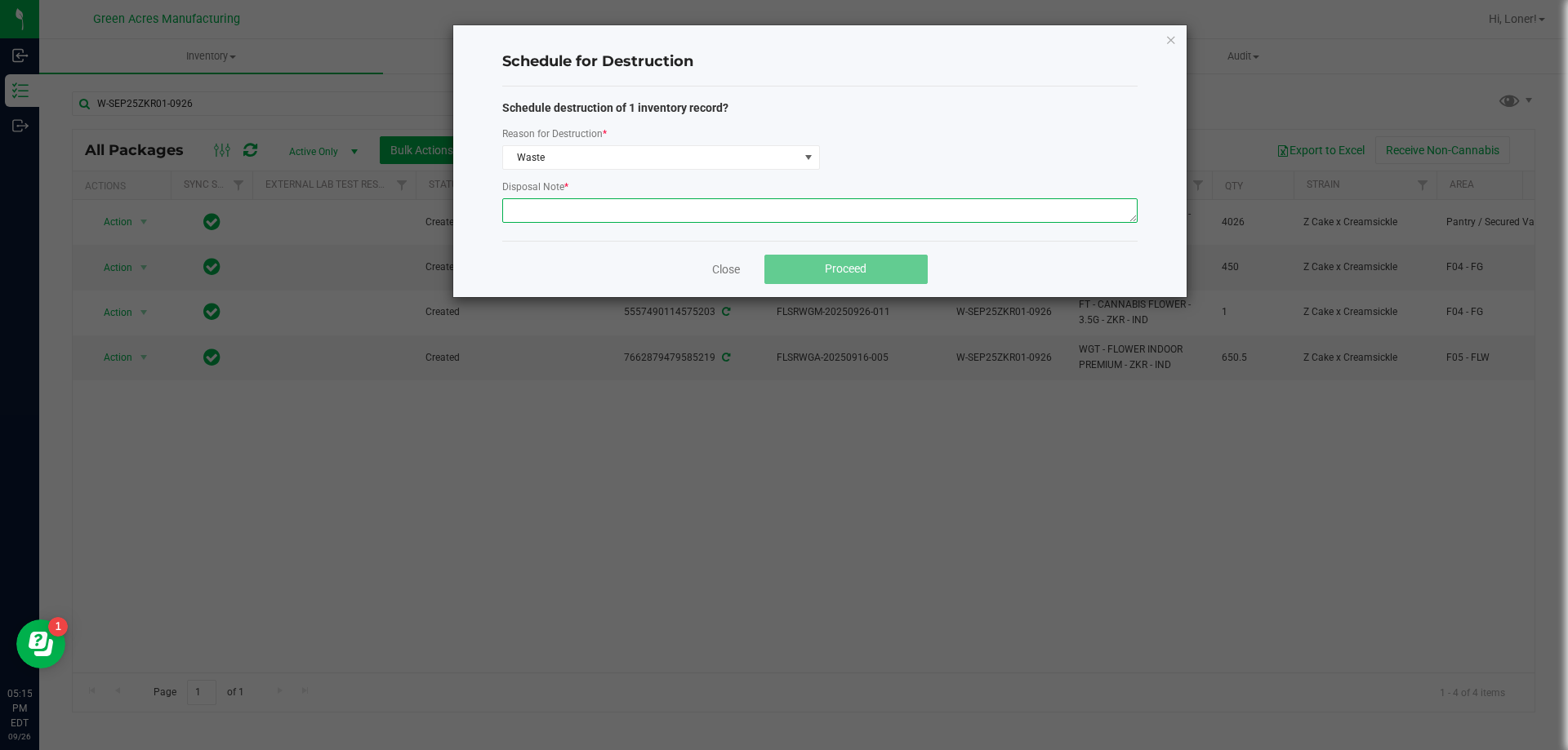
click at [619, 215] on textarea at bounding box center [819, 211] width 636 height 24
paste textarea "WASTE FROM WHOLE FLOWER PACKING PROCESS"
type textarea "WASTE FROM WHOLE FLOWER PACKING PROCESS"
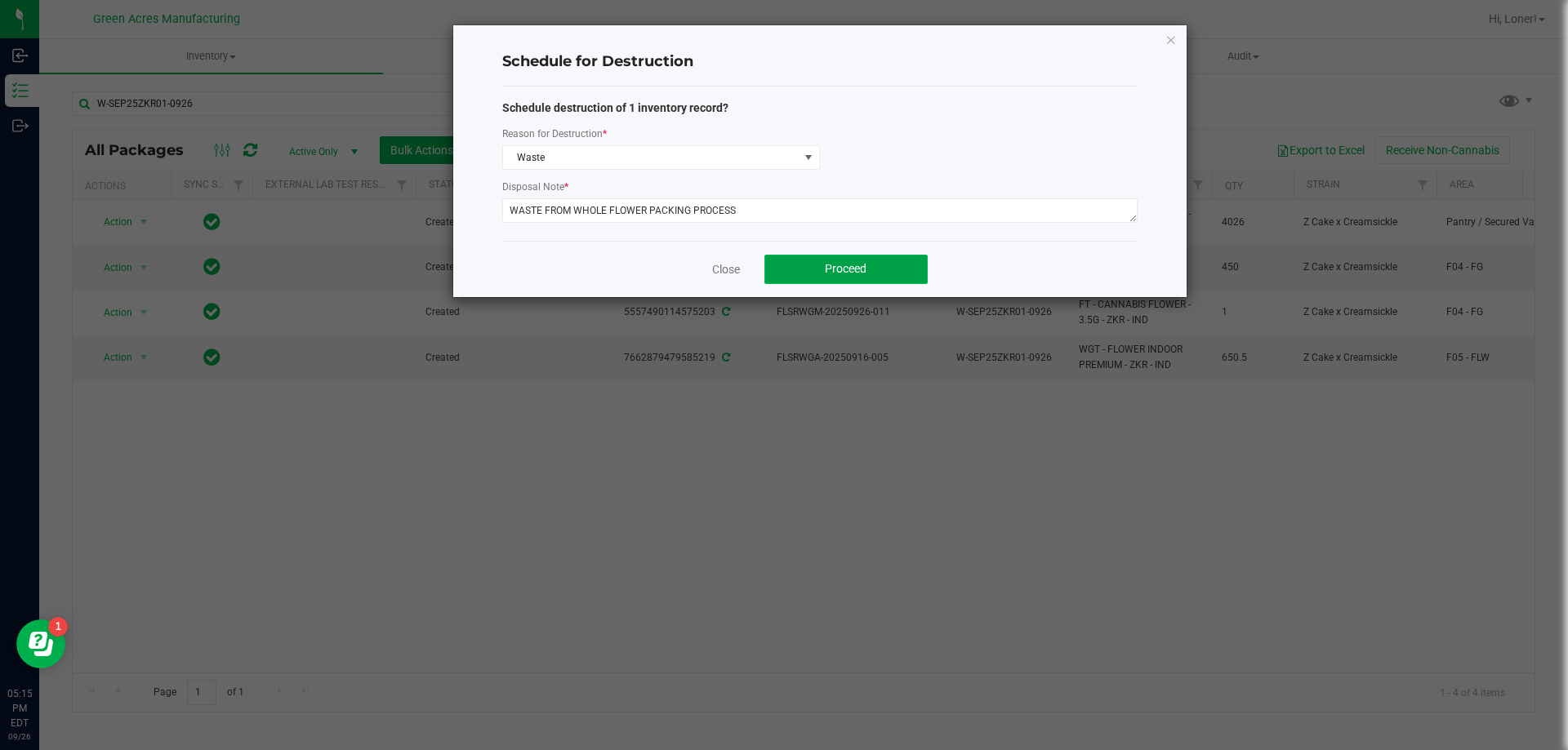
click at [838, 277] on button "Proceed" at bounding box center [846, 269] width 163 height 29
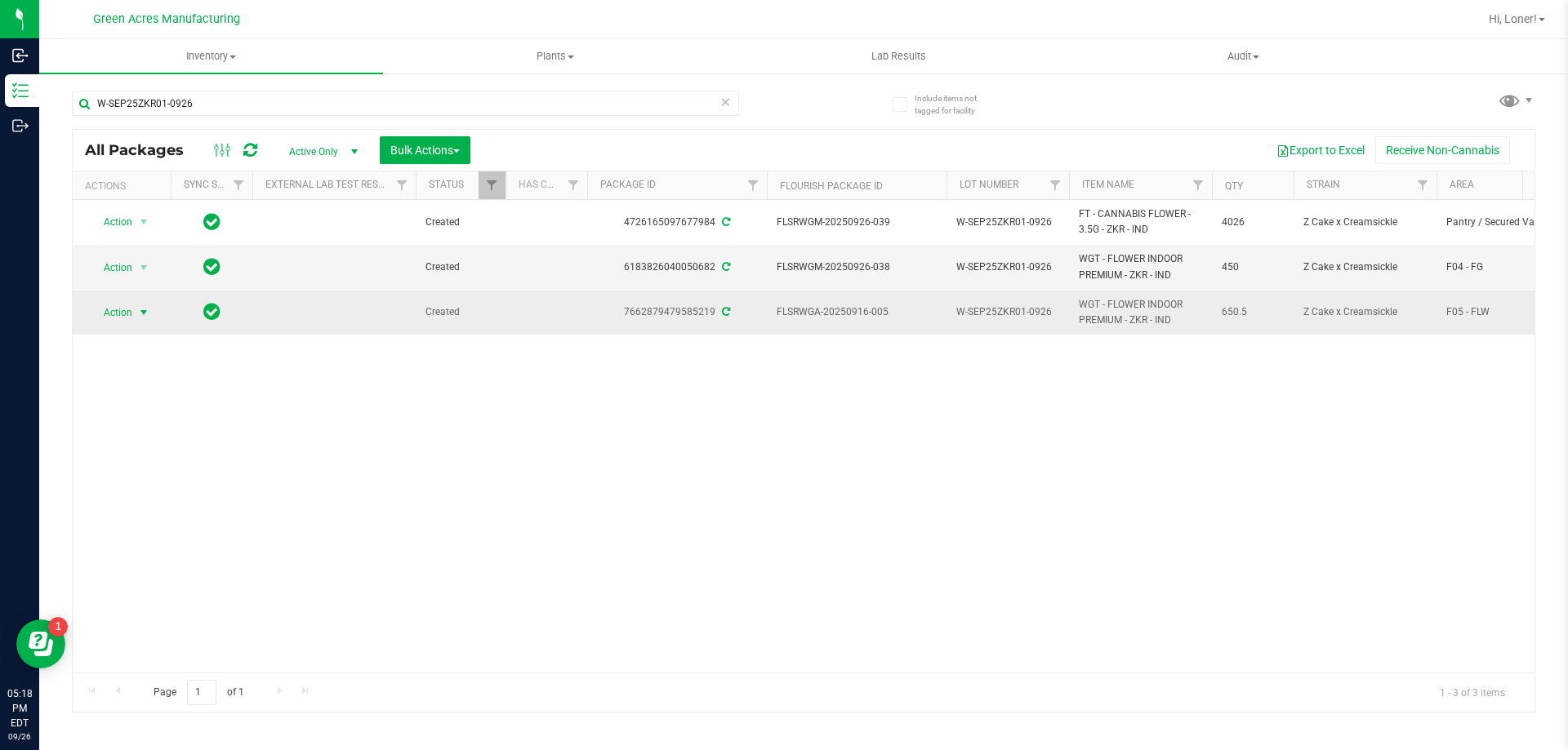
click at [128, 310] on span "Action" at bounding box center [110, 312] width 44 height 22
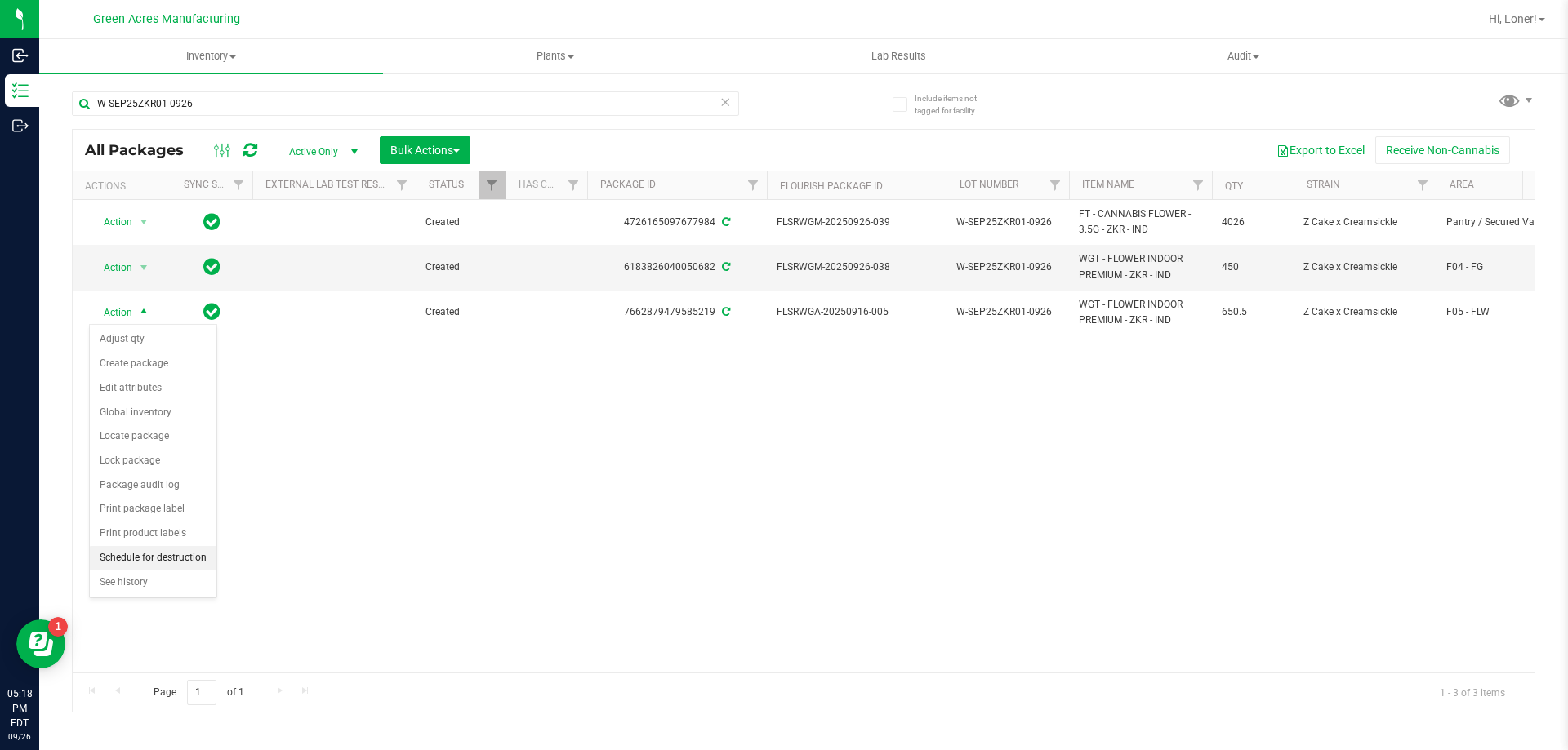
click at [149, 557] on li "Schedule for destruction" at bounding box center [153, 558] width 127 height 24
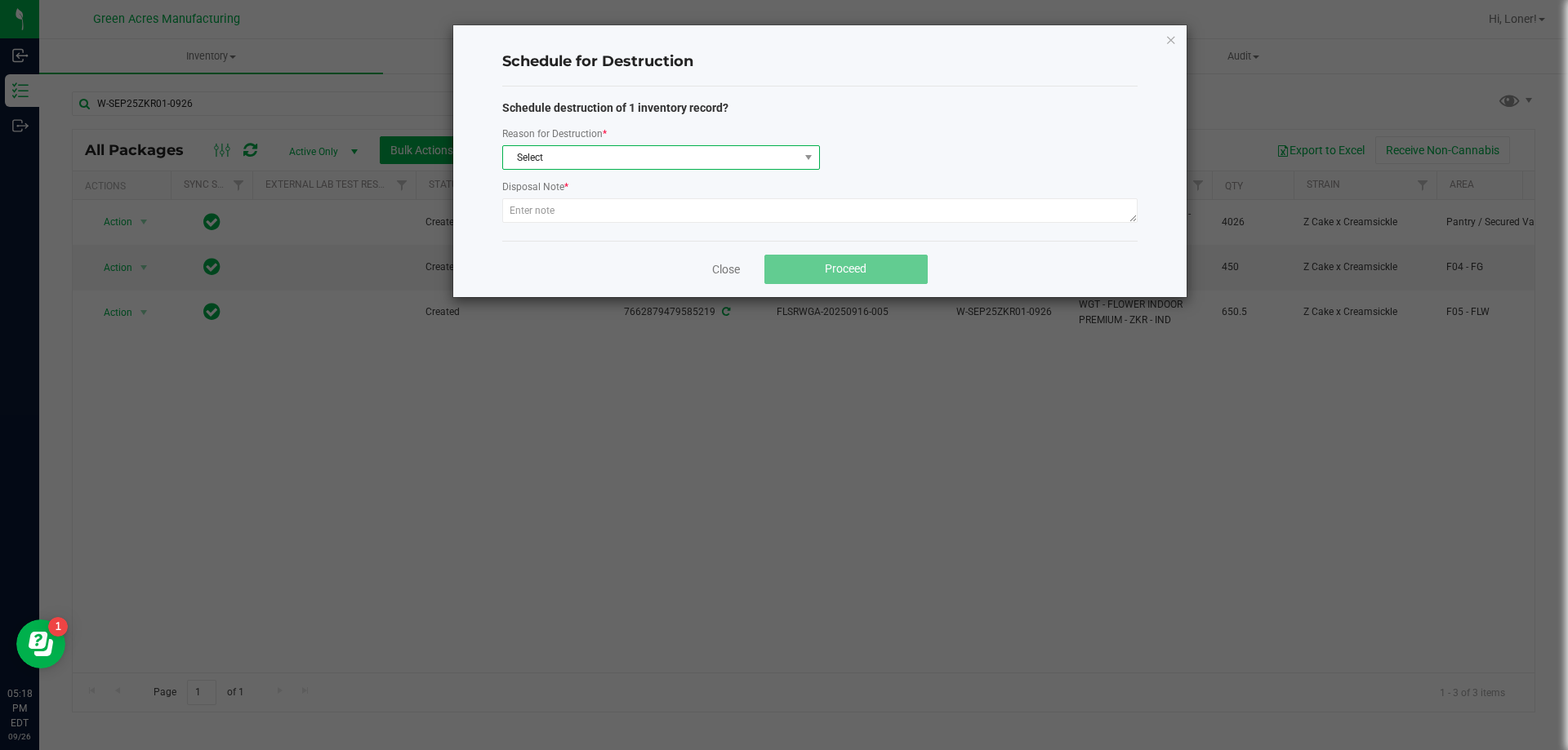
click at [652, 146] on span "Select" at bounding box center [651, 158] width 296 height 22
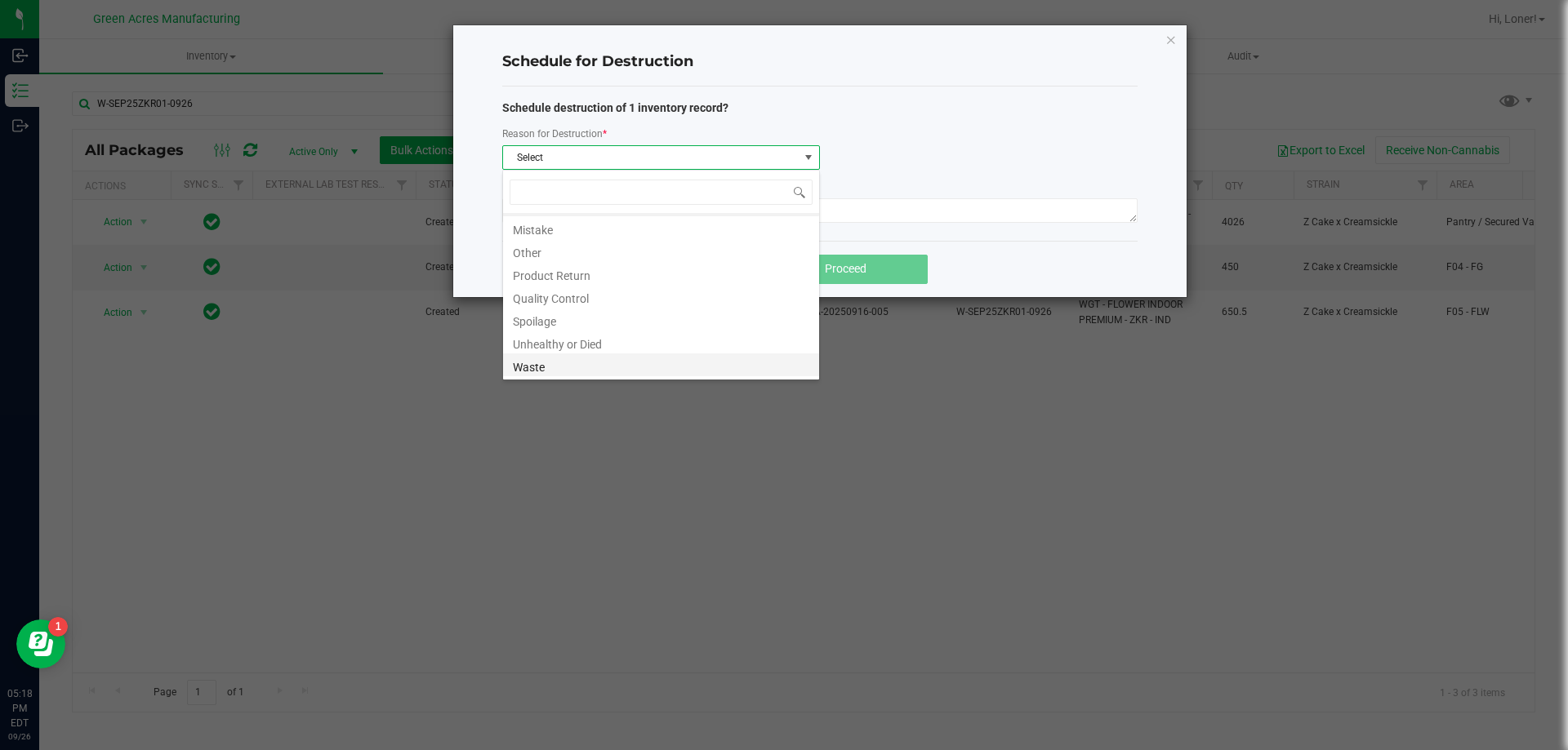
click at [568, 367] on li "Waste" at bounding box center [661, 365] width 316 height 22
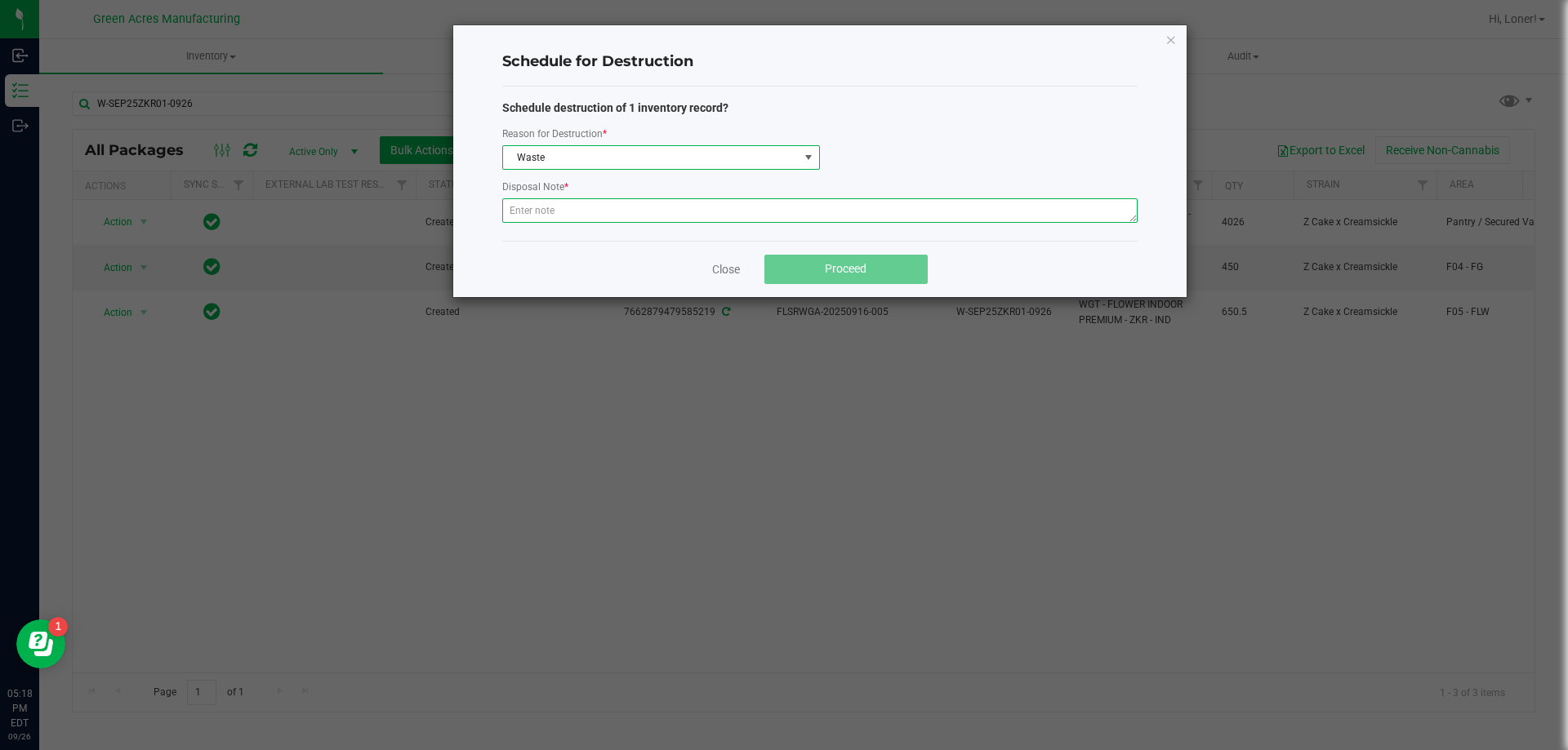
click at [571, 214] on textarea at bounding box center [819, 211] width 636 height 24
paste textarea "WASTE FROM WHOLE FLOWER PACKING PROCESS"
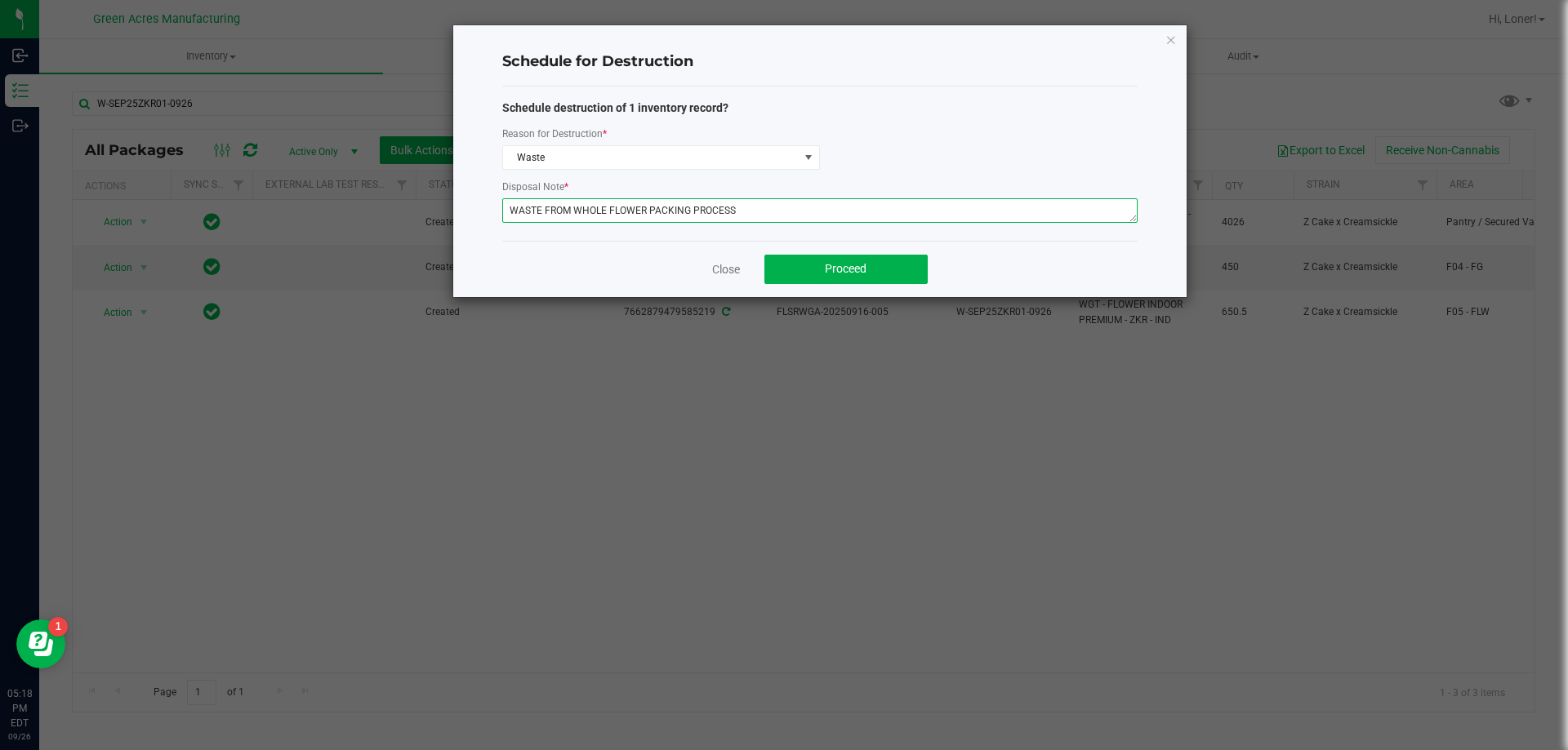
type textarea "WASTE FROM WHOLE FLOWER PACKING PROCESS"
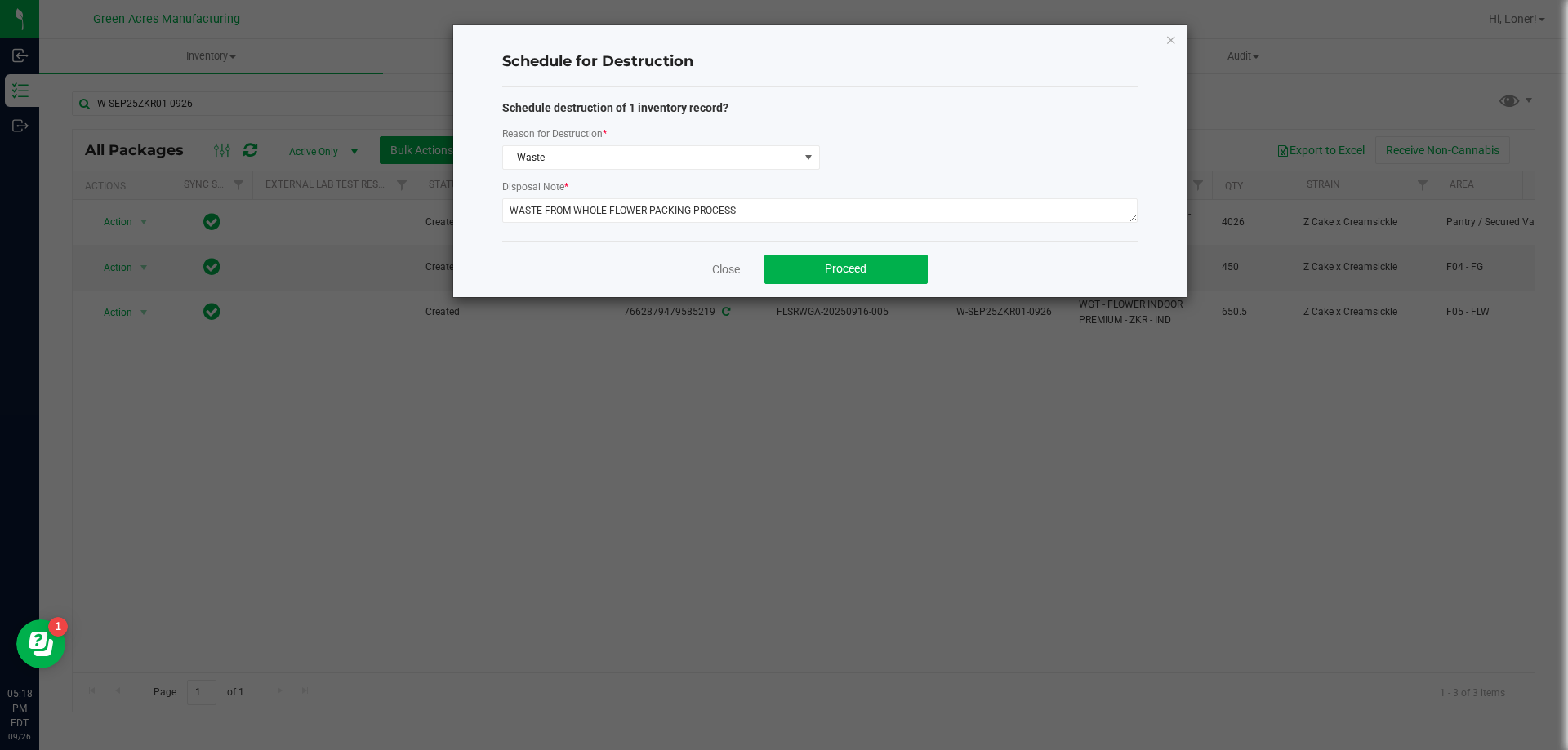
click at [841, 290] on div "Close Proceed" at bounding box center [819, 269] width 636 height 56
click at [838, 275] on span "Proceed" at bounding box center [846, 269] width 42 height 13
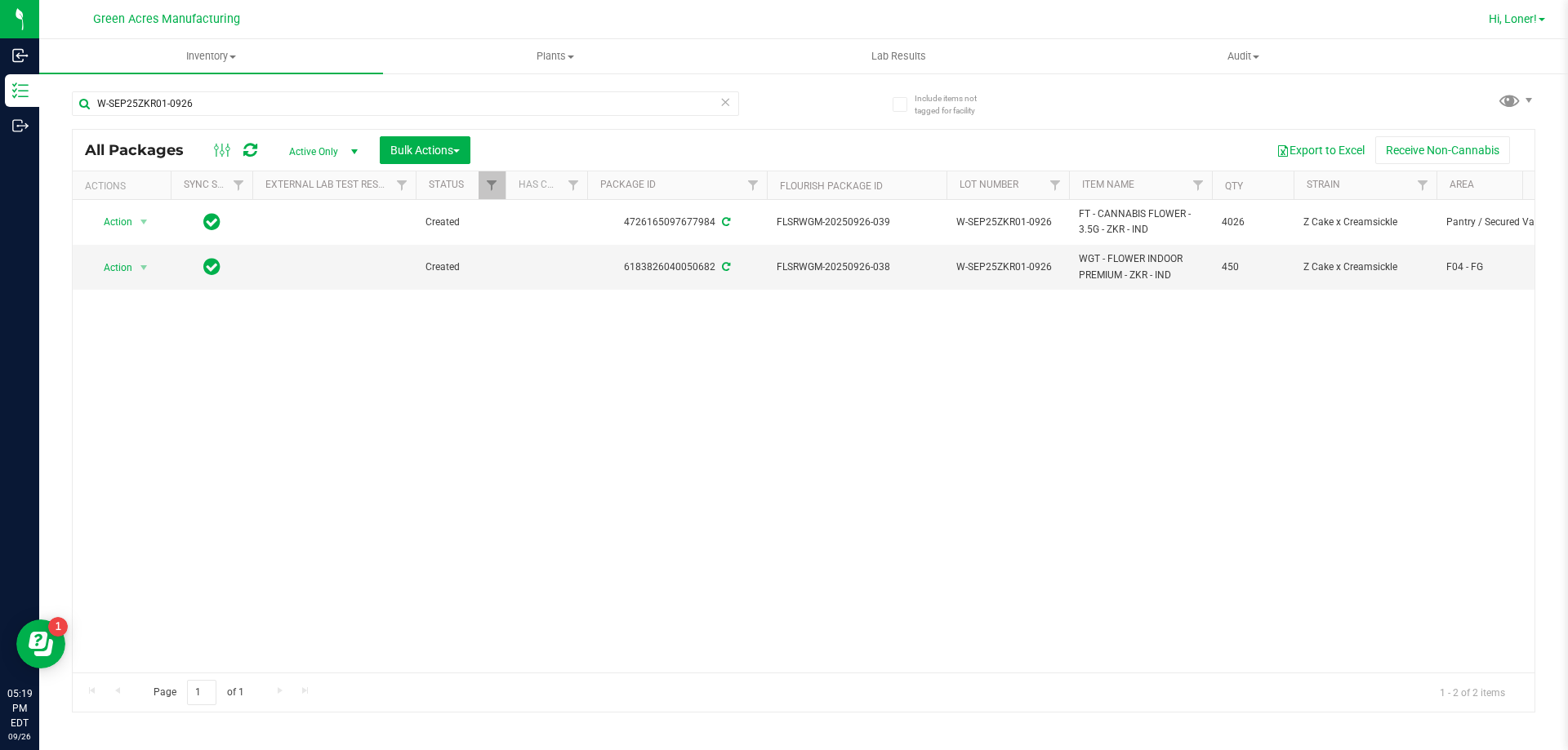
click at [1528, 20] on span "Hi, Loner!" at bounding box center [1513, 19] width 49 height 13
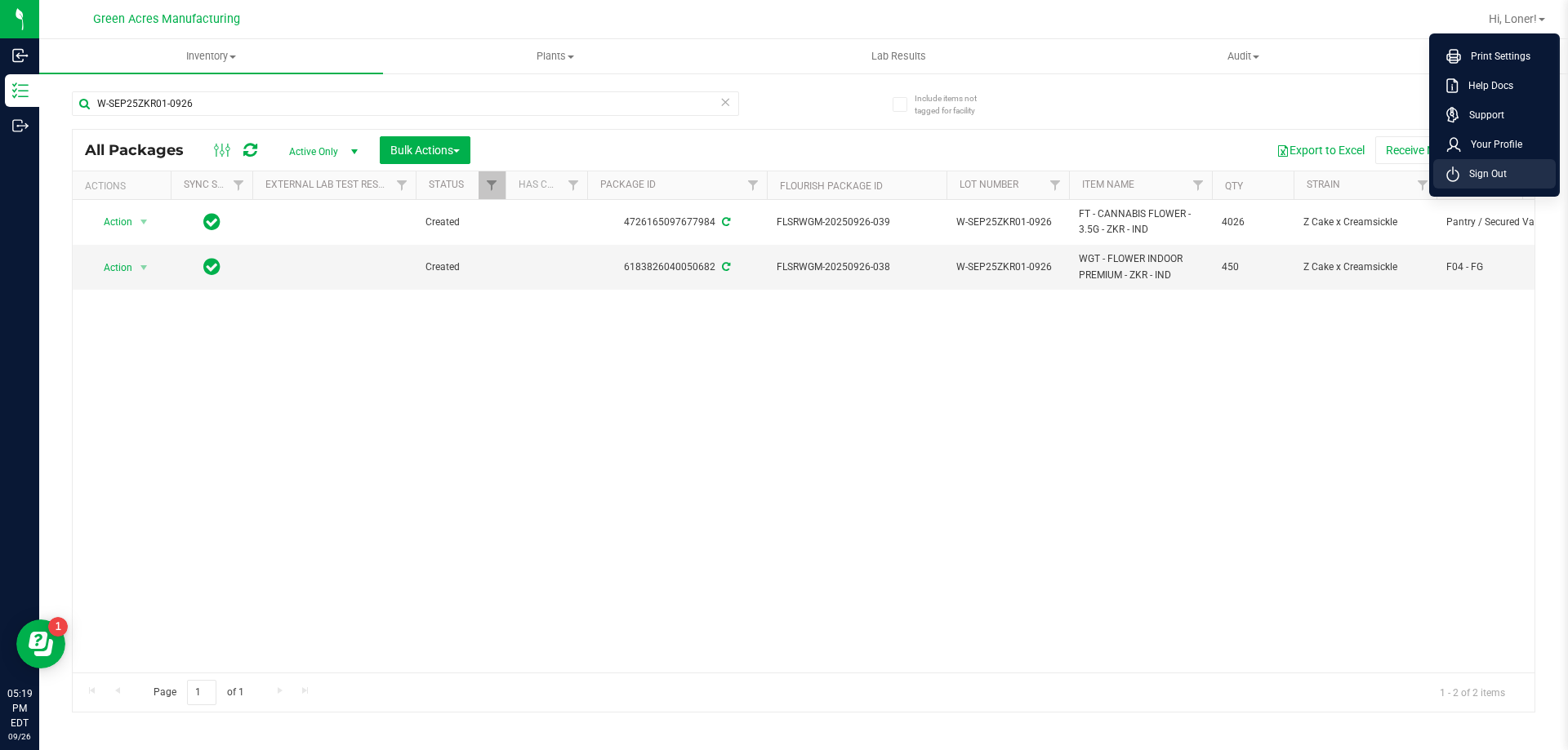
click at [1483, 164] on li "Sign Out" at bounding box center [1493, 174] width 122 height 29
